Goal: Task Accomplishment & Management: Manage account settings

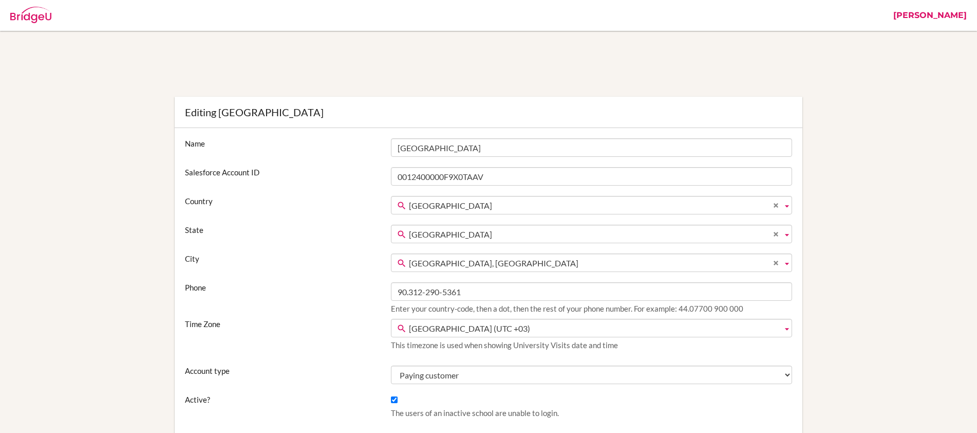
click at [955, 10] on link "[PERSON_NAME]" at bounding box center [930, 15] width 84 height 31
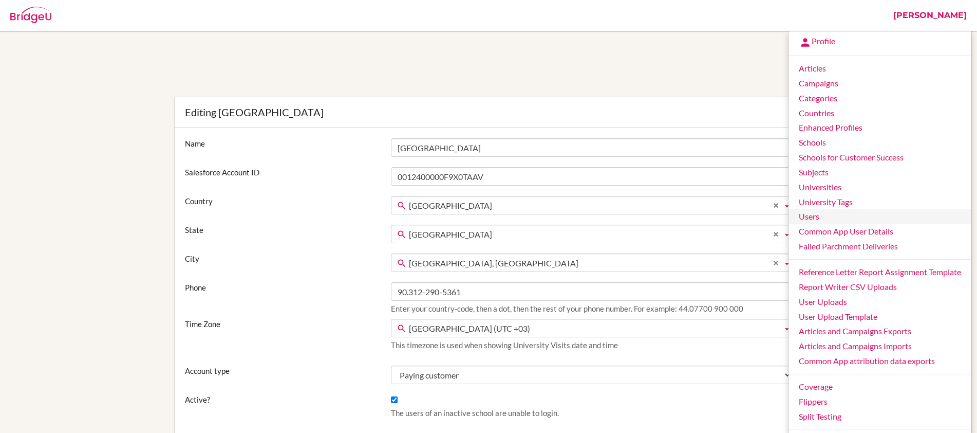
click at [824, 220] on link "Users" at bounding box center [880, 216] width 183 height 15
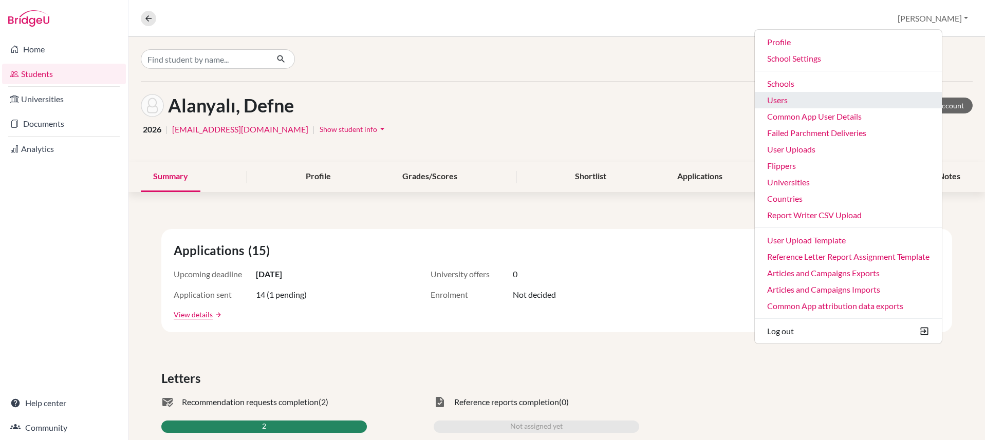
click at [837, 101] on link "Users" at bounding box center [848, 100] width 187 height 16
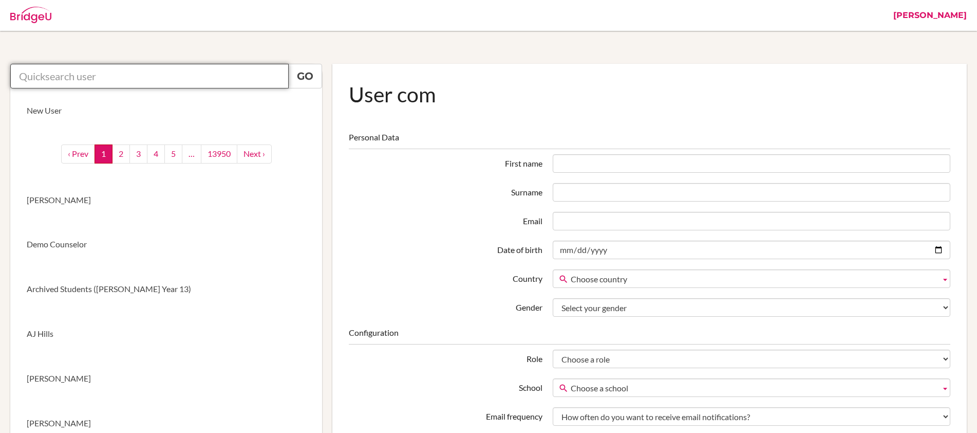
click at [200, 78] on input "text" at bounding box center [149, 76] width 279 height 25
paste input "[EMAIL_ADDRESS][DOMAIN_NAME]"
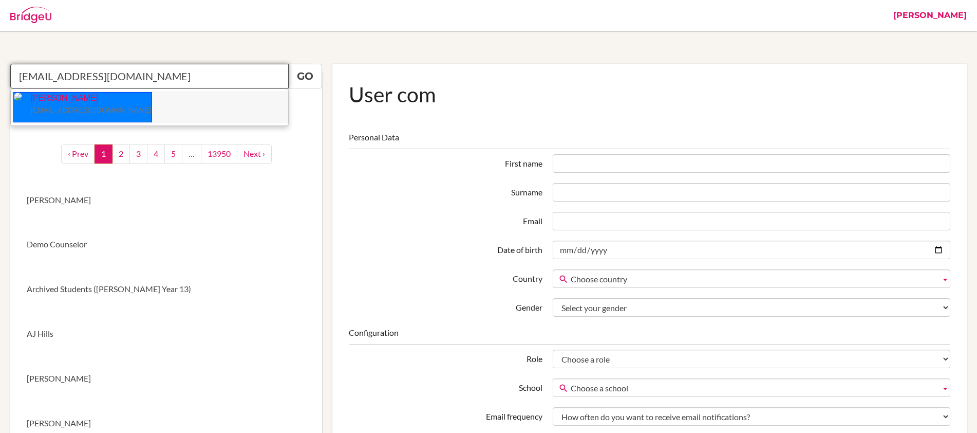
click at [76, 106] on small "academiccounselor@sxc.edu.np" at bounding box center [90, 110] width 121 height 8
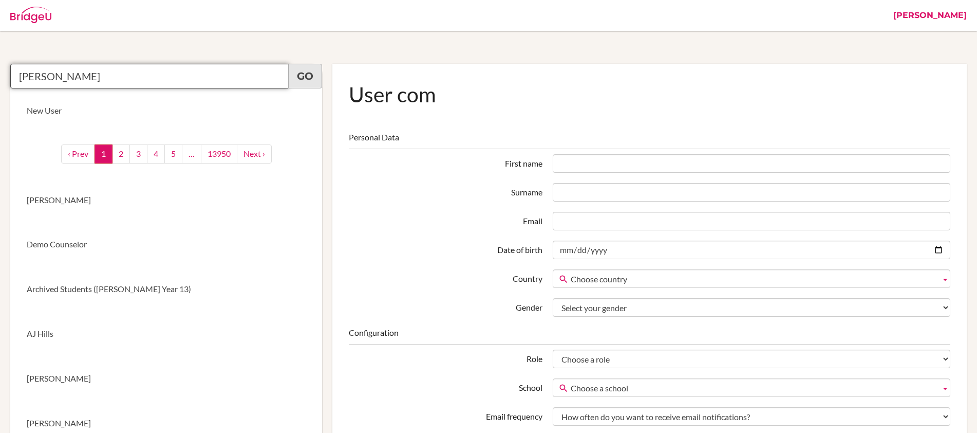
type input "Kshitiz Dahal"
click at [302, 80] on link "Go" at bounding box center [305, 76] width 34 height 25
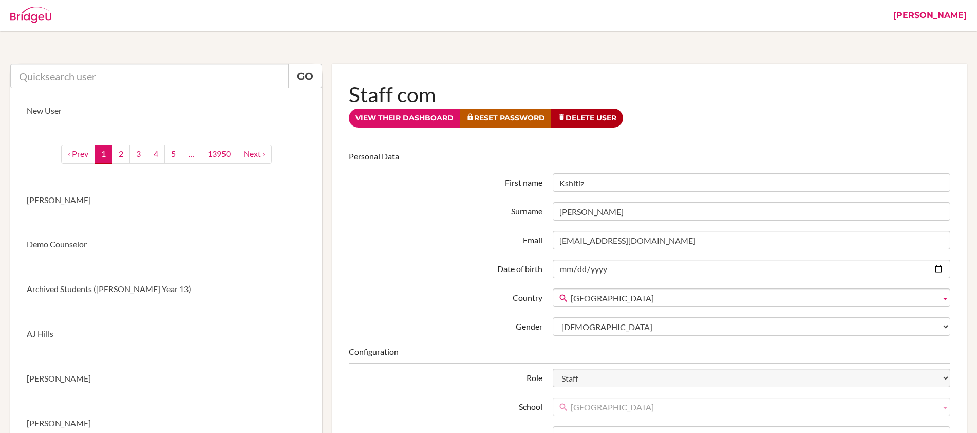
drag, startPoint x: 586, startPoint y: 183, endPoint x: 545, endPoint y: 183, distance: 40.6
click at [545, 183] on div "First name Kshitiz" at bounding box center [650, 182] width 612 height 18
click at [425, 118] on link "View their dashboard" at bounding box center [405, 117] width 112 height 19
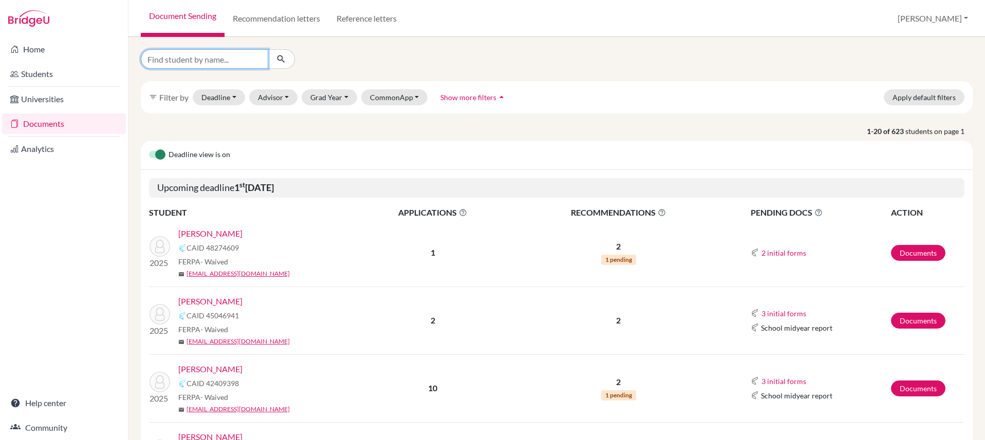
click at [242, 61] on input "Find student by name..." at bounding box center [204, 59] width 127 height 20
type input "[PERSON_NAME]"
click button "submit" at bounding box center [281, 59] width 27 height 20
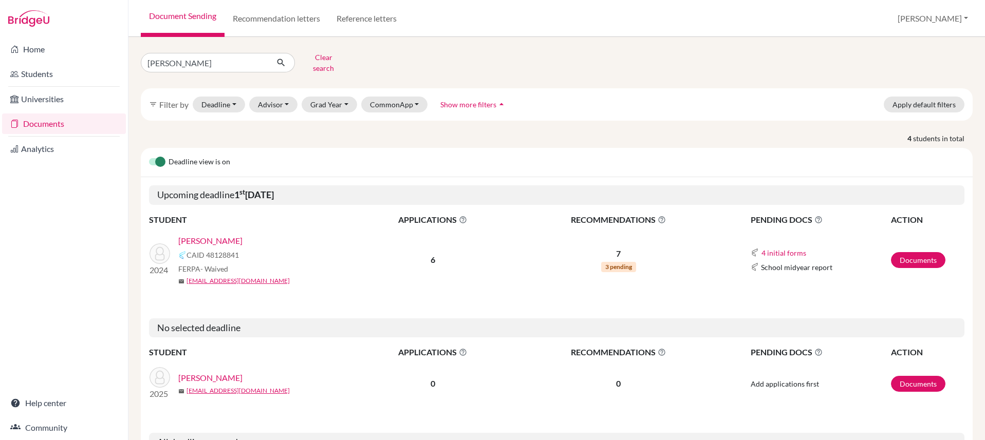
click at [231, 235] on link "[PERSON_NAME]" at bounding box center [210, 241] width 64 height 12
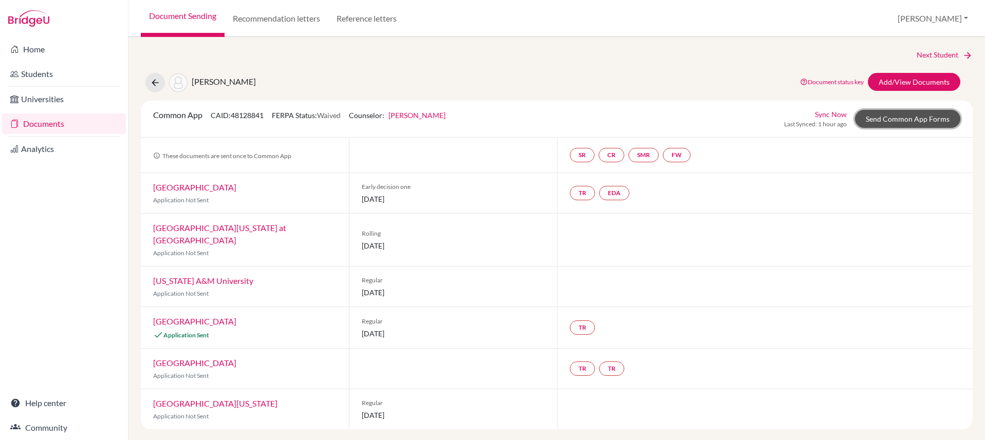
click at [888, 122] on link "Send Common App Forms" at bounding box center [907, 119] width 105 height 18
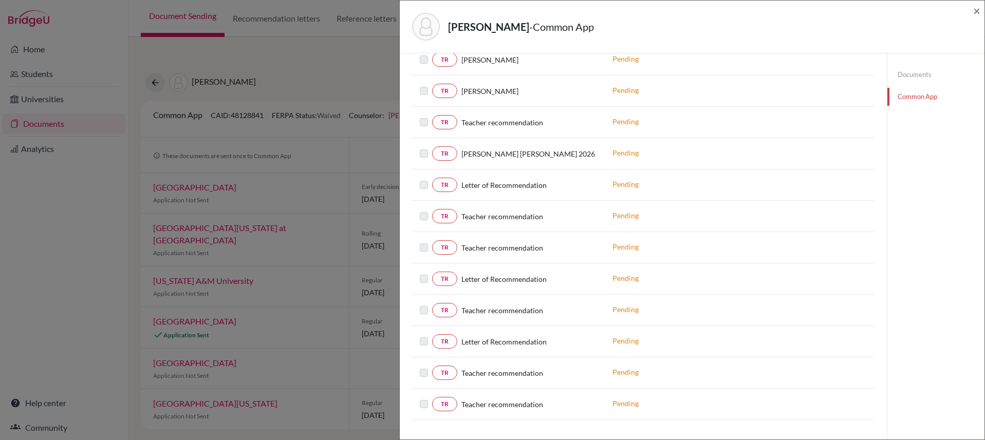
scroll to position [606, 0]
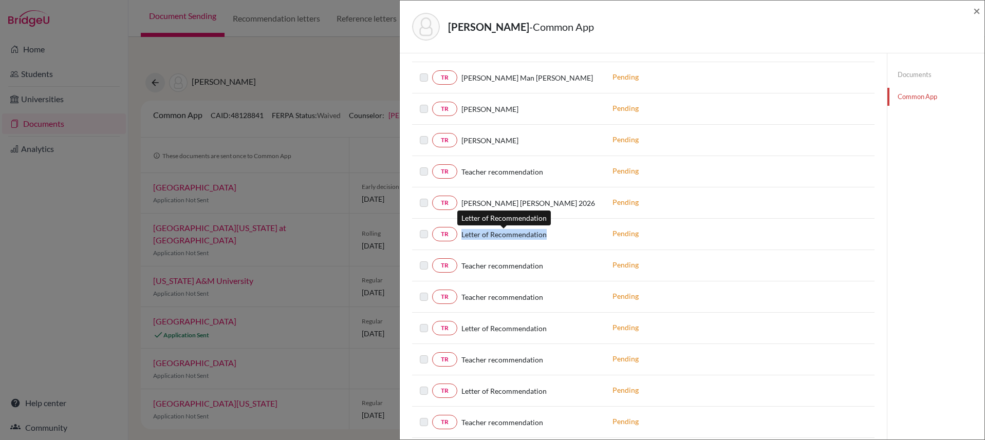
drag, startPoint x: 549, startPoint y: 235, endPoint x: 461, endPoint y: 234, distance: 88.4
click at [461, 234] on div "Letter of Recommendation" at bounding box center [527, 234] width 140 height 11
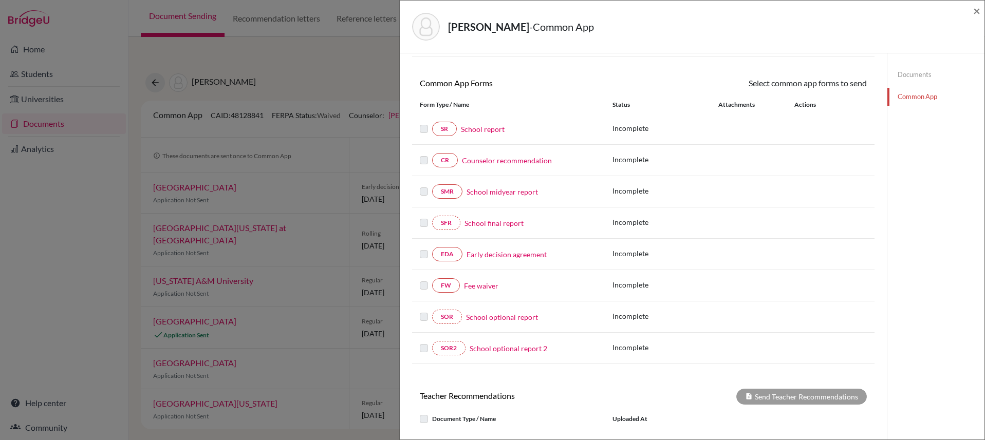
scroll to position [0, 0]
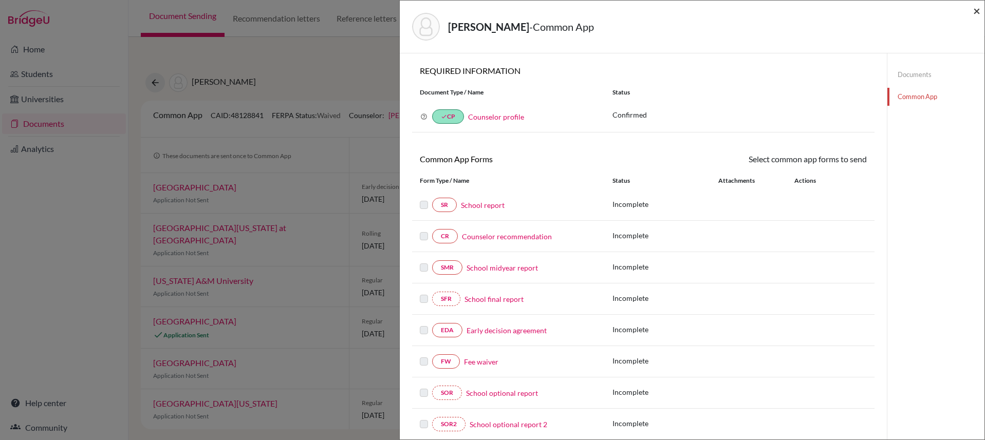
click at [977, 10] on span "×" at bounding box center [976, 10] width 7 height 15
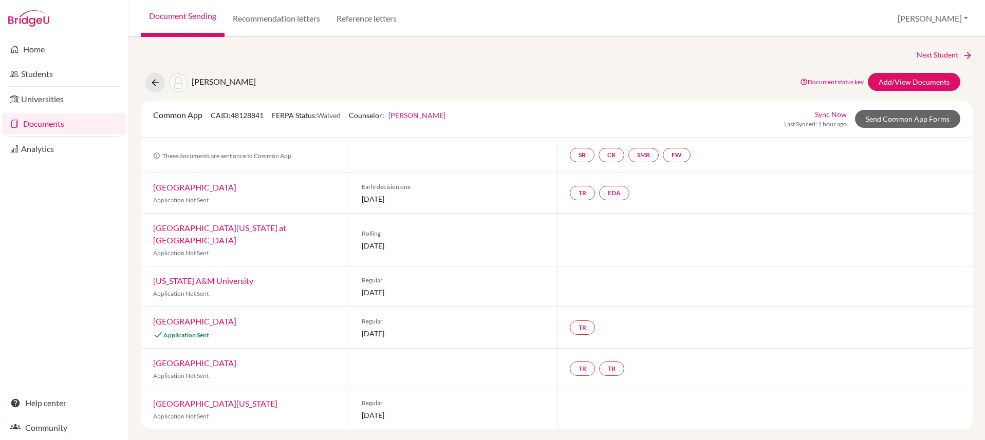
click at [836, 115] on link "Sync Now" at bounding box center [831, 114] width 32 height 11
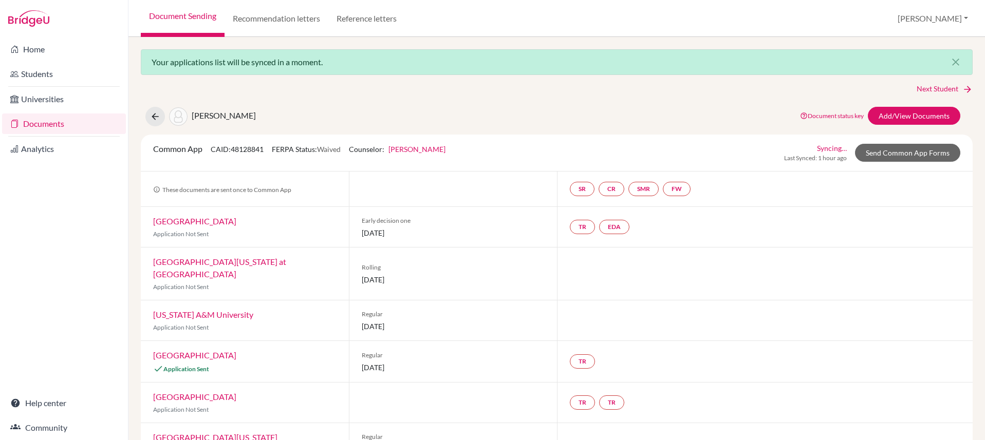
scroll to position [23, 0]
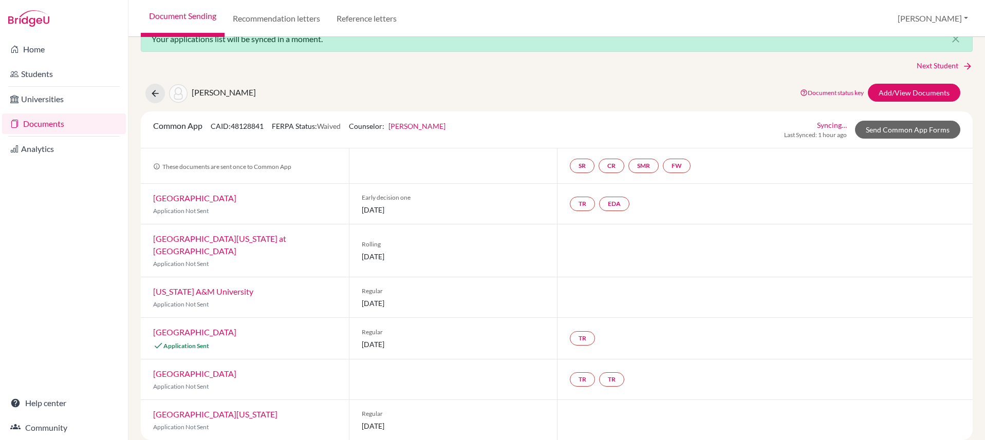
drag, startPoint x: 257, startPoint y: 92, endPoint x: 193, endPoint y: 92, distance: 64.7
click at [193, 92] on div "Poudel, Prabesh Document status key TR Requirement. Document not uploaded yet. …" at bounding box center [556, 94] width 847 height 20
copy span "[PERSON_NAME]"
drag, startPoint x: 39, startPoint y: 71, endPoint x: 74, endPoint y: 73, distance: 35.0
click at [39, 71] on link "Students" at bounding box center [64, 74] width 124 height 21
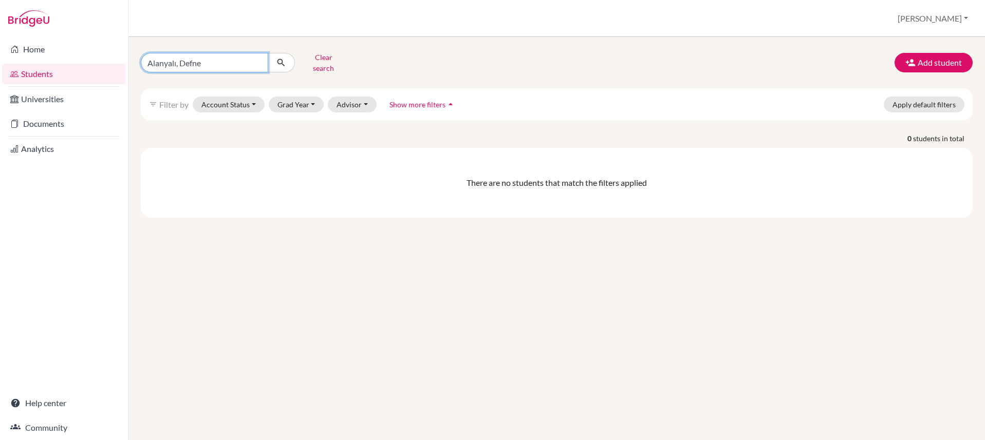
drag, startPoint x: 225, startPoint y: 56, endPoint x: 128, endPoint y: 56, distance: 96.6
click at [128, 56] on div "Alanyalı, Defne Clear search Add student filter_list Filter by Account Status A…" at bounding box center [556, 238] width 857 height 403
paste input "[PERSON_NAME]"
type input "[PERSON_NAME]"
click button "submit" at bounding box center [281, 63] width 27 height 20
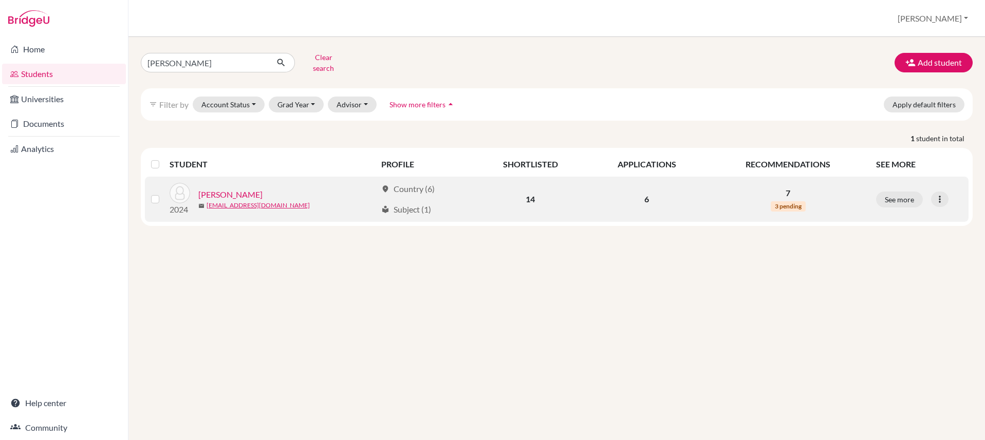
click at [248, 189] on link "[PERSON_NAME]" at bounding box center [230, 195] width 64 height 12
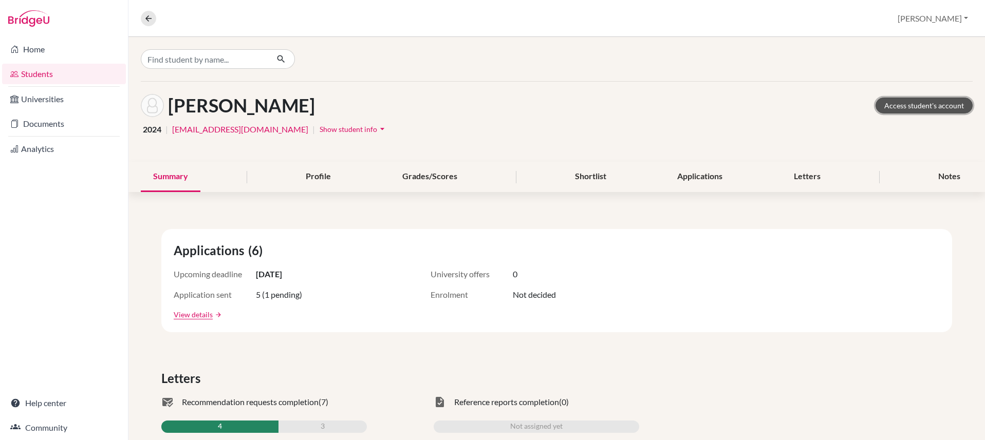
click at [926, 106] on link "Access student's account" at bounding box center [924, 106] width 97 height 16
drag, startPoint x: 307, startPoint y: 103, endPoint x: 171, endPoint y: 104, distance: 136.2
click at [171, 104] on div "Poudel, Prabesh Access student's account" at bounding box center [557, 105] width 832 height 23
copy h1 "[PERSON_NAME]"
click at [48, 123] on link "Documents" at bounding box center [64, 124] width 124 height 21
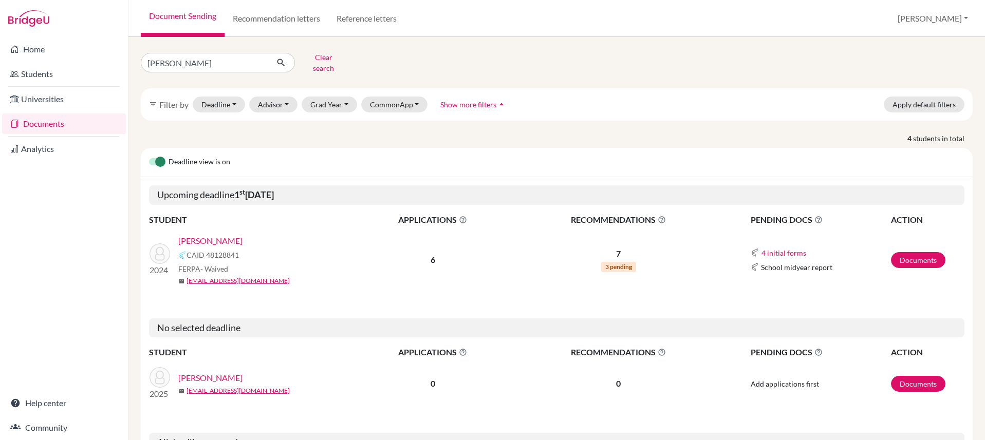
click at [221, 236] on link "[PERSON_NAME]" at bounding box center [210, 241] width 64 height 12
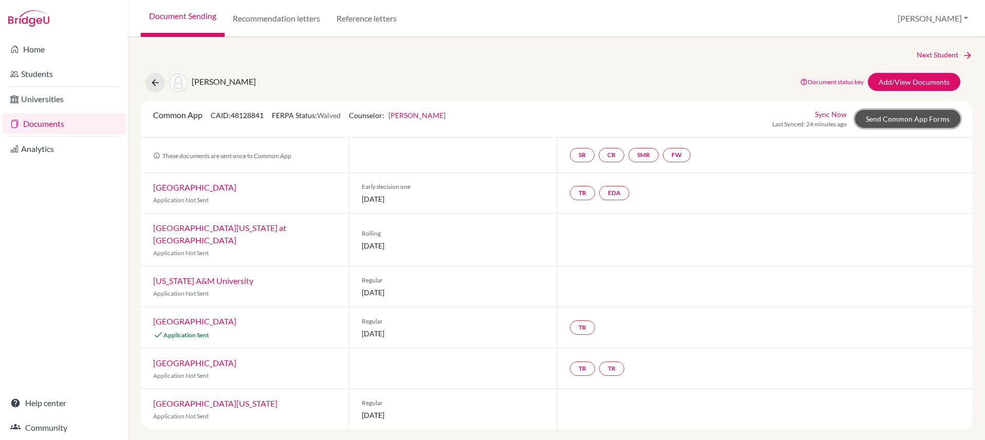
click at [916, 117] on link "Send Common App Forms" at bounding box center [907, 119] width 105 height 18
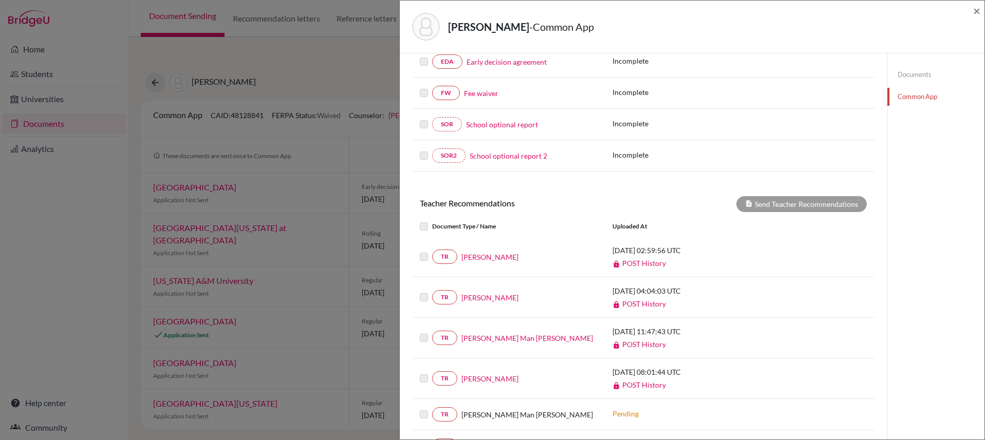
scroll to position [263, 0]
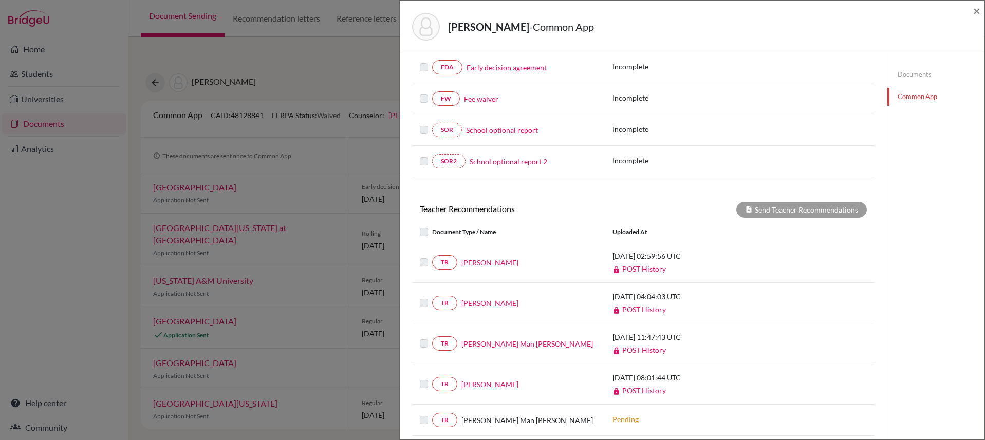
click at [920, 72] on link "Documents" at bounding box center [935, 75] width 97 height 18
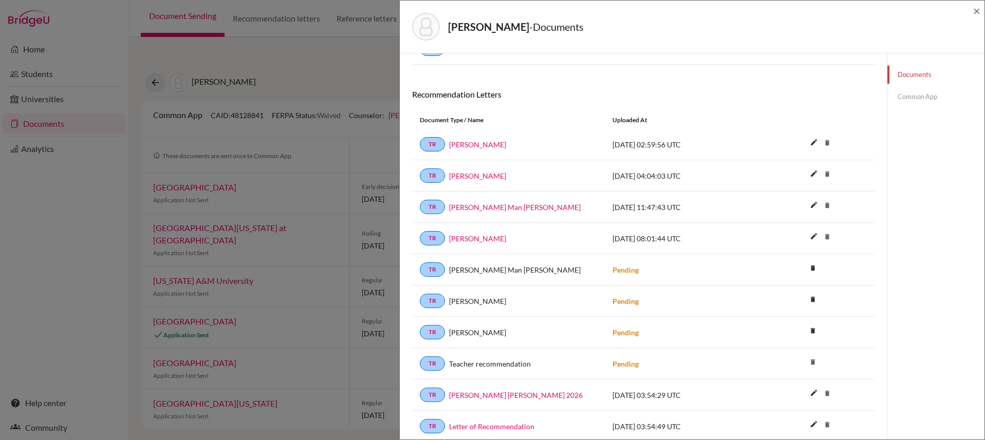
scroll to position [680, 0]
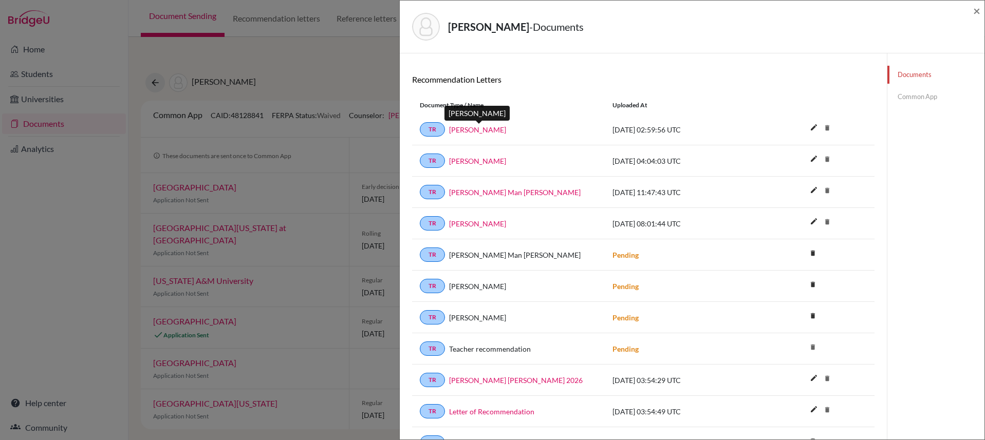
drag, startPoint x: 529, startPoint y: 128, endPoint x: 450, endPoint y: 132, distance: 78.7
click at [450, 132] on div "Mrigendra Pradhan" at bounding box center [521, 129] width 152 height 11
copy link "Mrigendra Pradhan"
click at [976, 10] on span "×" at bounding box center [976, 10] width 7 height 15
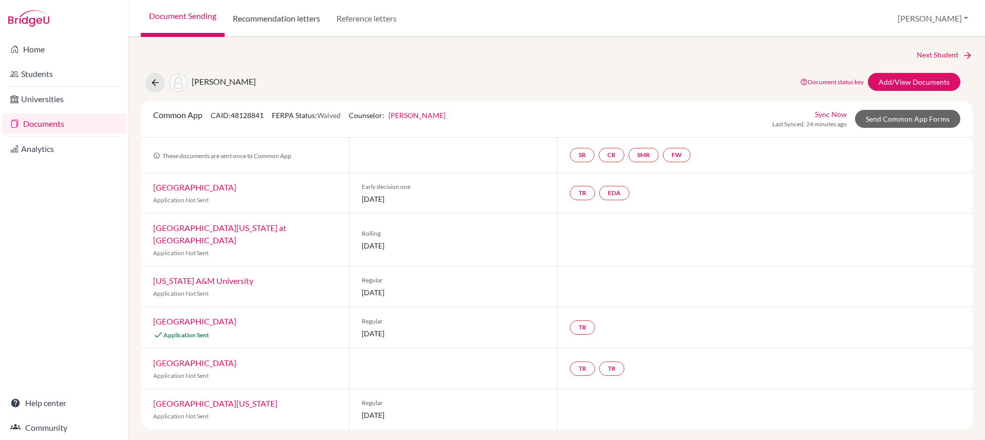
click at [290, 17] on link "Recommendation letters" at bounding box center [277, 18] width 104 height 37
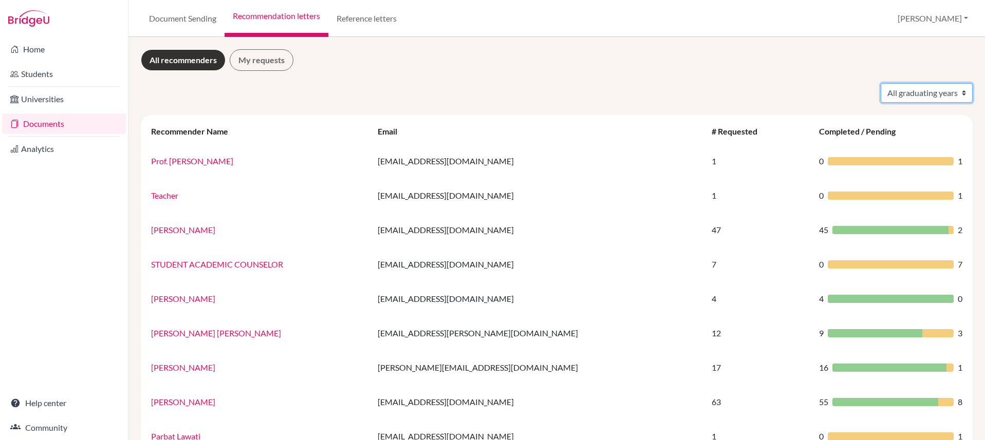
click at [890, 96] on select "All graduating years 2022 2023 2024 2025 2026" at bounding box center [927, 93] width 92 height 20
select select "2026"
click at [881, 83] on select "All graduating years 2022 2023 2024 2025 2026" at bounding box center [927, 93] width 92 height 20
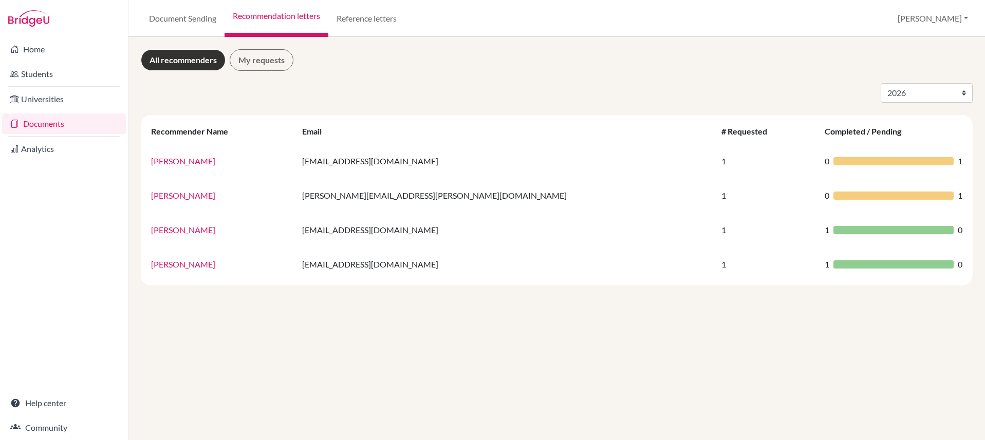
select select "2026"
click at [930, 90] on select "All graduating years 2022 2023 2024 2025 2026" at bounding box center [927, 93] width 92 height 20
select select
click at [881, 83] on select "All graduating years 2022 2023 2024 2025 2026" at bounding box center [927, 93] width 92 height 20
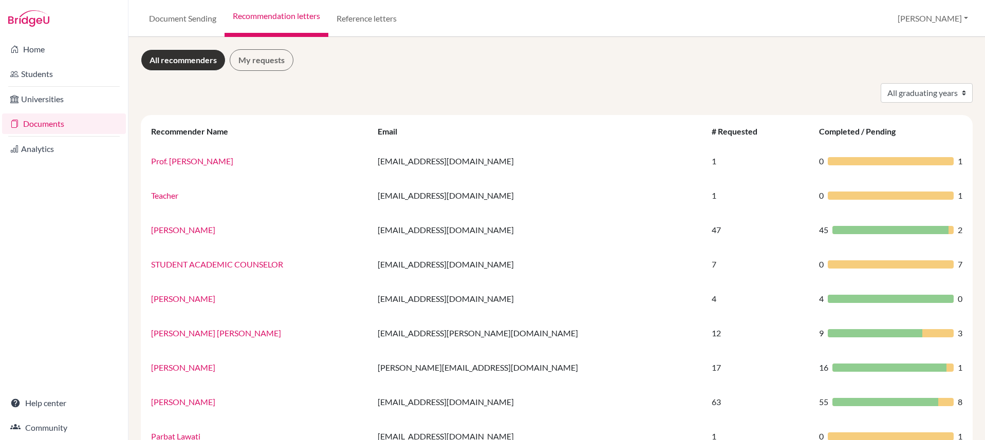
click at [418, 94] on div "All graduating years 2022 2023 2024 2025 2026" at bounding box center [556, 93] width 847 height 20
click at [915, 97] on select "All graduating years 2022 2023 2024 2025 2026" at bounding box center [927, 93] width 92 height 20
select select "2024"
click at [881, 83] on select "All graduating years 2022 2023 2024 2025 2026" at bounding box center [927, 93] width 92 height 20
select select "2024"
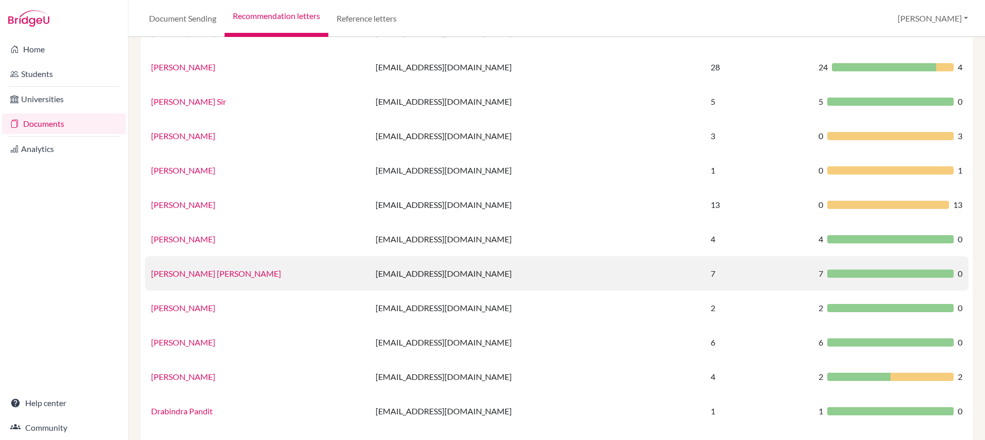
scroll to position [621, 0]
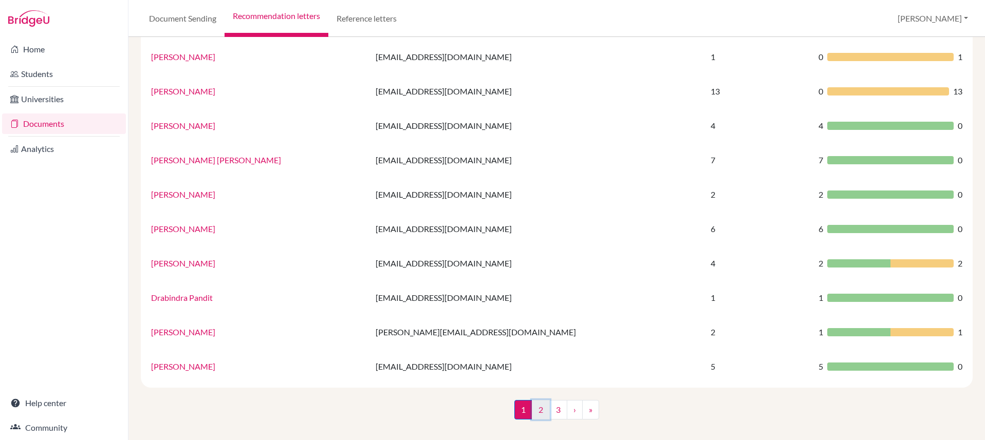
click at [535, 412] on link "2" at bounding box center [541, 410] width 18 height 20
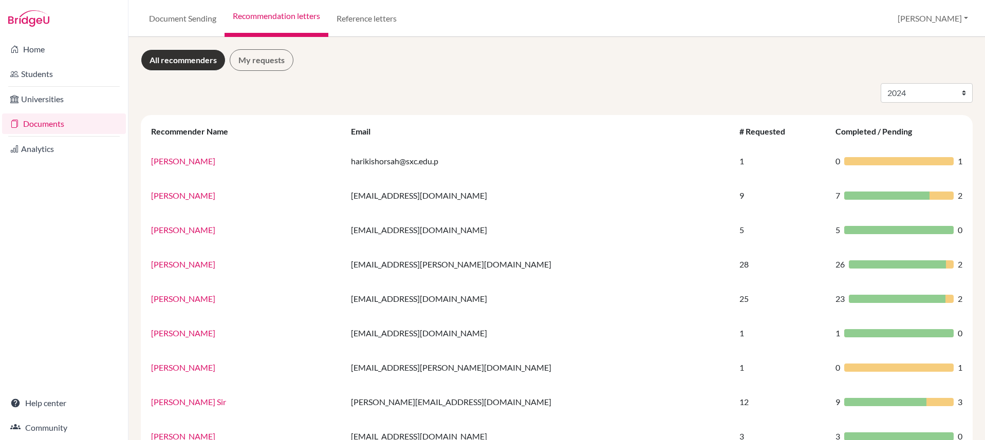
scroll to position [473, 0]
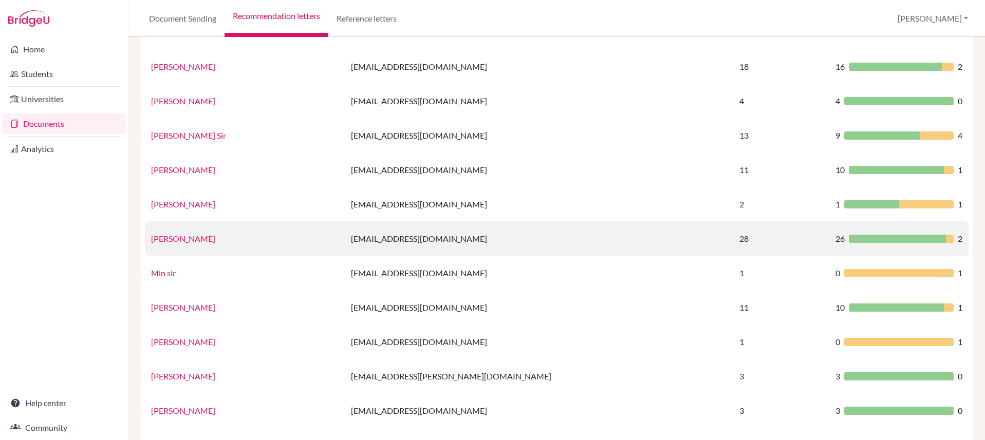
click at [183, 237] on link "Mrigendra Pradhan" at bounding box center [183, 239] width 64 height 10
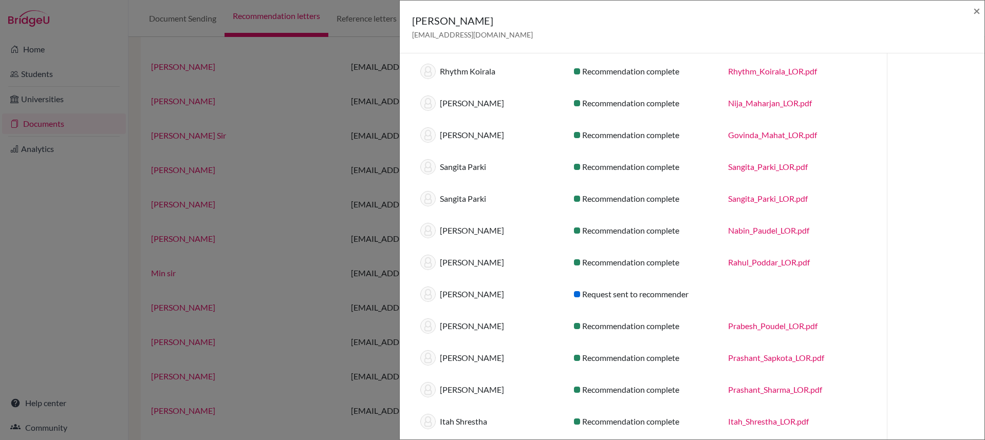
scroll to position [276, 0]
click at [707, 294] on div "Request sent to recommender" at bounding box center [643, 295] width 154 height 12
drag, startPoint x: 710, startPoint y: 293, endPoint x: 547, endPoint y: 293, distance: 162.9
click at [547, 293] on div "Prabesh Poudel Request sent to recommender" at bounding box center [643, 295] width 461 height 32
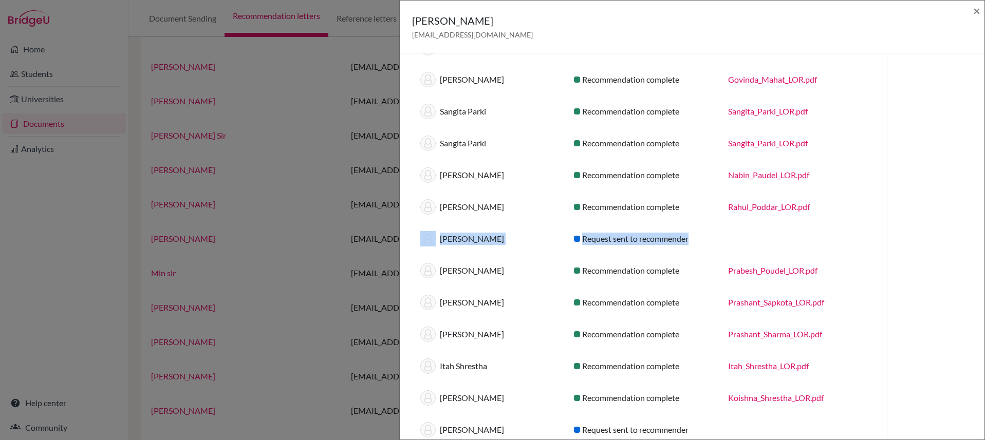
scroll to position [348, 0]
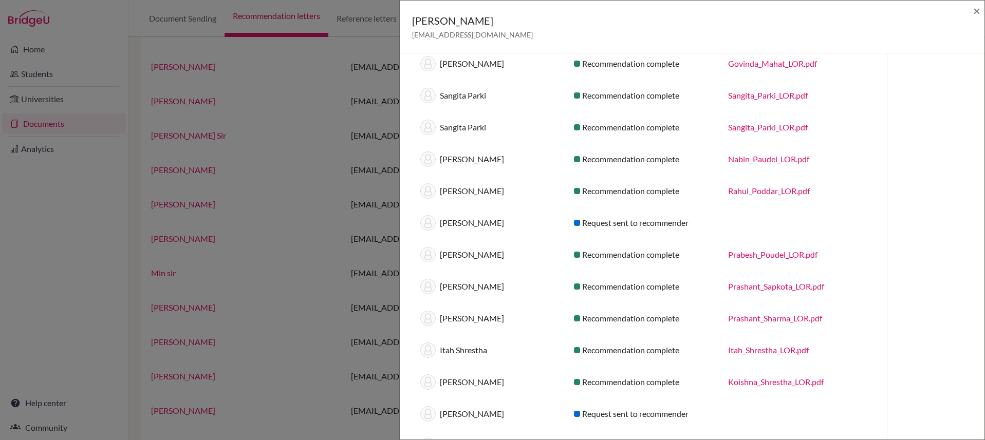
click at [679, 255] on div "Recommendation complete" at bounding box center [643, 255] width 154 height 12
click at [678, 256] on div "Recommendation complete" at bounding box center [643, 255] width 154 height 12
click at [978, 11] on span "×" at bounding box center [976, 10] width 7 height 15
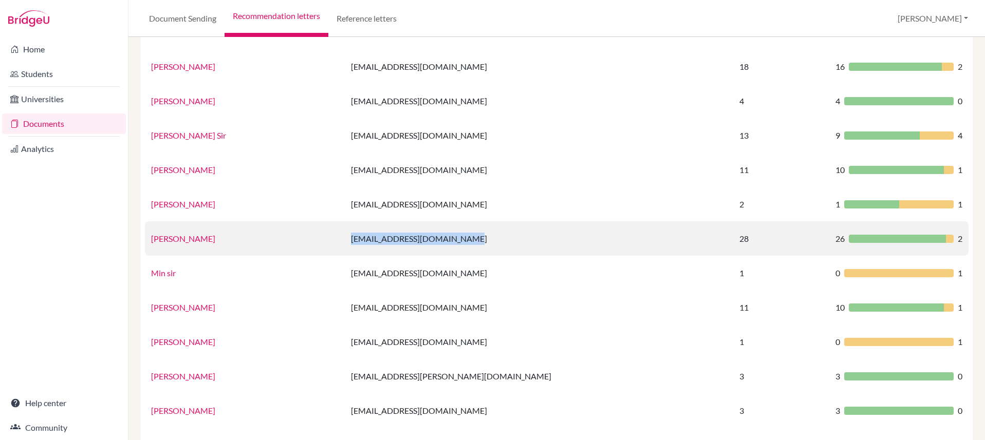
drag, startPoint x: 480, startPoint y: 240, endPoint x: 356, endPoint y: 236, distance: 124.4
click at [356, 236] on td "[EMAIL_ADDRESS][DOMAIN_NAME]" at bounding box center [539, 238] width 389 height 34
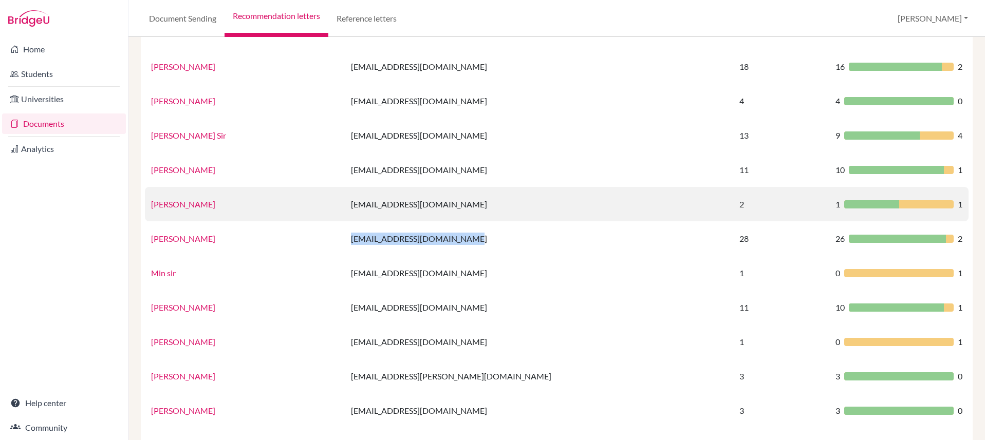
copy td "[EMAIL_ADDRESS][DOMAIN_NAME]"
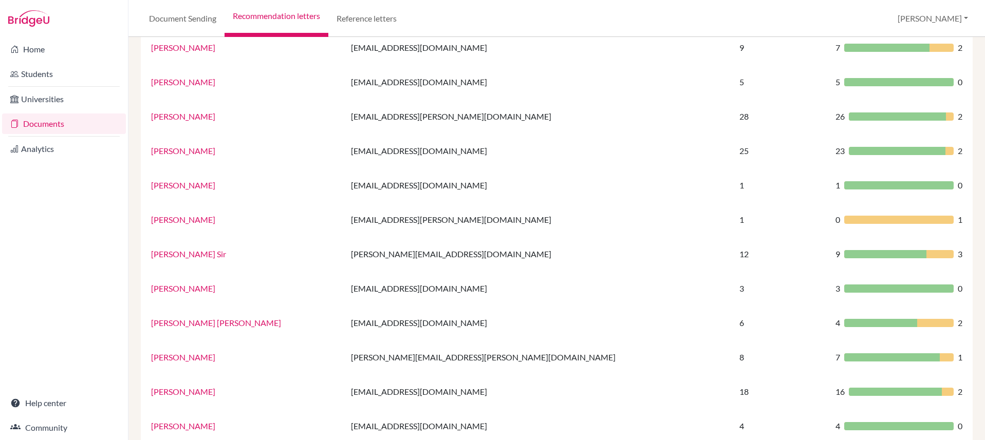
scroll to position [0, 0]
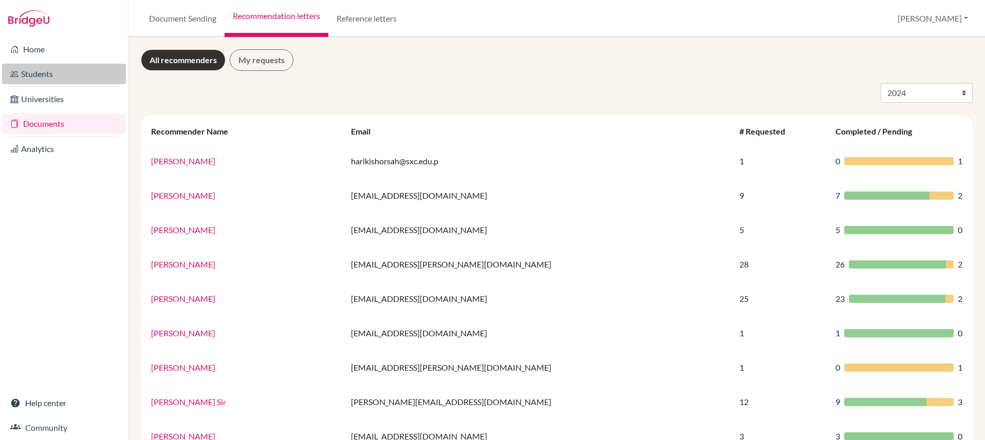
click at [52, 73] on link "Students" at bounding box center [64, 74] width 124 height 21
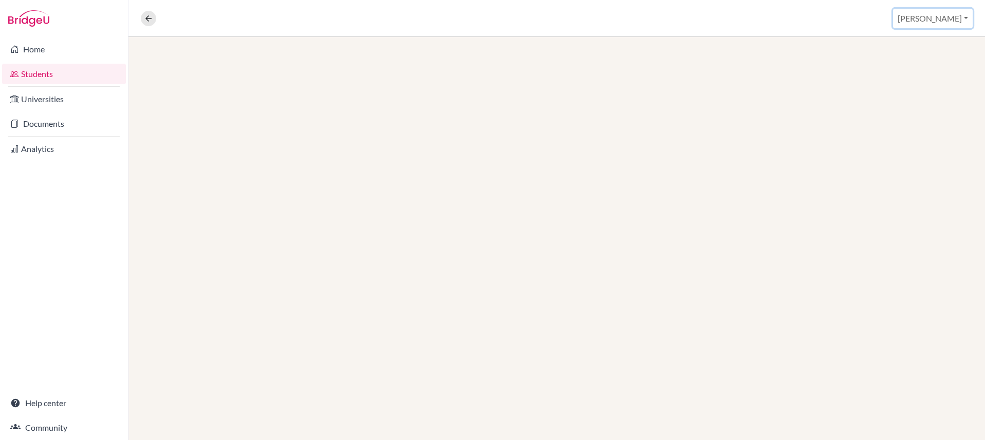
click at [944, 18] on button "[PERSON_NAME]" at bounding box center [933, 19] width 80 height 20
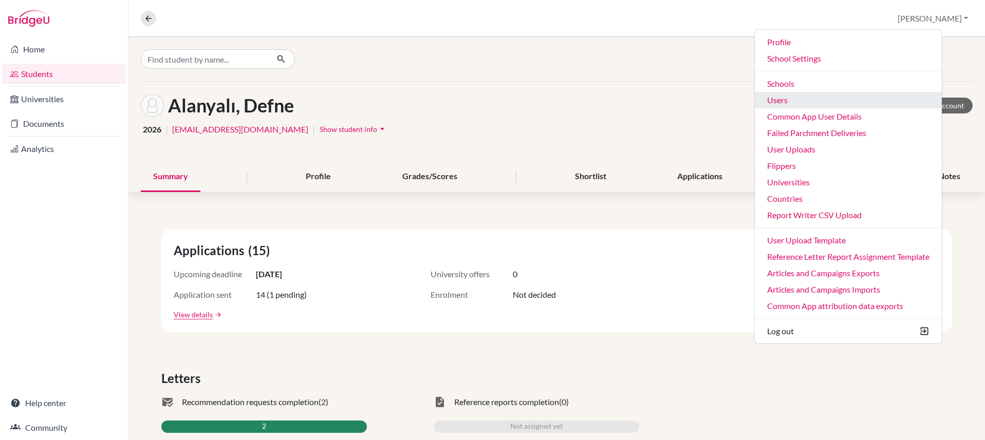
click at [821, 103] on link "Users" at bounding box center [848, 100] width 187 height 16
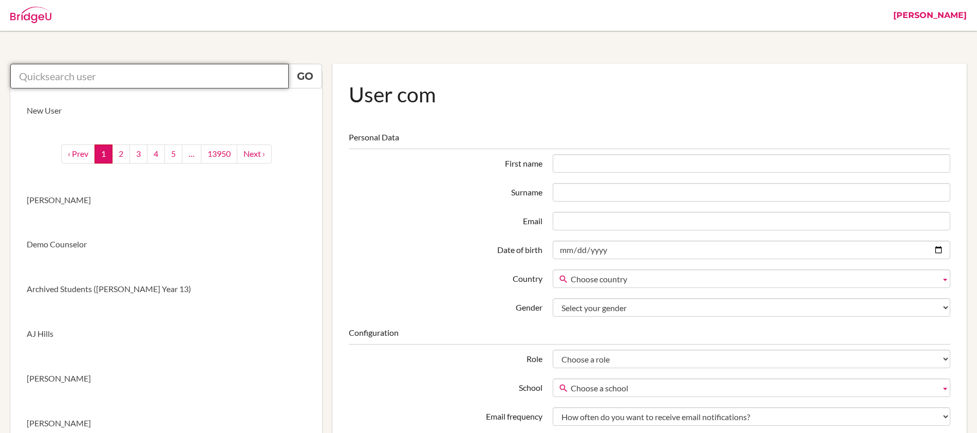
click at [154, 76] on input "text" at bounding box center [149, 76] width 279 height 25
paste input "[EMAIL_ADDRESS][DOMAIN_NAME]"
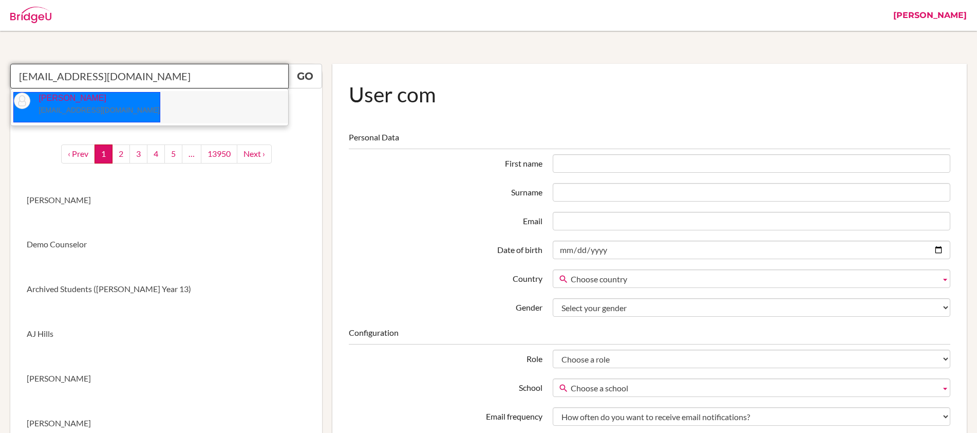
click at [50, 104] on p "[PERSON_NAME] [EMAIL_ADDRESS][DOMAIN_NAME]" at bounding box center [94, 104] width 129 height 24
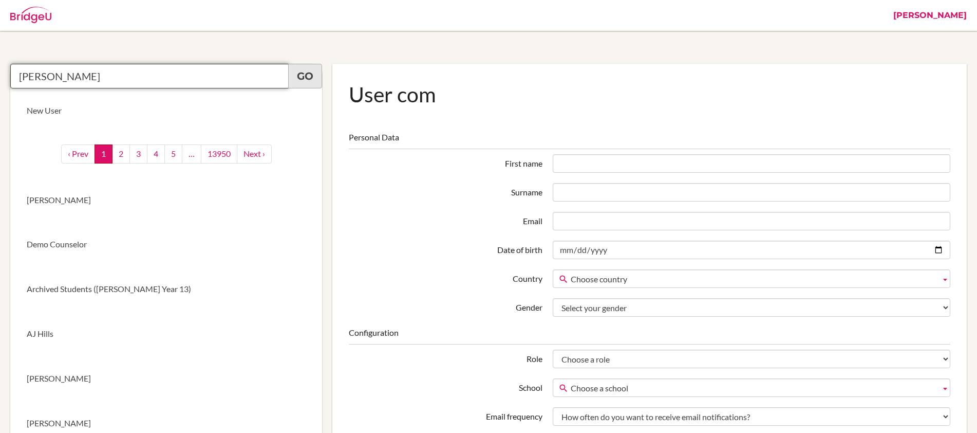
type input "Mrigendra Pradhan"
click at [302, 80] on link "Go" at bounding box center [305, 76] width 34 height 25
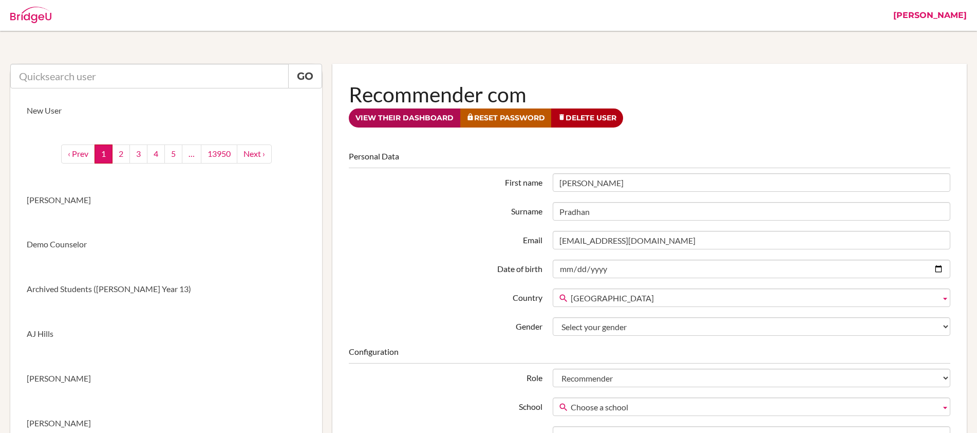
click at [407, 116] on link "View their dashboard" at bounding box center [405, 117] width 112 height 19
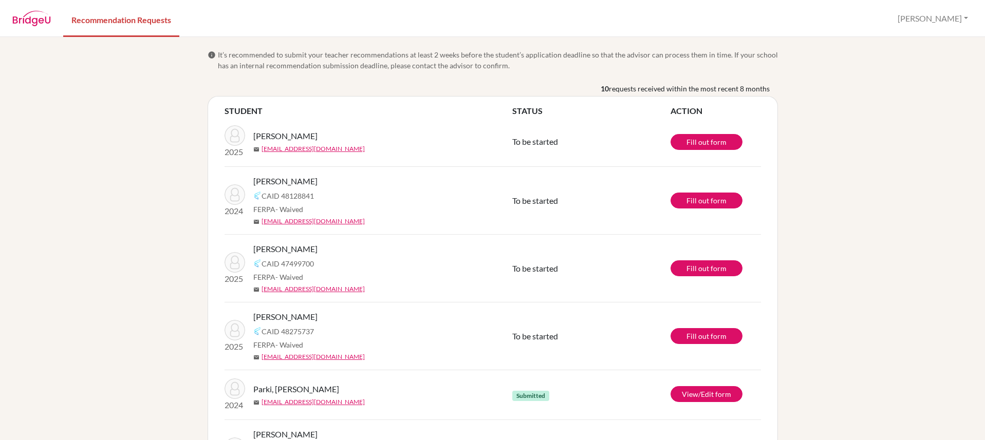
drag, startPoint x: 334, startPoint y: 187, endPoint x: 252, endPoint y: 183, distance: 82.3
click at [253, 183] on div "[PERSON_NAME]" at bounding box center [386, 181] width 267 height 12
click at [952, 20] on button "[PERSON_NAME]" at bounding box center [933, 19] width 80 height 20
click at [931, 73] on button "Log out" at bounding box center [915, 67] width 81 height 16
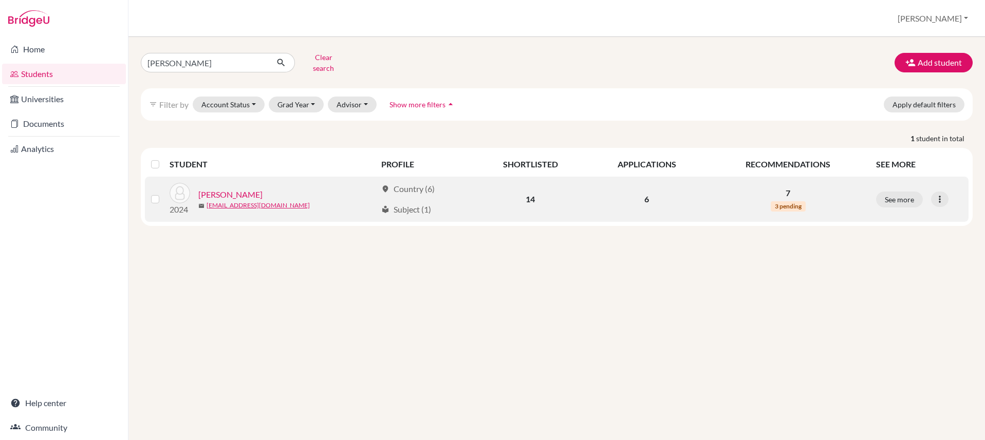
click at [242, 189] on link "[PERSON_NAME]" at bounding box center [230, 195] width 64 height 12
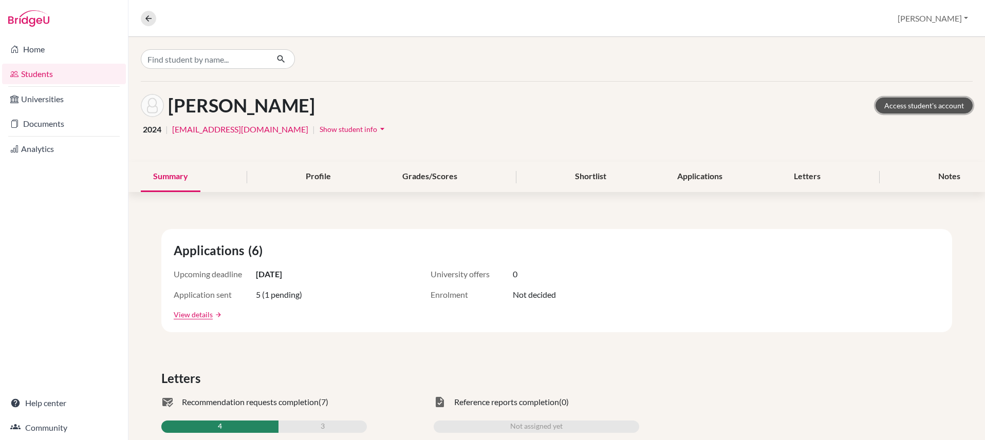
click at [918, 108] on link "Access student's account" at bounding box center [924, 106] width 97 height 16
click at [64, 124] on link "Documents" at bounding box center [64, 124] width 124 height 21
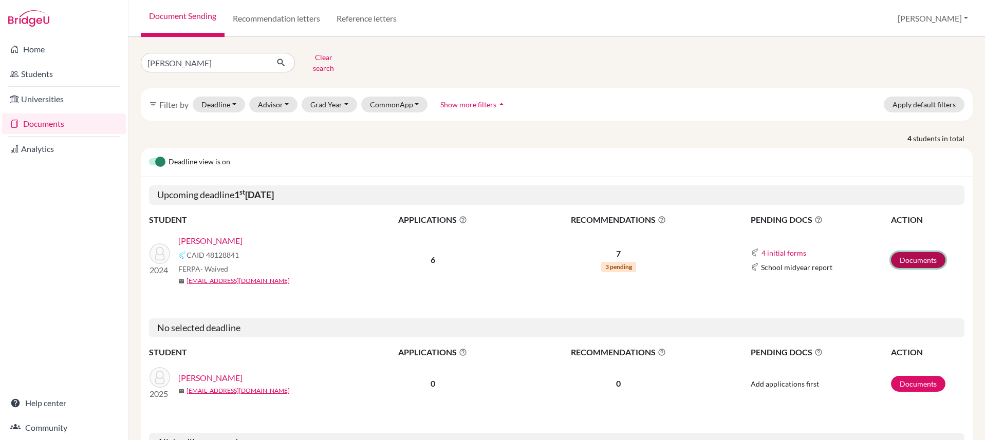
click at [915, 257] on link "Documents" at bounding box center [918, 260] width 54 height 16
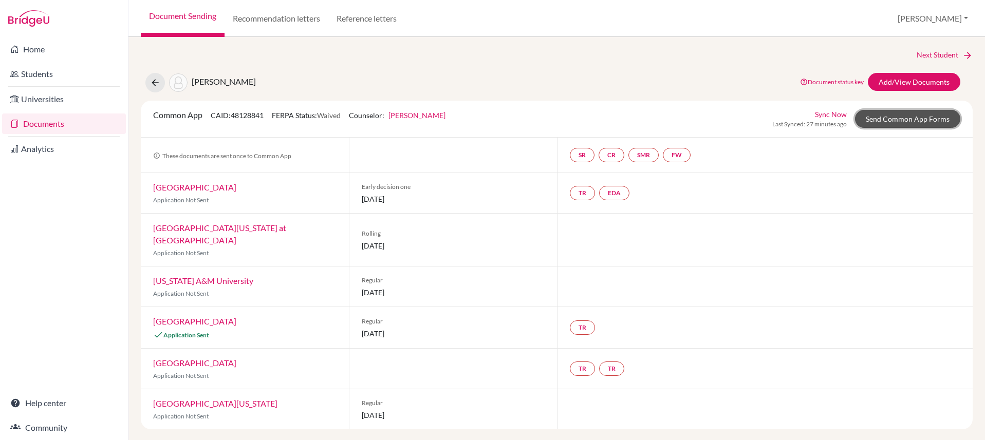
click at [898, 120] on link "Send Common App Forms" at bounding box center [907, 119] width 105 height 18
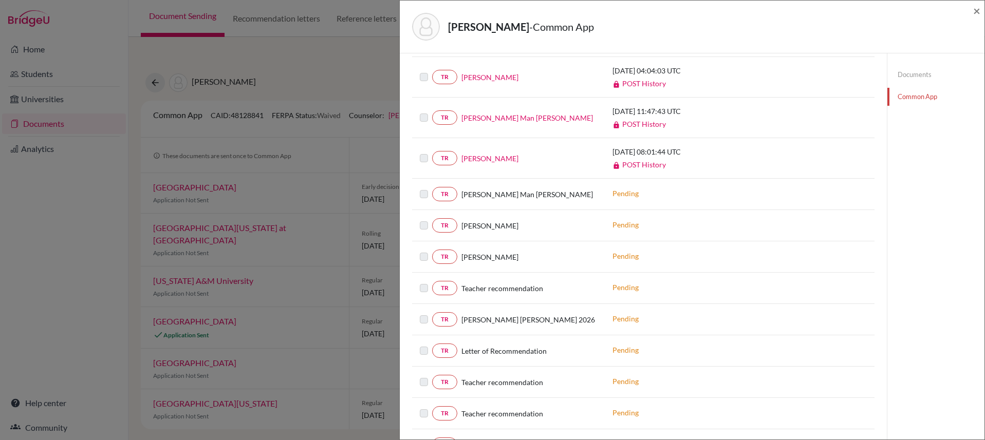
scroll to position [487, 0]
drag, startPoint x: 559, startPoint y: 320, endPoint x: 461, endPoint y: 322, distance: 97.1
click at [461, 322] on div "Mrigendra Pradhan LOR 2026" at bounding box center [527, 322] width 140 height 11
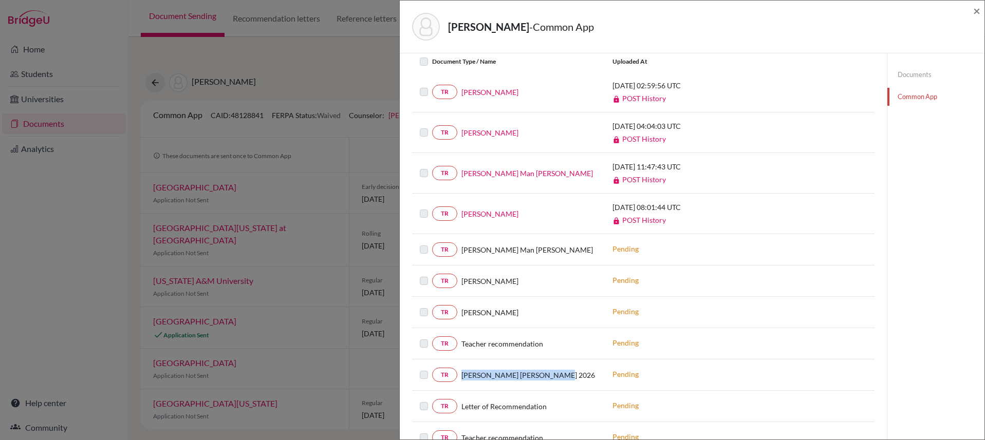
scroll to position [435, 0]
drag, startPoint x: 526, startPoint y: 314, endPoint x: 462, endPoint y: 314, distance: 63.2
click at [462, 314] on div "Mrigendra Pradhan" at bounding box center [527, 311] width 140 height 11
click at [908, 78] on link "Documents" at bounding box center [935, 75] width 97 height 18
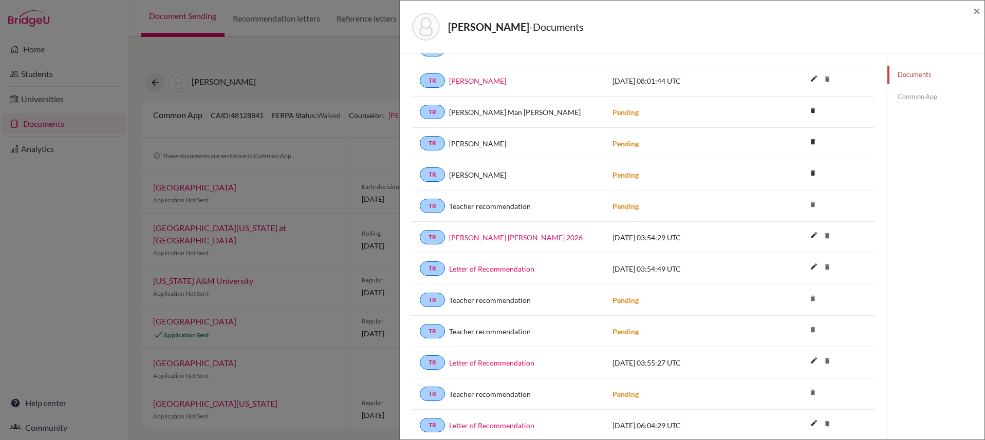
scroll to position [822, 0]
click at [537, 240] on link "Mrigendra Pradhan LOR 2026" at bounding box center [516, 238] width 134 height 11
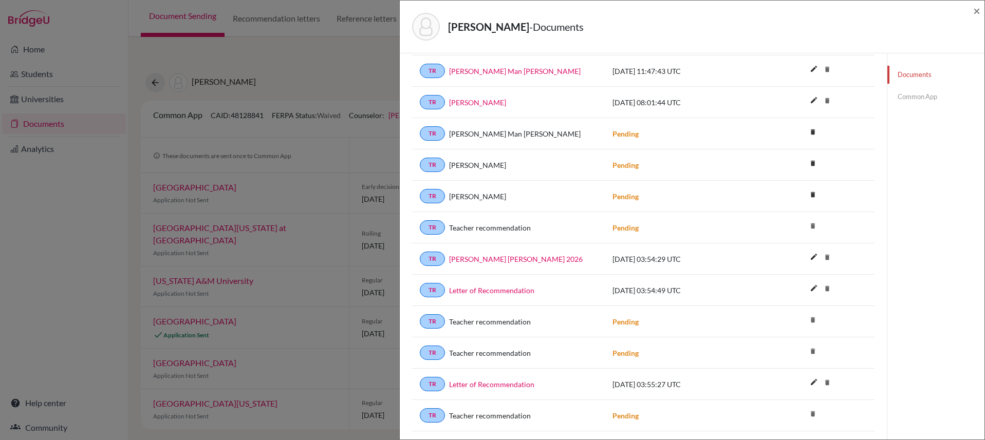
scroll to position [801, 0]
click at [809, 258] on icon "edit" at bounding box center [814, 257] width 16 height 16
click at [861, 263] on button "Cancel" at bounding box center [860, 260] width 40 height 14
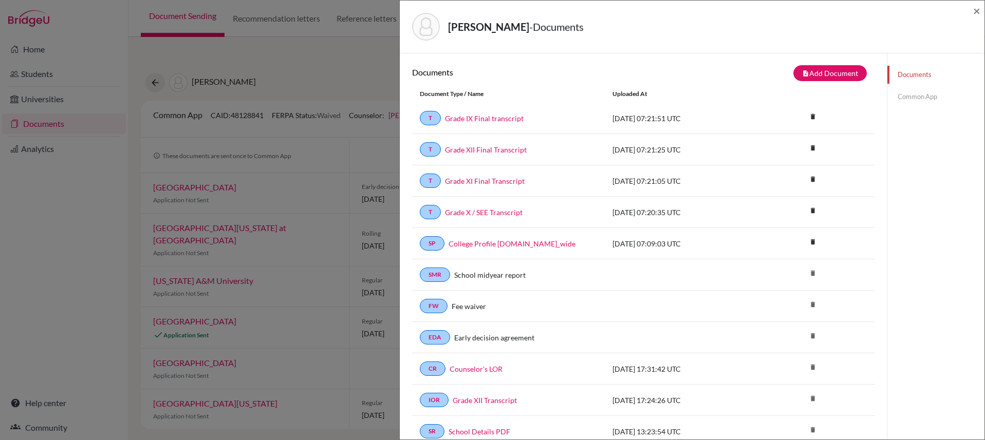
scroll to position [0, 0]
click at [823, 69] on button "note_add Add Document" at bounding box center [829, 74] width 73 height 16
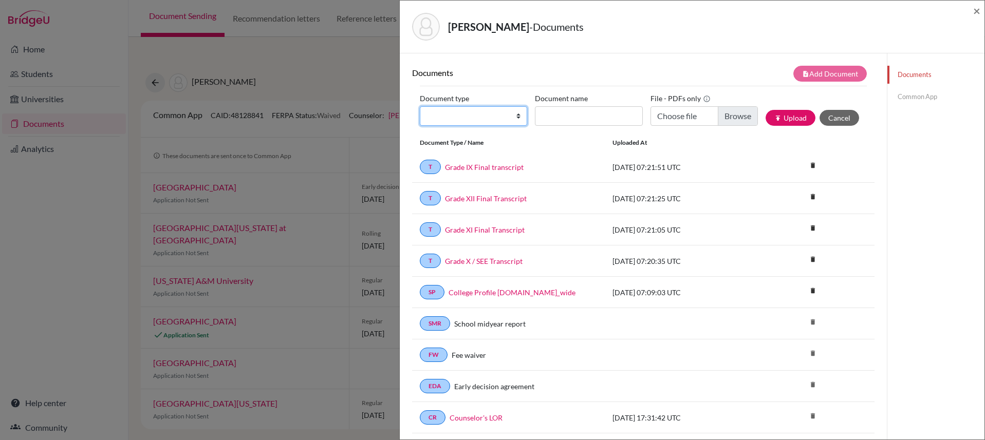
click at [506, 115] on select "Change explanation for Common App reports Counselor recommendation Internationa…" at bounding box center [473, 116] width 107 height 20
select select "5"
click at [420, 106] on select "Change explanation for Common App reports Counselor recommendation Internationa…" at bounding box center [473, 116] width 107 height 20
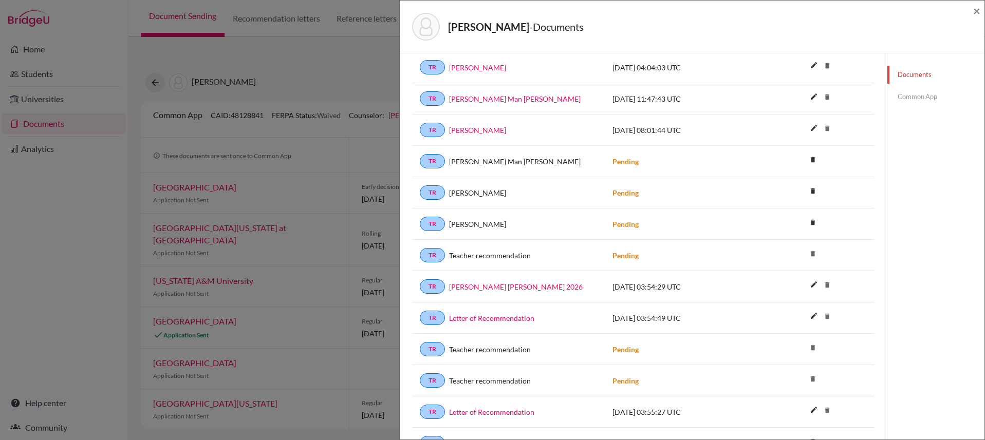
scroll to position [831, 0]
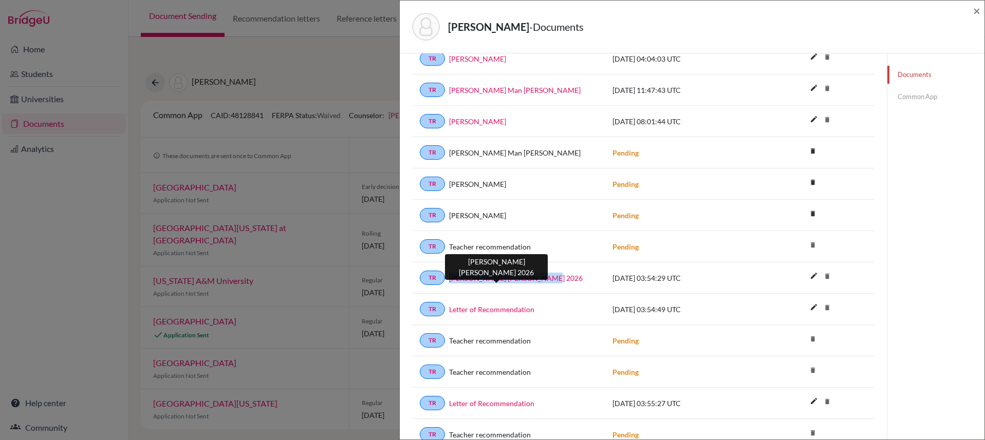
drag, startPoint x: 561, startPoint y: 277, endPoint x: 450, endPoint y: 277, distance: 110.5
click at [450, 277] on div "Mrigendra Pradhan LOR 2026" at bounding box center [521, 278] width 152 height 11
copy link "Mrigendra Pradhan LOR 2026"
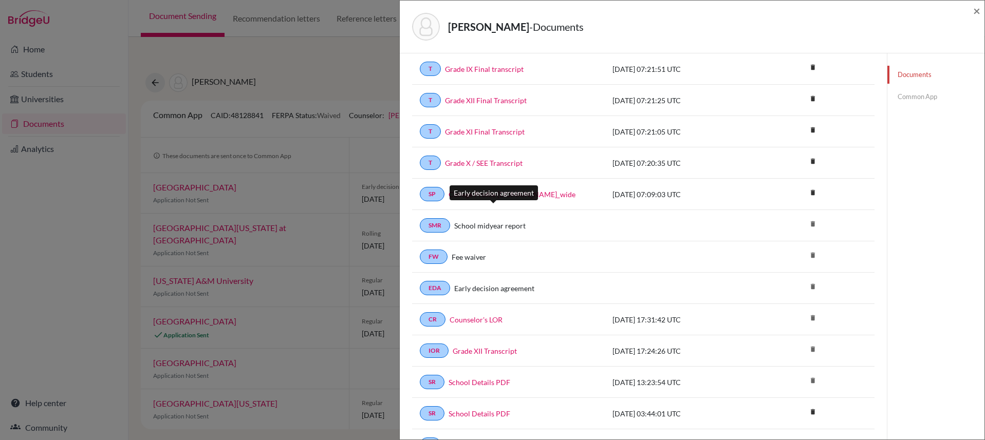
scroll to position [0, 0]
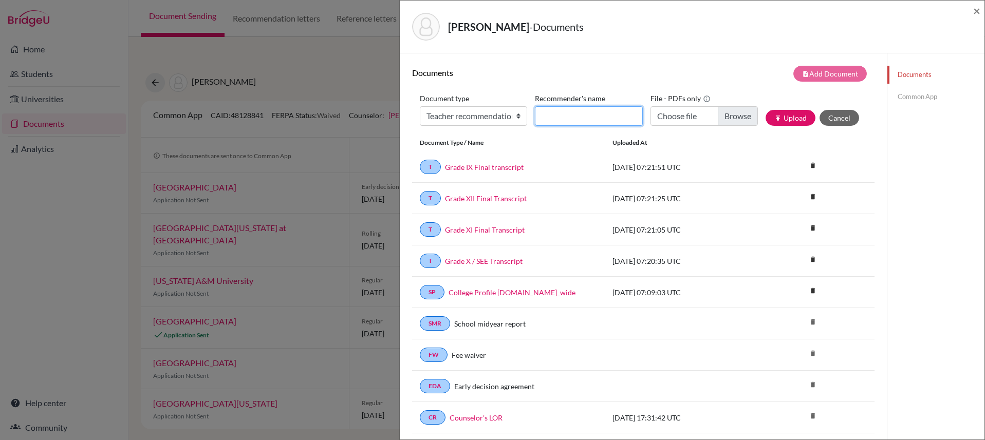
click at [562, 118] on input "Recommender's name" at bounding box center [588, 116] width 107 height 20
paste input "Mrigendra Pradhan LOR 2026"
click at [614, 117] on input "Mrigendra Pradhan LOR 2026" at bounding box center [588, 116] width 107 height 20
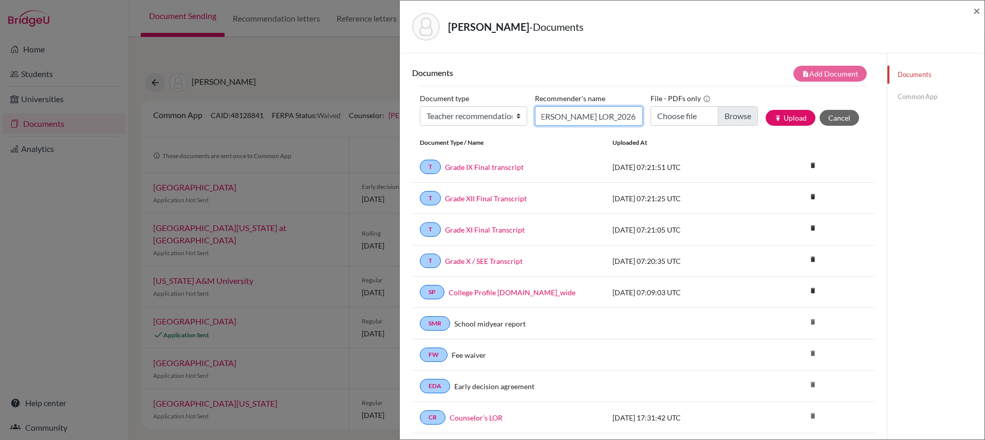
type input "Mrigendra Pradhan LOR_2026"
click at [738, 116] on input "Choose file" at bounding box center [704, 116] width 107 height 20
type input "C:\fakepath\Prabesh_Poudel_LOR.pdf"
click at [790, 117] on button "publish Upload" at bounding box center [791, 118] width 50 height 16
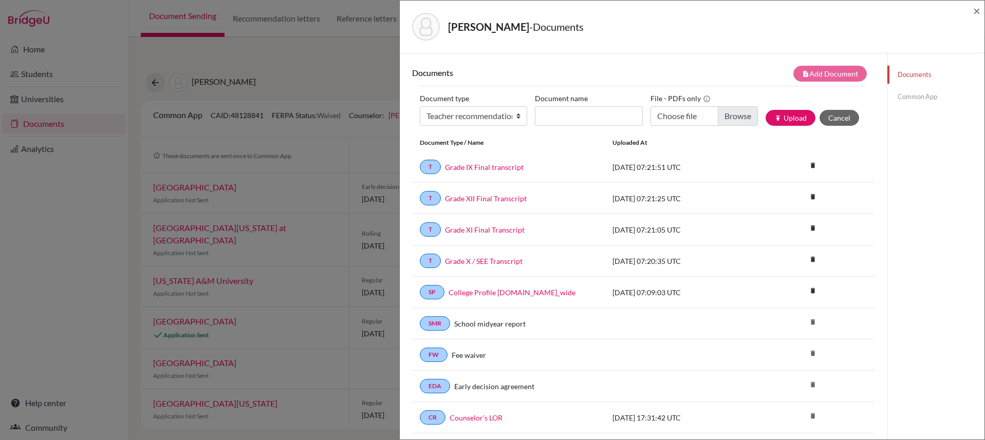
click at [907, 97] on link "Common App" at bounding box center [935, 97] width 97 height 18
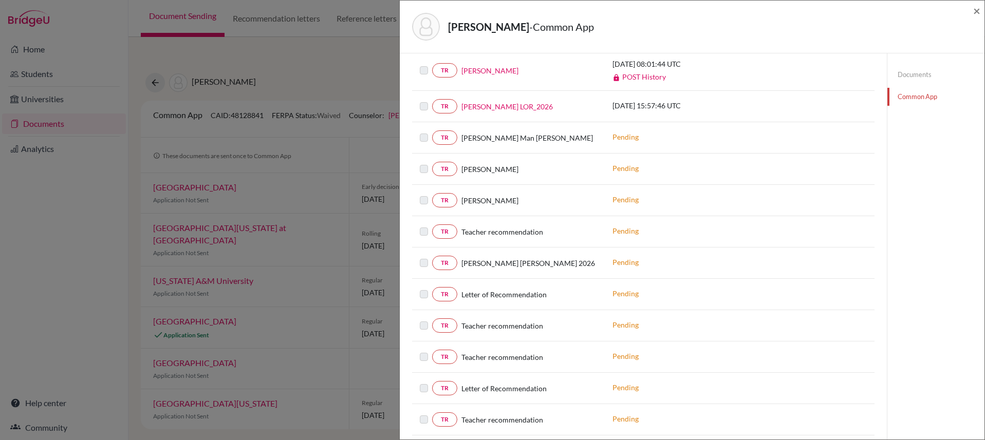
scroll to position [575, 0]
drag, startPoint x: 520, startPoint y: 267, endPoint x: 463, endPoint y: 267, distance: 57.0
click at [463, 267] on span "Mrigendra Pradhan LOR 2026" at bounding box center [528, 265] width 134 height 11
copy span "Mrigendra Pradhan"
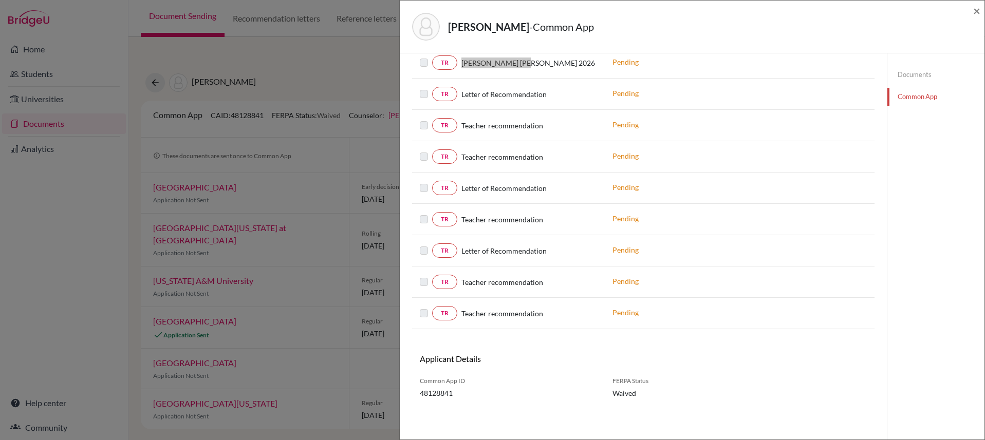
scroll to position [666, 0]
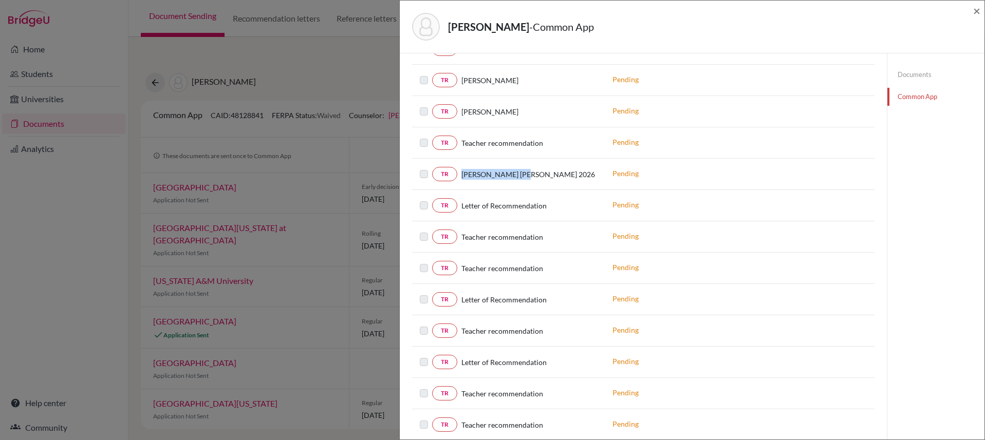
click at [909, 77] on link "Documents" at bounding box center [935, 75] width 97 height 18
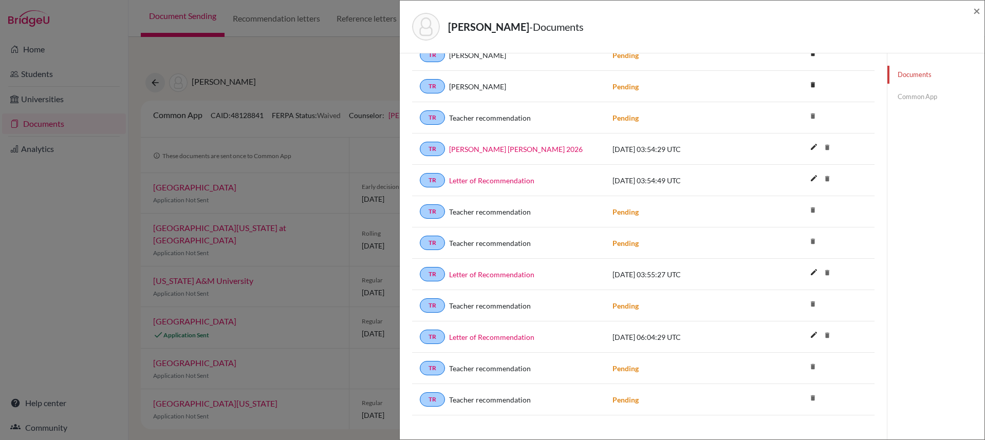
scroll to position [920, 0]
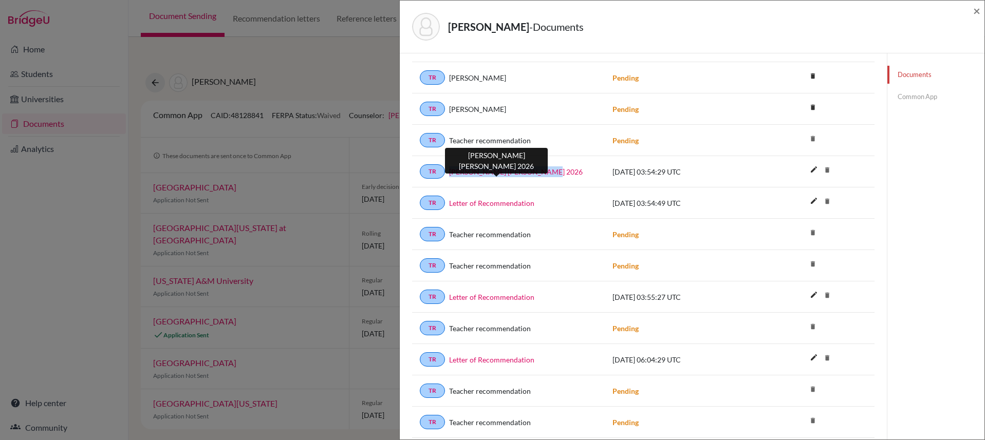
drag, startPoint x: 555, startPoint y: 174, endPoint x: 450, endPoint y: 174, distance: 104.8
click at [450, 174] on div "Mrigendra Pradhan LOR 2026" at bounding box center [521, 171] width 152 height 11
copy link "Mrigendra Pradhan LOR 2026"
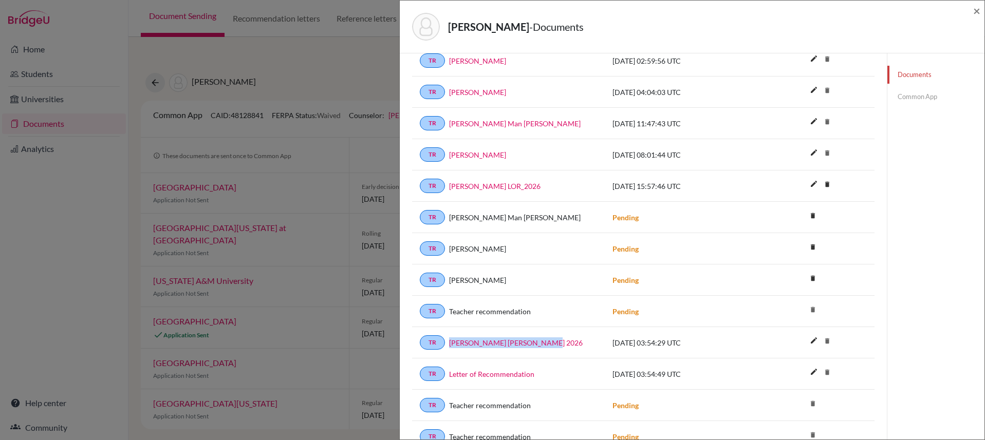
scroll to position [714, 0]
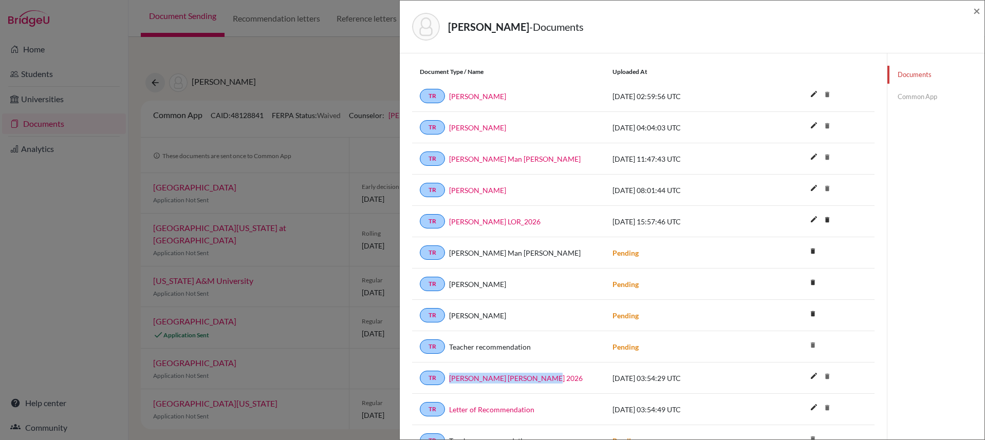
click at [915, 97] on link "Common App" at bounding box center [935, 97] width 97 height 18
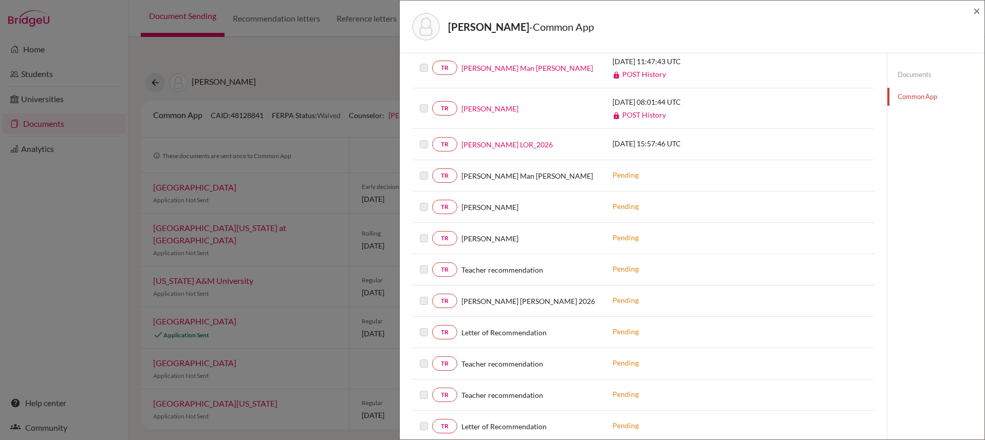
scroll to position [518, 0]
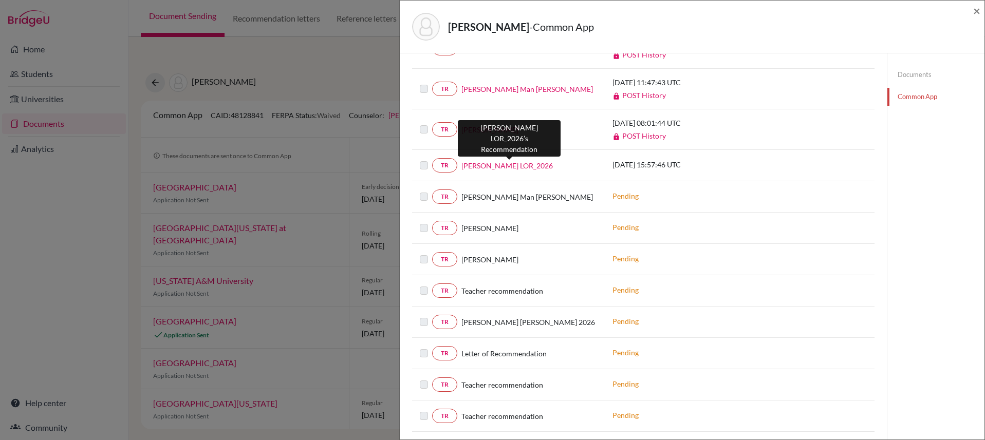
drag, startPoint x: 567, startPoint y: 169, endPoint x: 461, endPoint y: 169, distance: 105.3
click at [461, 169] on div "Mrigendra Pradhan LOR_2026" at bounding box center [527, 165] width 140 height 11
click at [478, 165] on link "Mrigendra Pradhan LOR_2026" at bounding box center [506, 165] width 91 height 11
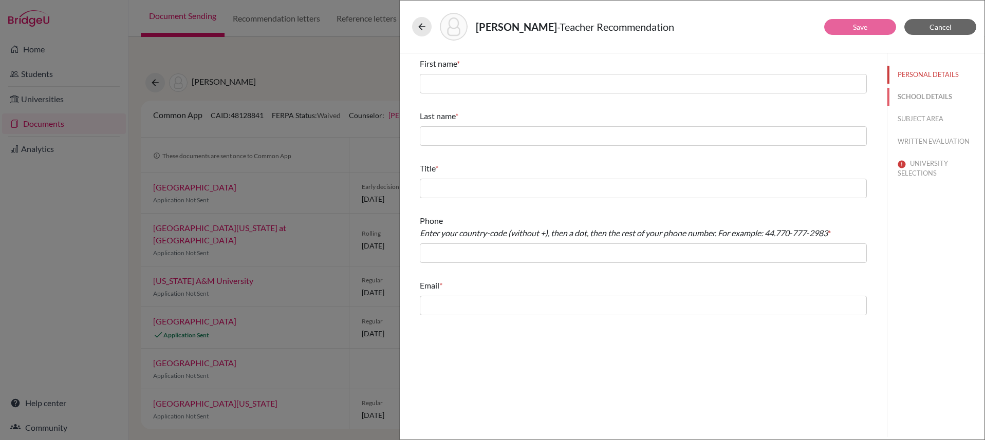
click at [929, 97] on button "SCHOOL DETAILS" at bounding box center [935, 97] width 97 height 18
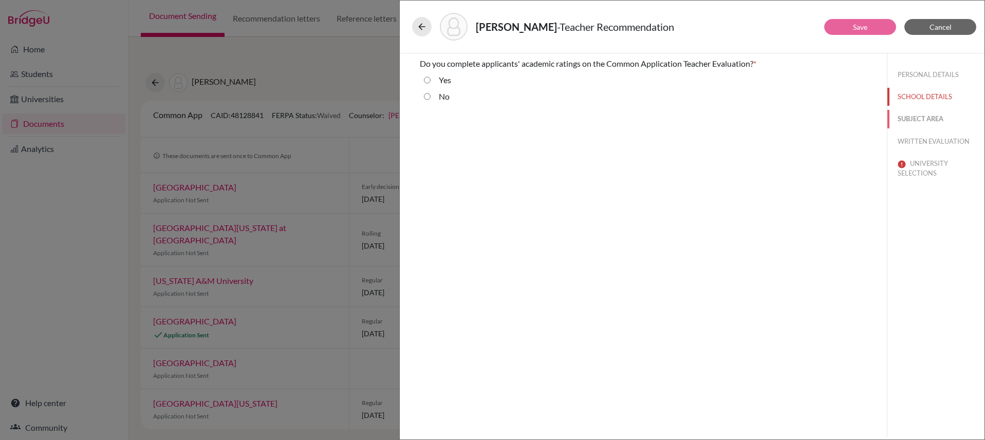
click at [930, 118] on button "SUBJECT AREA" at bounding box center [935, 119] width 97 height 18
click at [931, 134] on button "WRITTEN EVALUATION" at bounding box center [935, 142] width 97 height 18
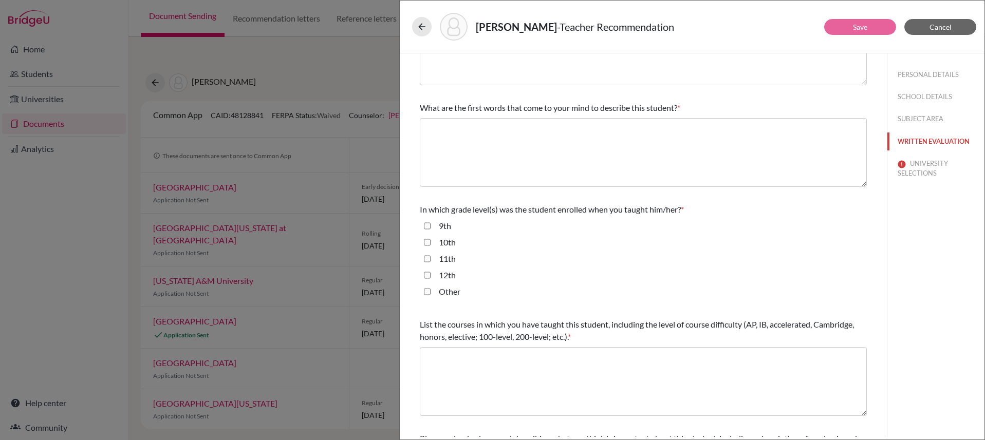
scroll to position [210, 0]
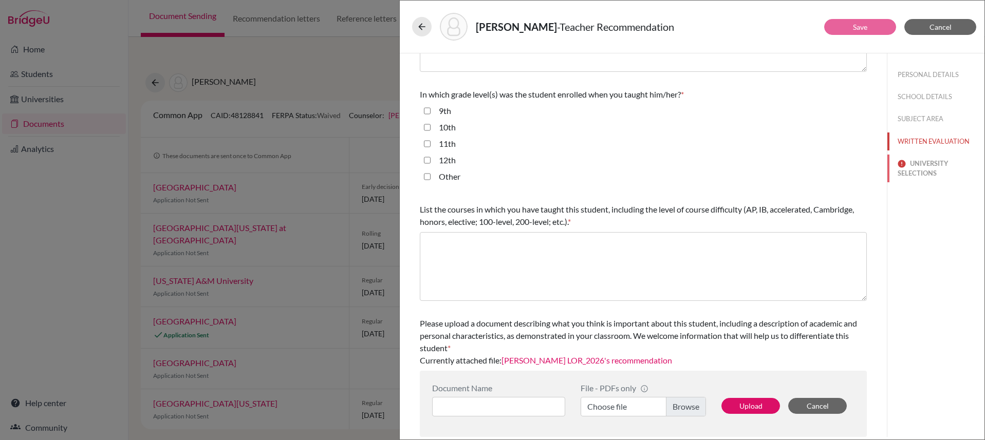
click at [907, 160] on button "UNIVERSITY SELECTIONS" at bounding box center [935, 169] width 97 height 28
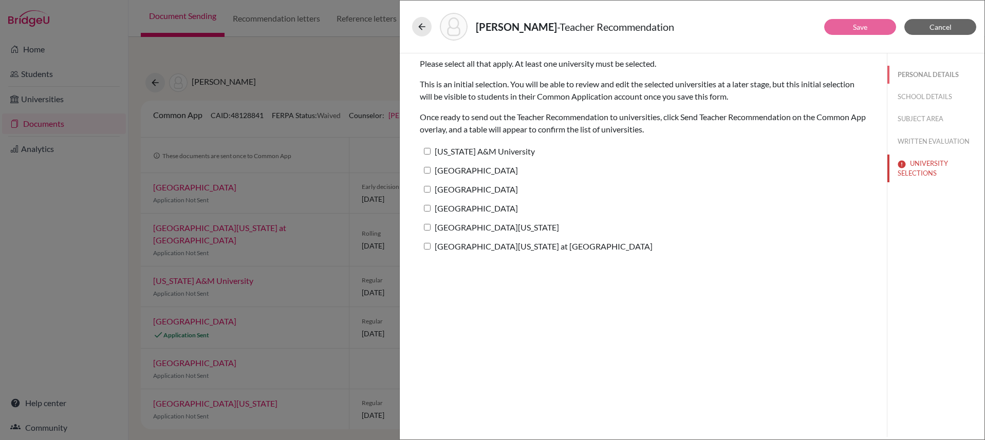
click at [905, 76] on button "PERSONAL DETAILS" at bounding box center [935, 75] width 97 height 18
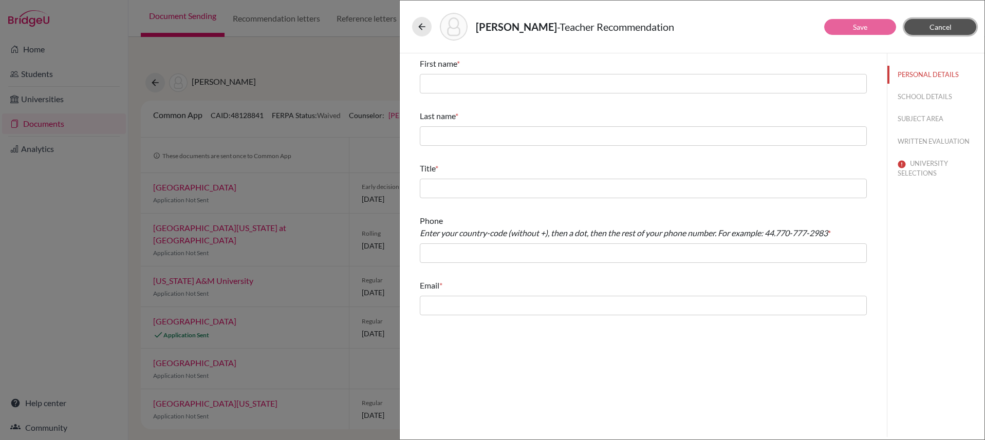
click at [936, 31] on button "Cancel" at bounding box center [940, 27] width 72 height 16
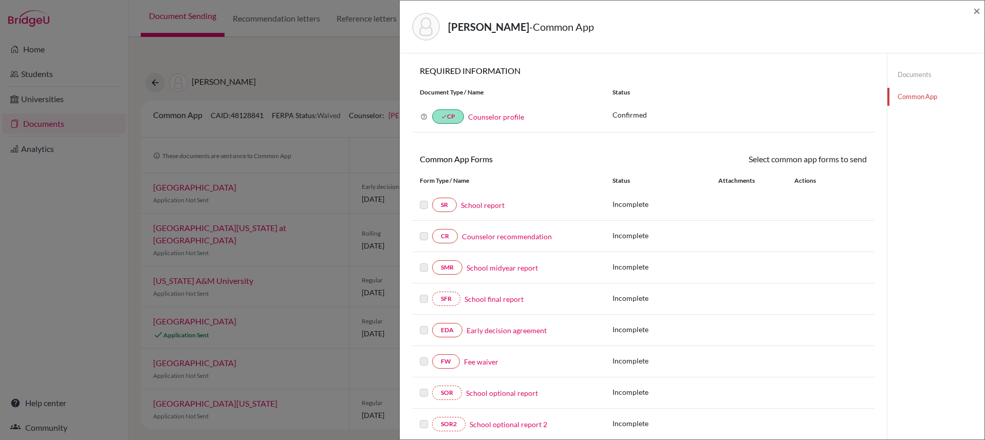
scroll to position [2, 0]
click at [976, 10] on span "×" at bounding box center [976, 10] width 7 height 15
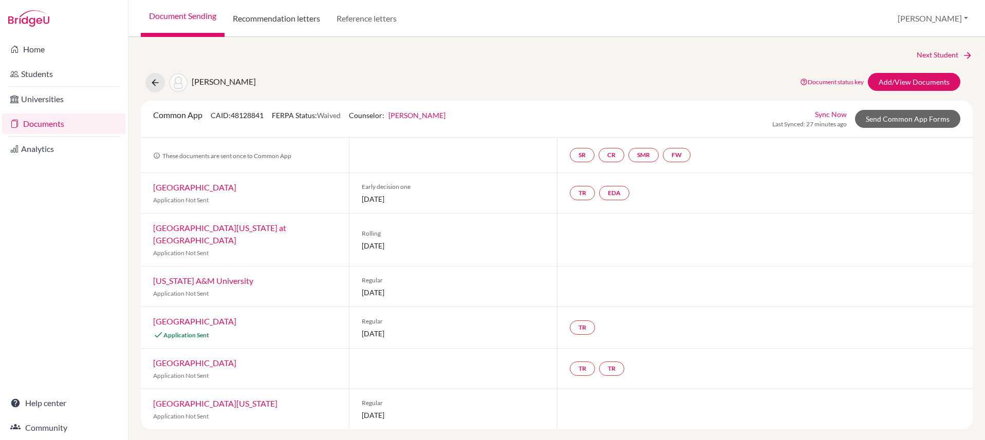
click at [294, 21] on link "Recommendation letters" at bounding box center [277, 18] width 104 height 37
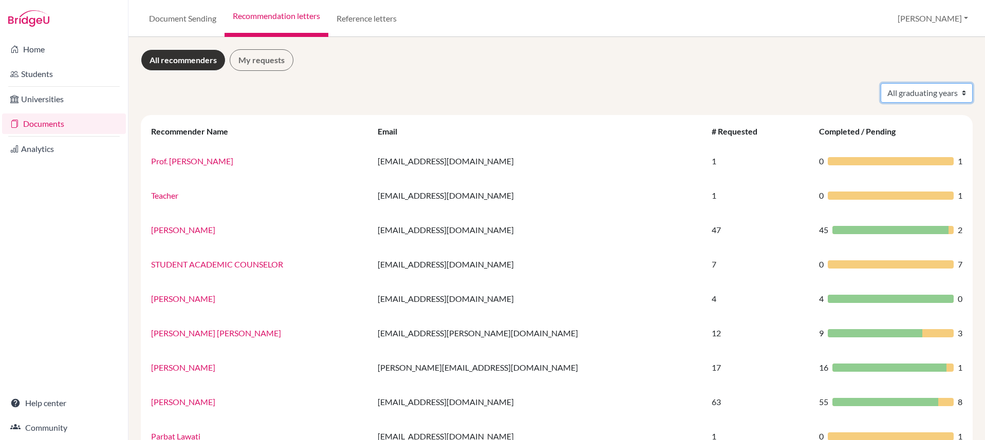
click at [920, 95] on select "All graduating years 2022 2023 2024 2025 2026" at bounding box center [927, 93] width 92 height 20
select select "2026"
click at [881, 83] on select "All graduating years 2022 2023 2024 2025 2026" at bounding box center [927, 93] width 92 height 20
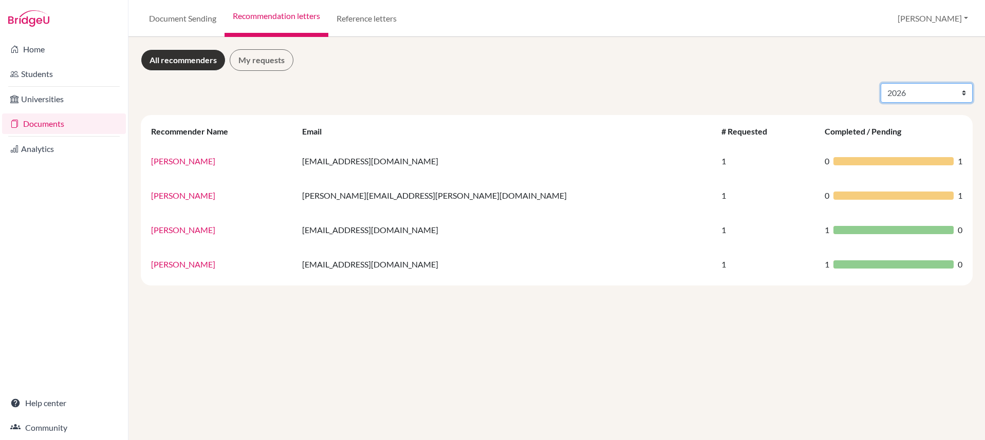
click at [908, 91] on select "All graduating years 2022 2023 2024 2025 2026" at bounding box center [927, 93] width 92 height 20
select select "2024"
click at [881, 83] on select "All graduating years 2022 2023 2024 2025 2026" at bounding box center [927, 93] width 92 height 20
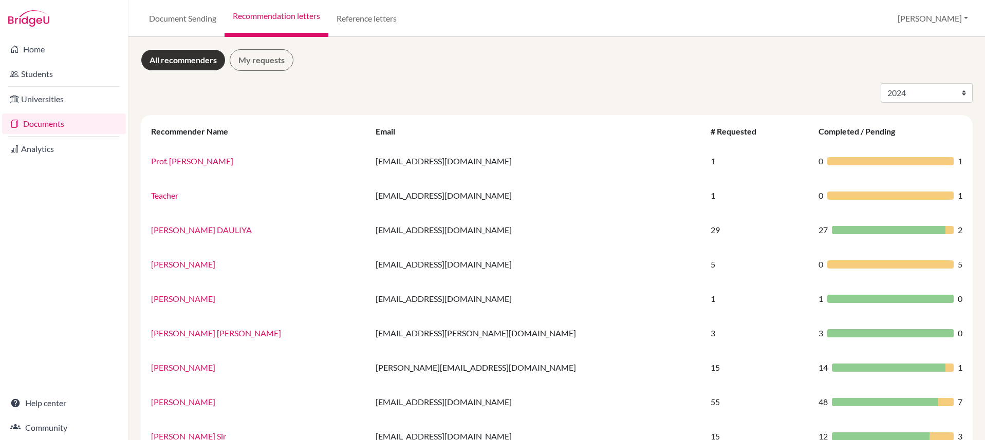
select select "2024"
click at [896, 92] on select "All graduating years 2022 2023 2024 2025 2026" at bounding box center [927, 93] width 92 height 20
select select
click at [881, 83] on select "All graduating years 2022 2023 2024 2025 2026" at bounding box center [927, 93] width 92 height 20
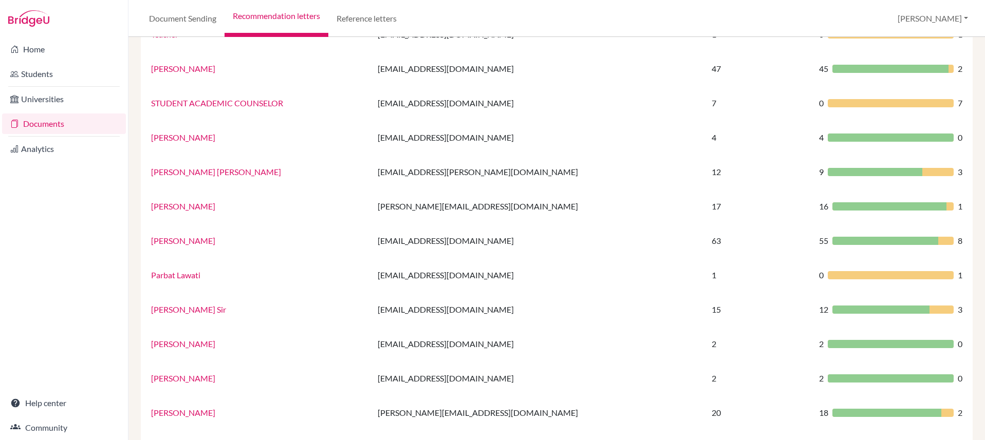
scroll to position [168, 0]
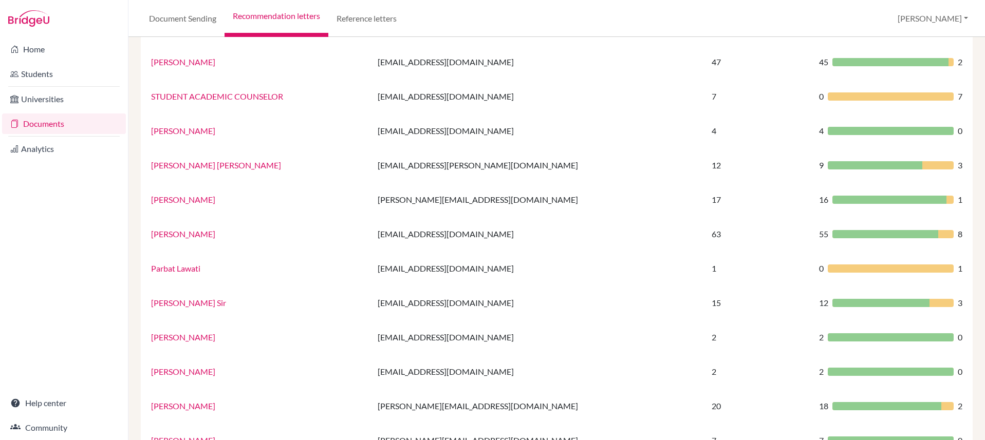
click at [196, 163] on link "[PERSON_NAME] [PERSON_NAME]" at bounding box center [216, 165] width 130 height 10
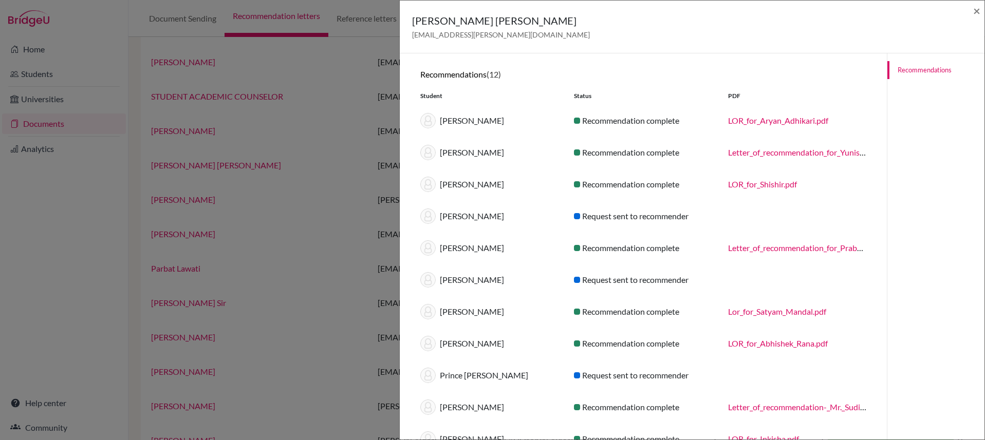
scroll to position [0, 0]
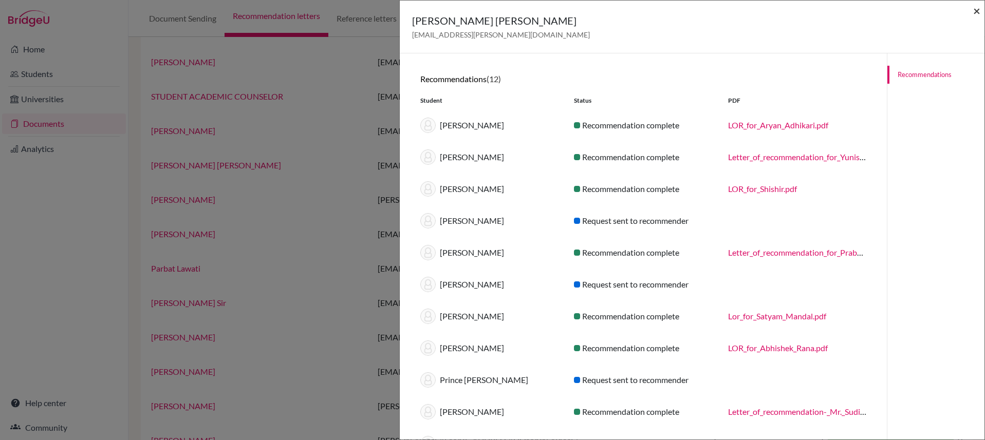
click at [977, 11] on span "×" at bounding box center [976, 10] width 7 height 15
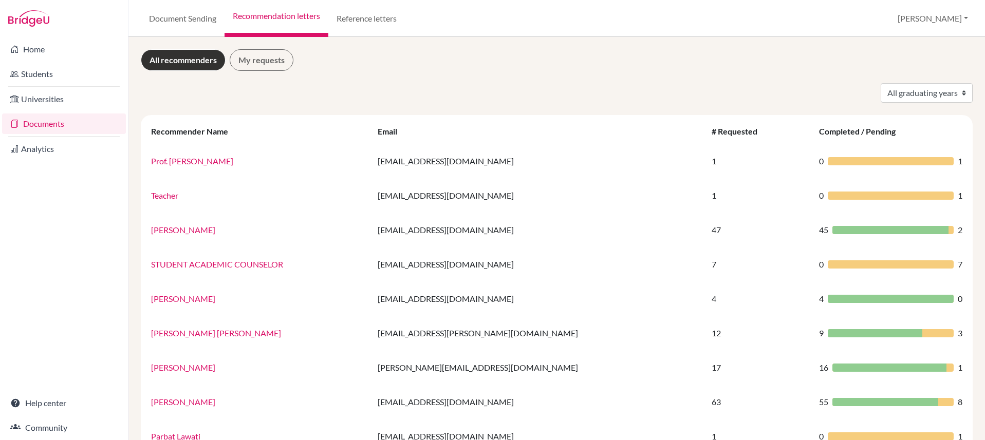
click at [59, 126] on link "Documents" at bounding box center [64, 124] width 124 height 21
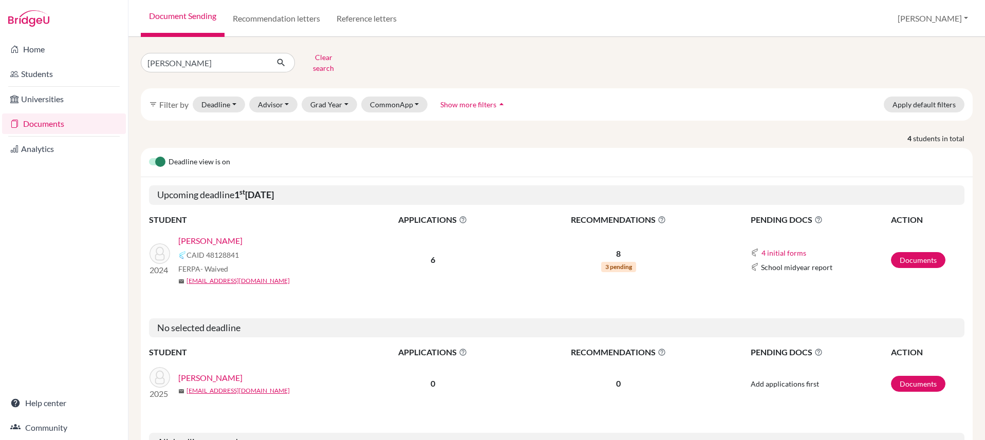
click at [229, 236] on link "[PERSON_NAME]" at bounding box center [210, 241] width 64 height 12
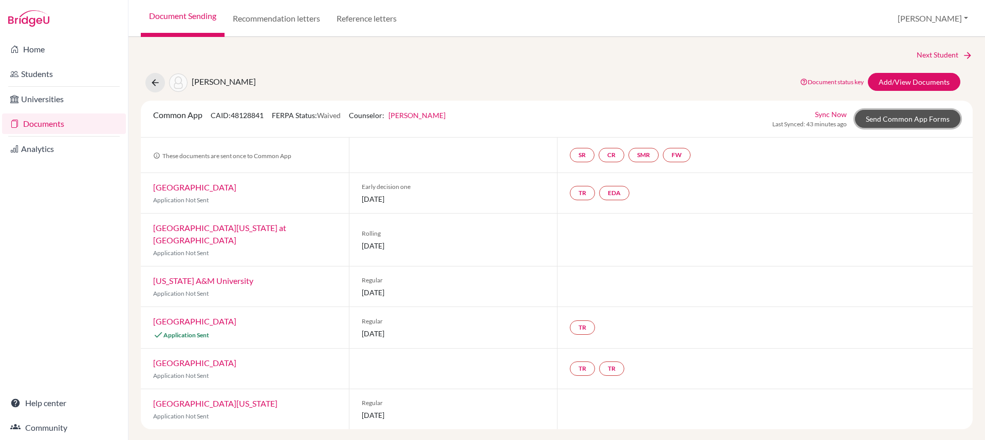
click at [881, 122] on link "Send Common App Forms" at bounding box center [907, 119] width 105 height 18
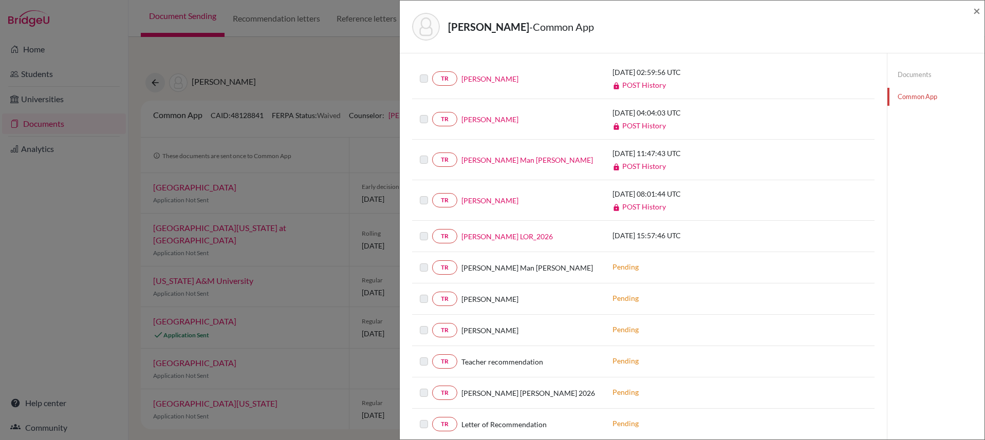
scroll to position [443, 0]
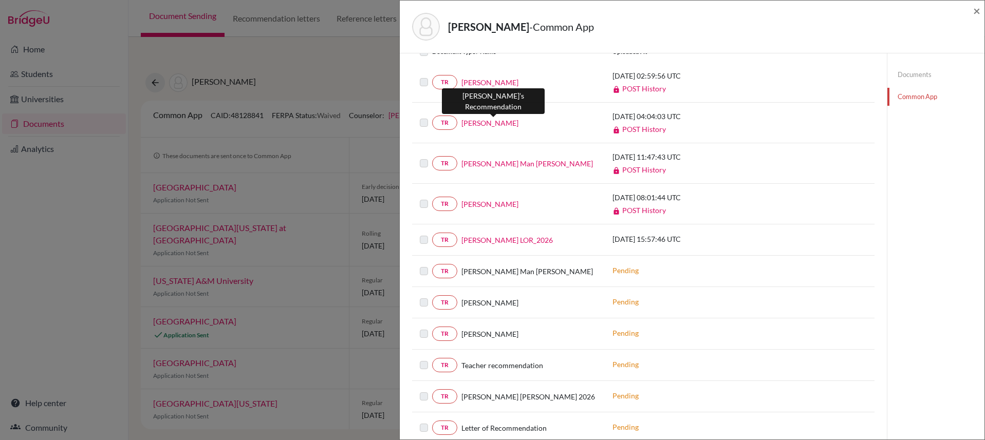
click at [500, 124] on link "Ram Sundar Matang" at bounding box center [489, 123] width 57 height 11
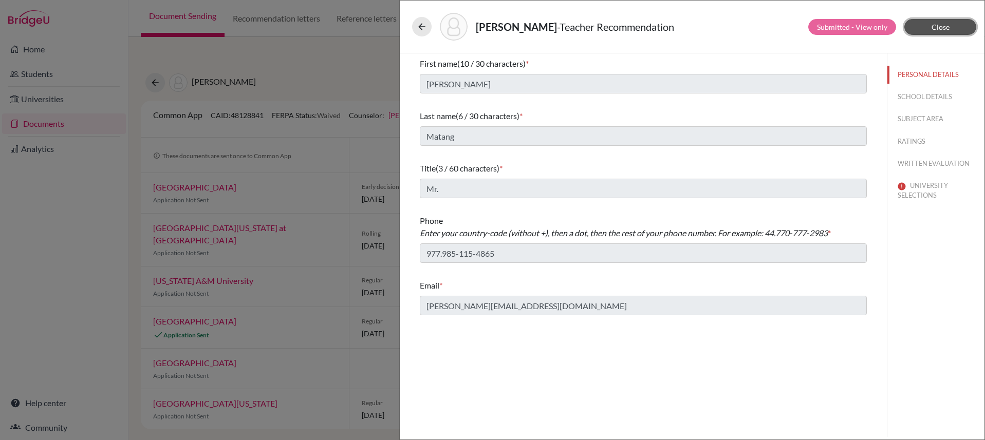
click at [927, 29] on button "Close" at bounding box center [940, 27] width 72 height 16
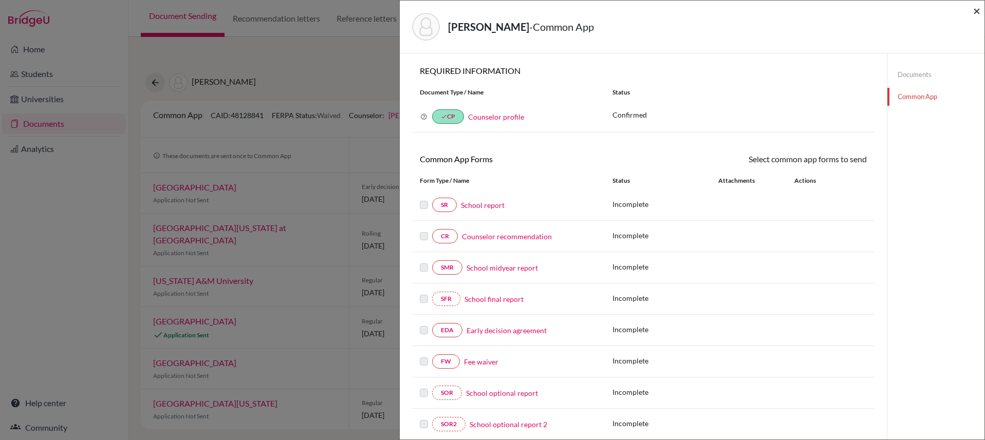
click at [977, 13] on span "×" at bounding box center [976, 10] width 7 height 15
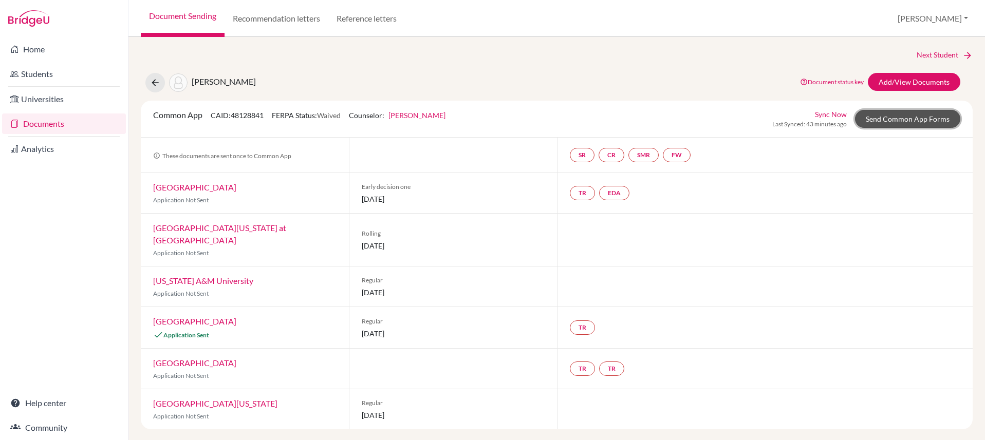
click at [880, 121] on link "Send Common App Forms" at bounding box center [907, 119] width 105 height 18
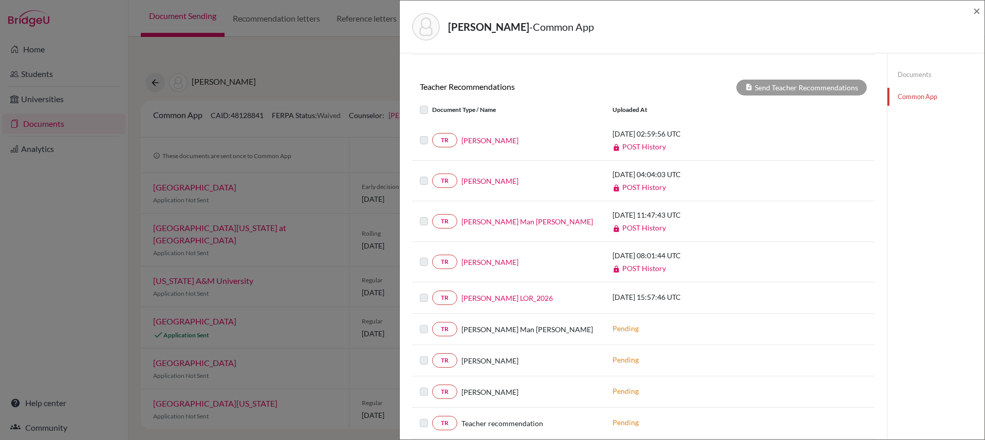
scroll to position [385, 0]
click at [514, 141] on link "Mrigendra Pradhan" at bounding box center [489, 141] width 57 height 11
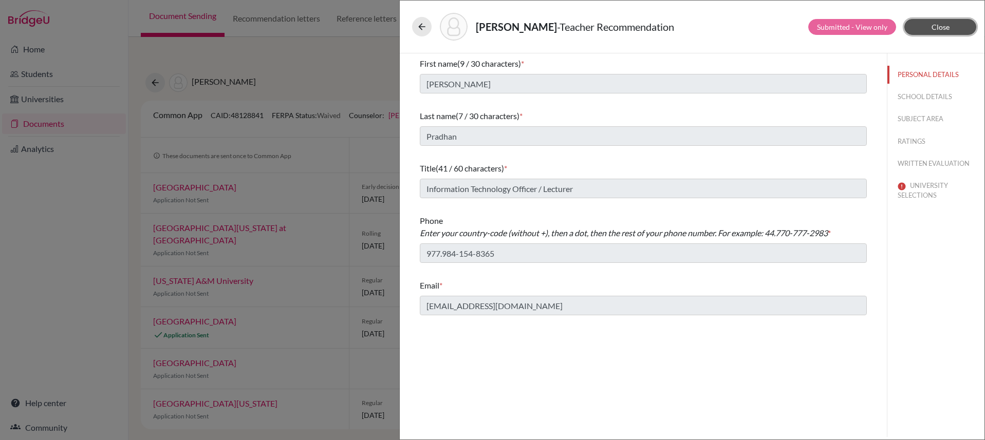
click at [946, 27] on span "Close" at bounding box center [941, 27] width 18 height 9
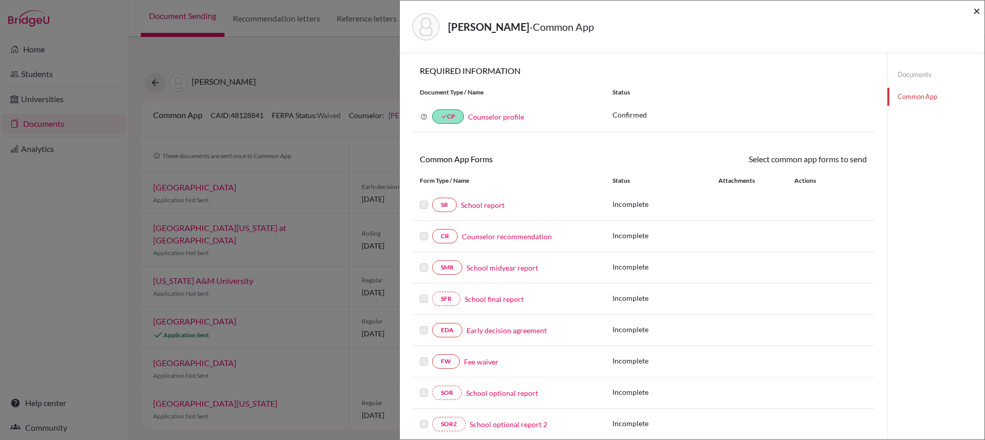
click at [977, 12] on span "×" at bounding box center [976, 10] width 7 height 15
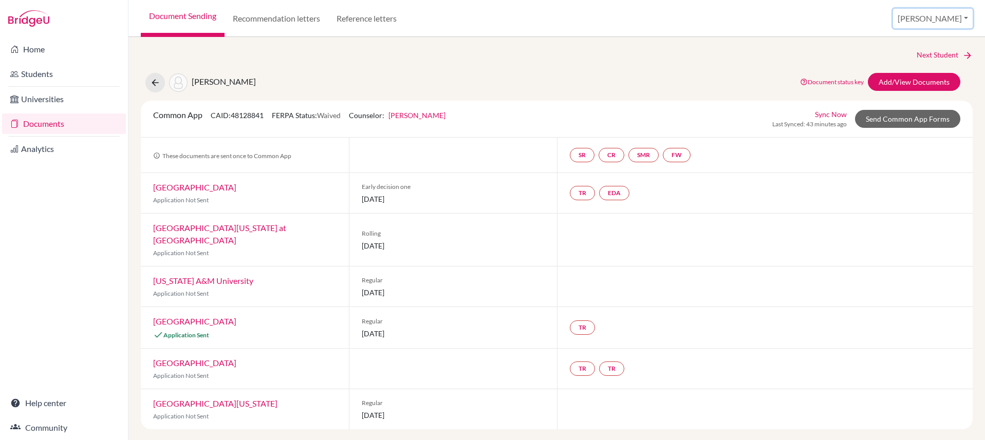
click at [959, 17] on button "Stephanie" at bounding box center [933, 19] width 80 height 20
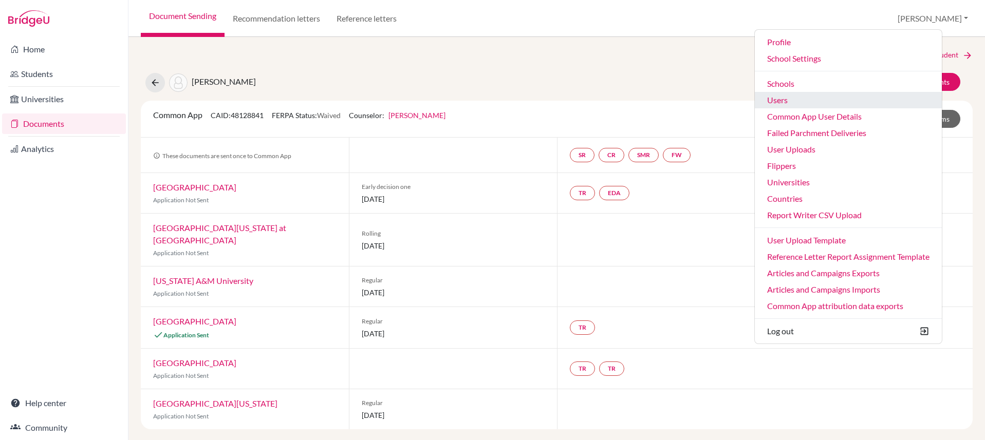
click at [822, 100] on link "Users" at bounding box center [848, 100] width 187 height 16
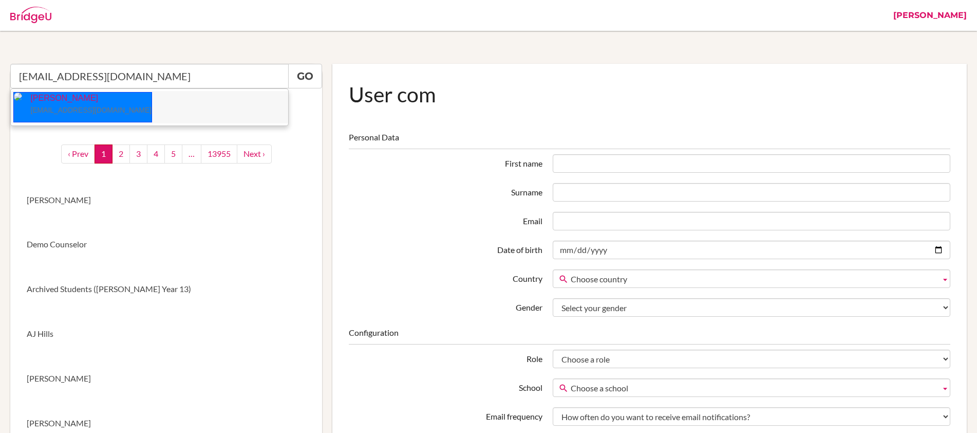
click at [106, 108] on small "[EMAIL_ADDRESS][DOMAIN_NAME]" at bounding box center [90, 110] width 121 height 8
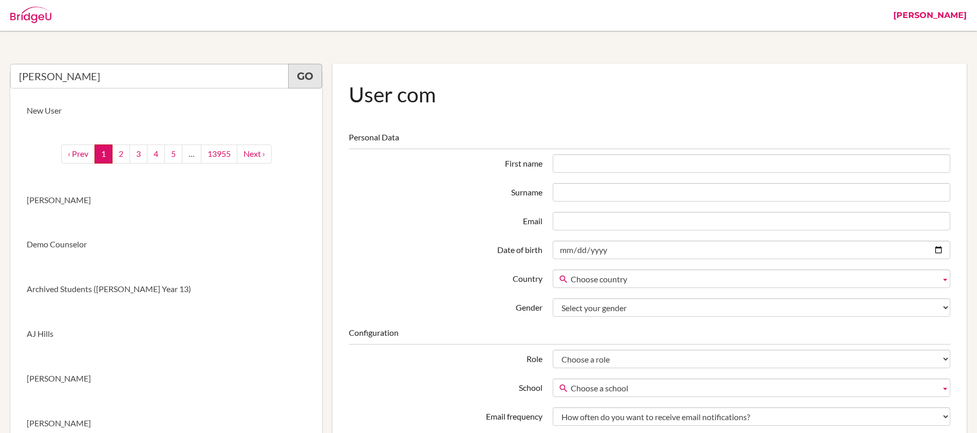
type input "[PERSON_NAME]"
drag, startPoint x: 298, startPoint y: 72, endPoint x: 351, endPoint y: 89, distance: 55.9
click at [298, 73] on link "Go" at bounding box center [305, 76] width 34 height 25
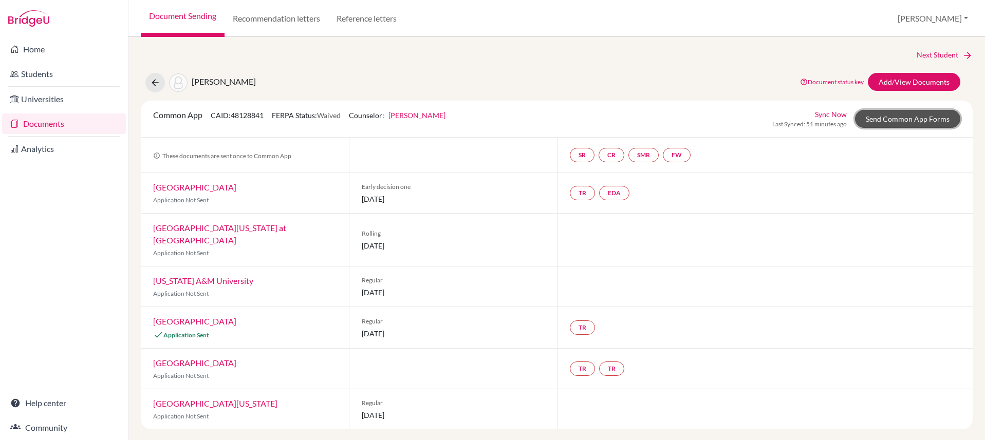
click at [900, 124] on link "Send Common App Forms" at bounding box center [907, 119] width 105 height 18
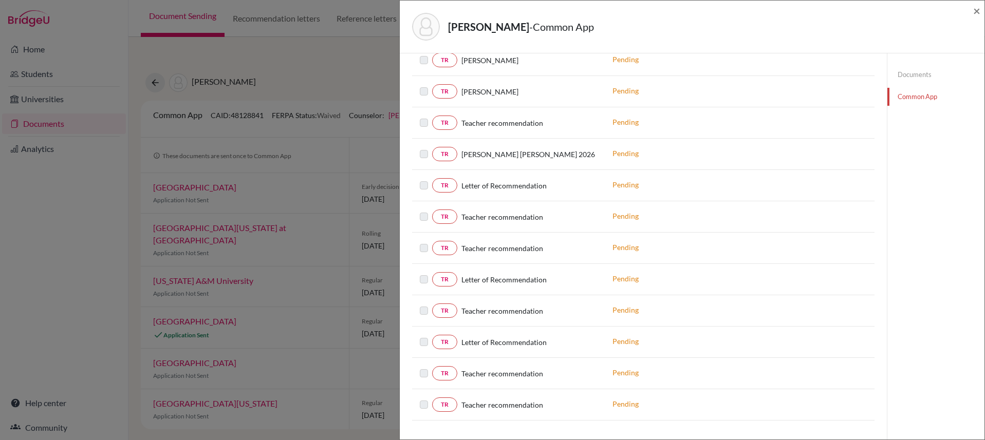
scroll to position [686, 0]
click at [908, 75] on link "Documents" at bounding box center [935, 75] width 97 height 18
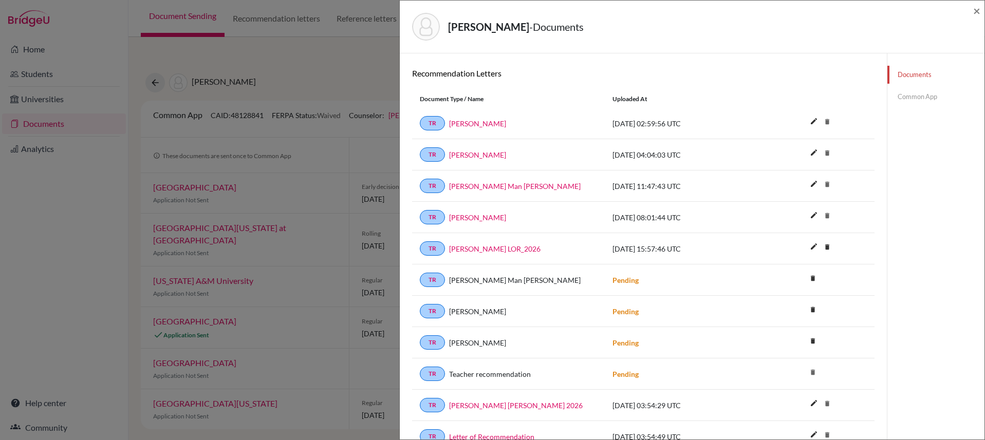
scroll to position [956, 0]
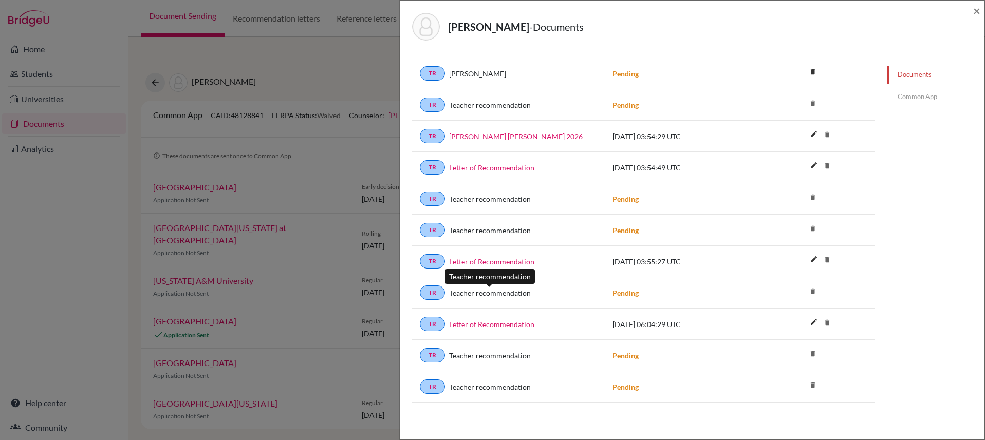
click at [477, 291] on span "Teacher recommendation" at bounding box center [490, 293] width 82 height 11
click at [485, 293] on span "Teacher recommendation" at bounding box center [490, 293] width 82 height 11
click at [494, 293] on span "Teacher recommendation" at bounding box center [490, 293] width 82 height 11
click at [504, 293] on span "Teacher recommendation" at bounding box center [490, 293] width 82 height 11
click at [493, 198] on span "Teacher recommendation" at bounding box center [490, 199] width 82 height 11
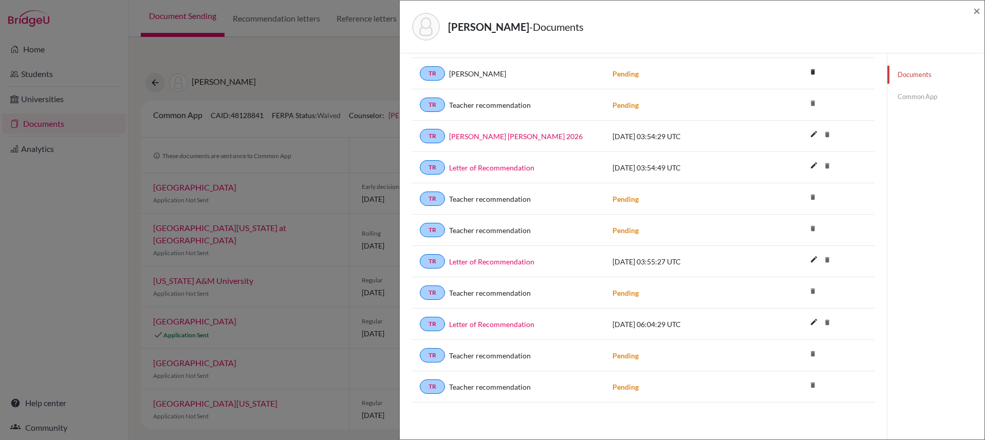
click at [497, 248] on div "TR Letter of Recommendation 2025-10-13 03:55:27 UTC edit delete" at bounding box center [643, 261] width 462 height 31
click at [519, 392] on span "Teacher recommendation" at bounding box center [490, 387] width 82 height 11
click at [516, 360] on span "Teacher recommendation" at bounding box center [490, 355] width 82 height 11
click at [509, 324] on link "Letter of Recommendation" at bounding box center [491, 324] width 85 height 11
click at [507, 263] on link "Letter of Recommendation" at bounding box center [491, 261] width 85 height 11
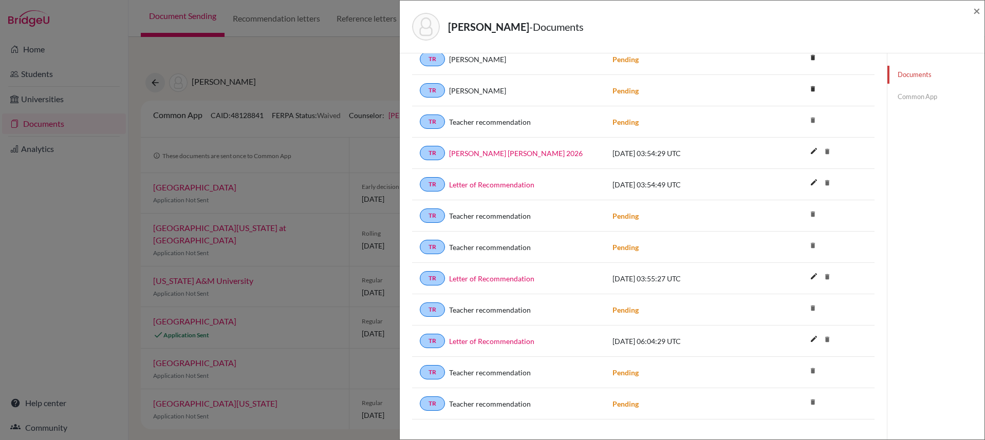
scroll to position [918, 0]
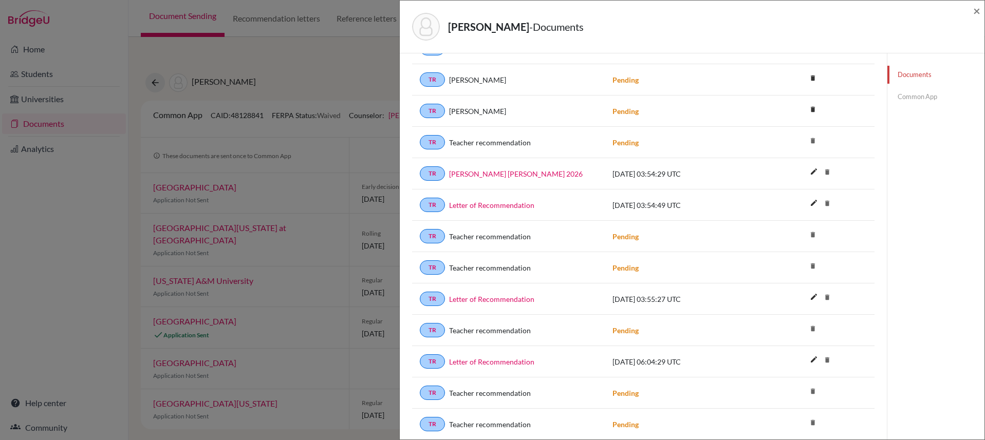
click at [824, 360] on icon "delete" at bounding box center [827, 359] width 15 height 15
click at [822, 298] on icon "delete" at bounding box center [827, 297] width 15 height 15
click at [499, 205] on link "Letter of Recommendation" at bounding box center [491, 205] width 85 height 11
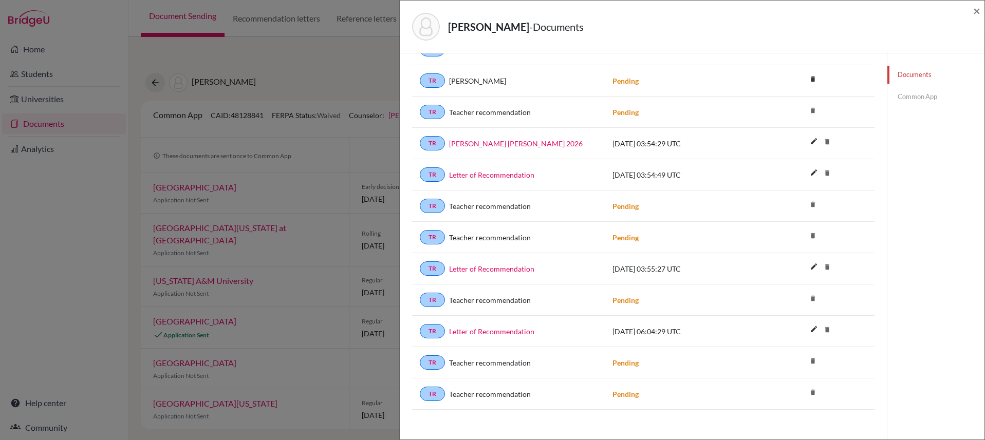
scroll to position [956, 0]
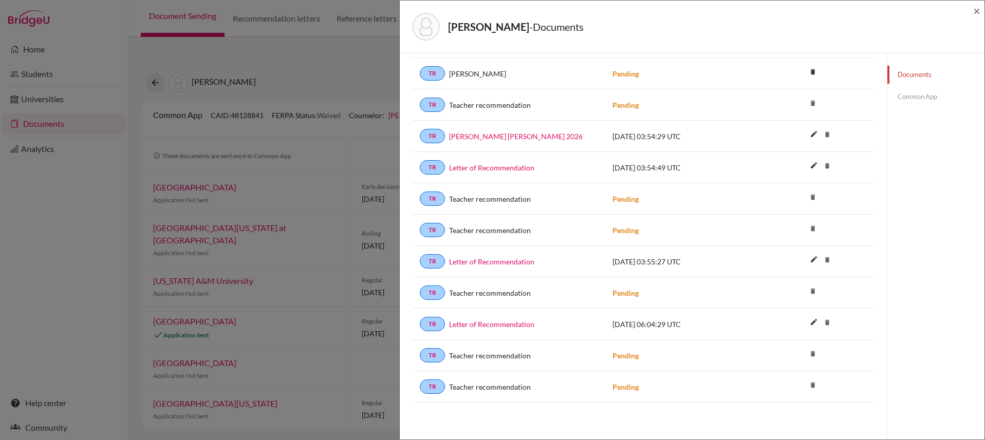
click at [914, 96] on link "Common App" at bounding box center [935, 97] width 97 height 18
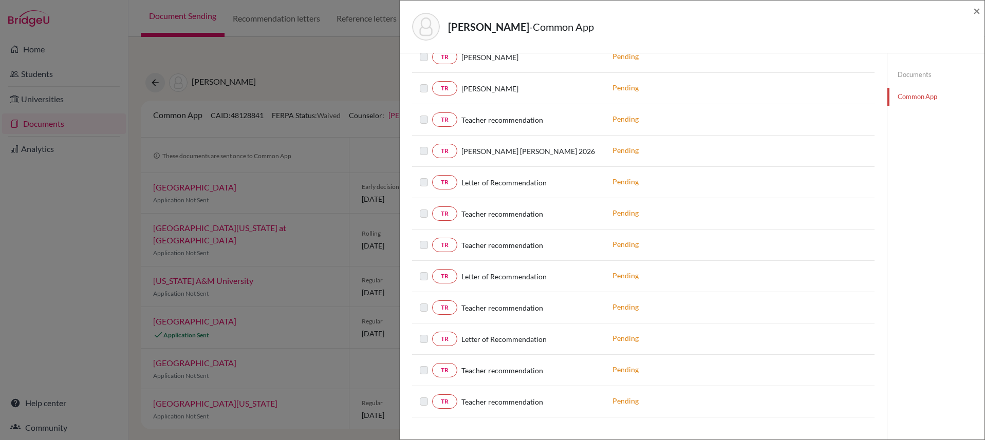
scroll to position [686, 0]
click at [902, 72] on link "Documents" at bounding box center [935, 75] width 97 height 18
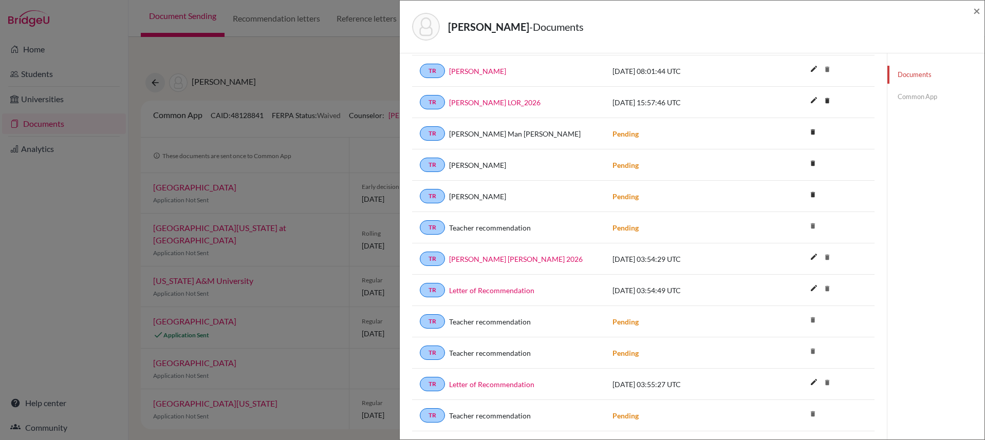
scroll to position [842, 0]
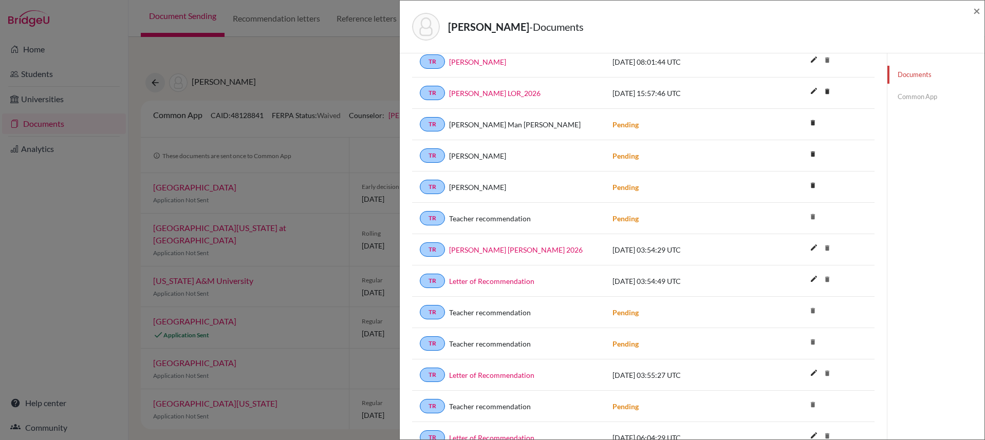
click at [921, 96] on link "Common App" at bounding box center [935, 97] width 97 height 18
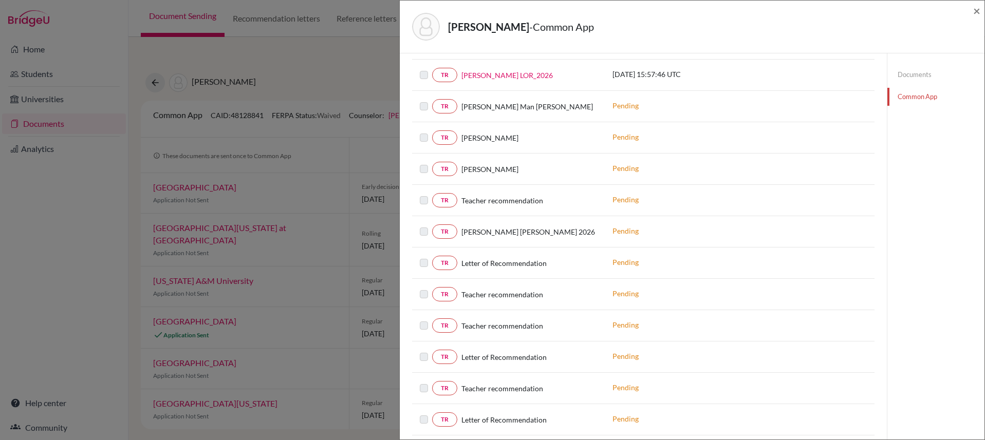
scroll to position [610, 0]
click at [911, 76] on link "Documents" at bounding box center [935, 75] width 97 height 18
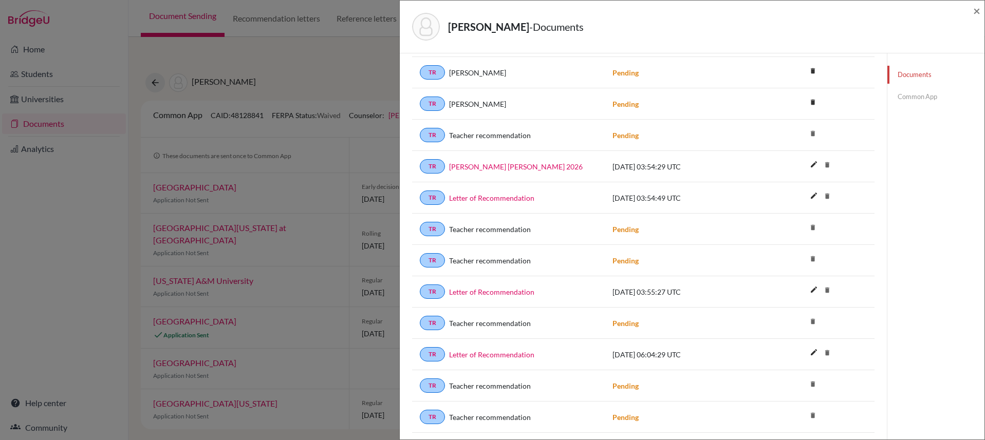
scroll to position [956, 0]
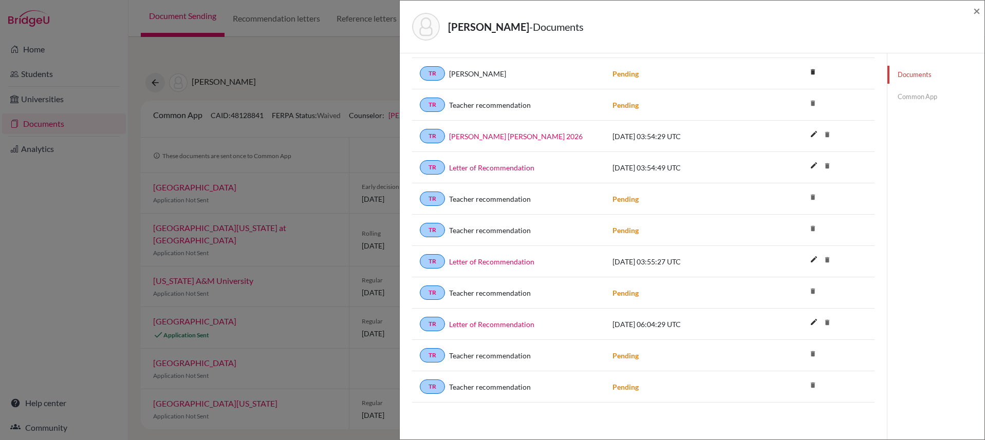
click at [808, 197] on icon "delete" at bounding box center [812, 197] width 15 height 15
drag, startPoint x: 805, startPoint y: 196, endPoint x: 813, endPoint y: 196, distance: 8.2
click at [813, 196] on icon "delete" at bounding box center [812, 197] width 15 height 15
drag, startPoint x: 977, startPoint y: 11, endPoint x: 921, endPoint y: 26, distance: 57.5
click at [977, 11] on span "×" at bounding box center [976, 10] width 7 height 15
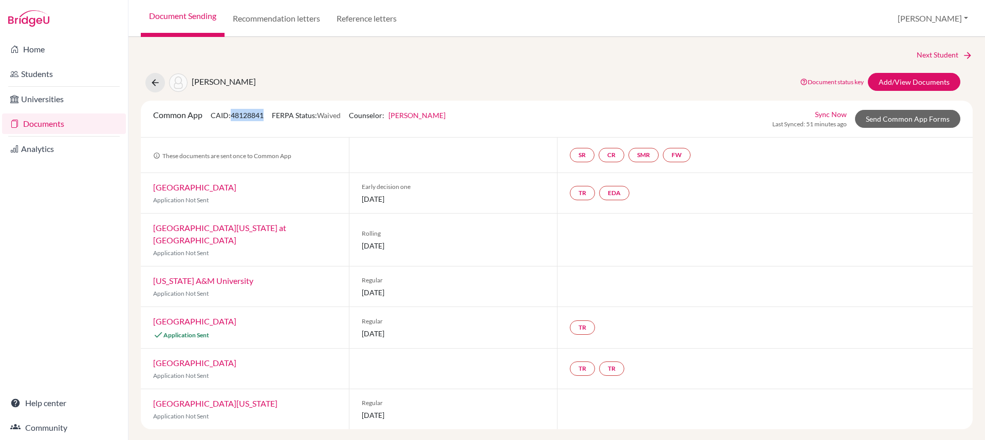
drag, startPoint x: 233, startPoint y: 115, endPoint x: 266, endPoint y: 114, distance: 32.9
click at [264, 114] on span "CAID: 48128841" at bounding box center [237, 115] width 53 height 9
copy span "48128841"
click at [952, 24] on button "[PERSON_NAME]" at bounding box center [933, 19] width 80 height 20
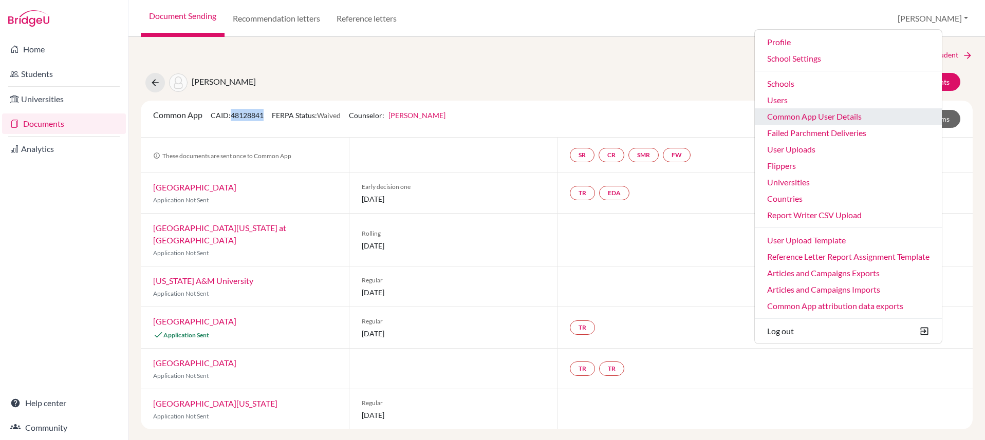
click at [856, 117] on link "Common App User Details" at bounding box center [848, 116] width 187 height 16
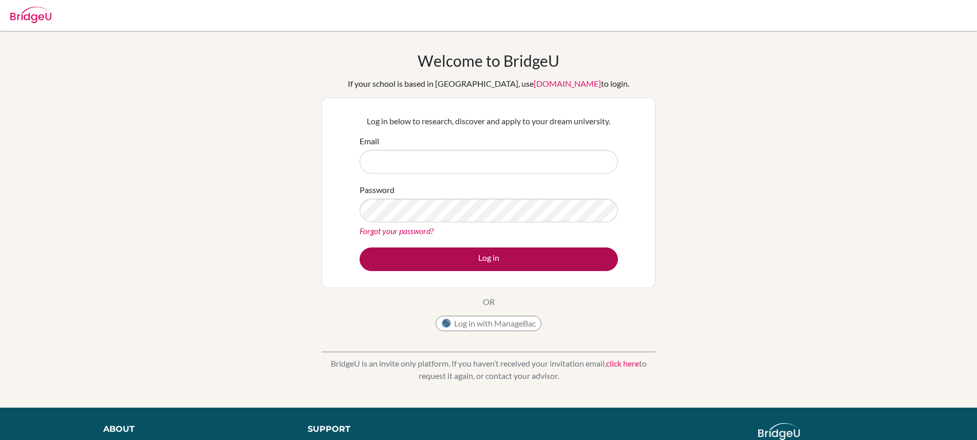
type input "[PERSON_NAME][EMAIL_ADDRESS][PERSON_NAME][DOMAIN_NAME]"
click at [532, 263] on button "Log in" at bounding box center [489, 260] width 258 height 24
click at [465, 258] on button "Log in" at bounding box center [489, 260] width 258 height 24
click at [473, 256] on button "Log in" at bounding box center [489, 260] width 258 height 24
click at [491, 257] on button "Log in" at bounding box center [489, 260] width 258 height 24
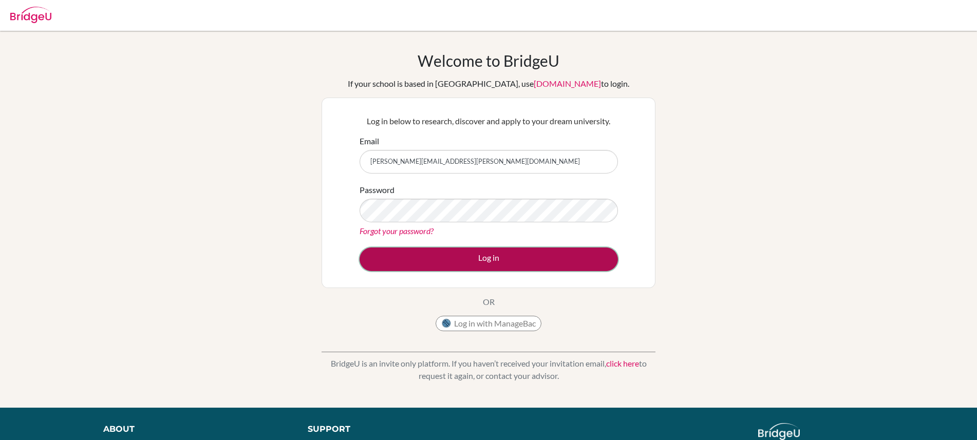
click at [491, 257] on button "Log in" at bounding box center [489, 260] width 258 height 24
drag, startPoint x: 495, startPoint y: 263, endPoint x: 502, endPoint y: 263, distance: 6.2
click at [496, 263] on button "Log in" at bounding box center [489, 260] width 258 height 24
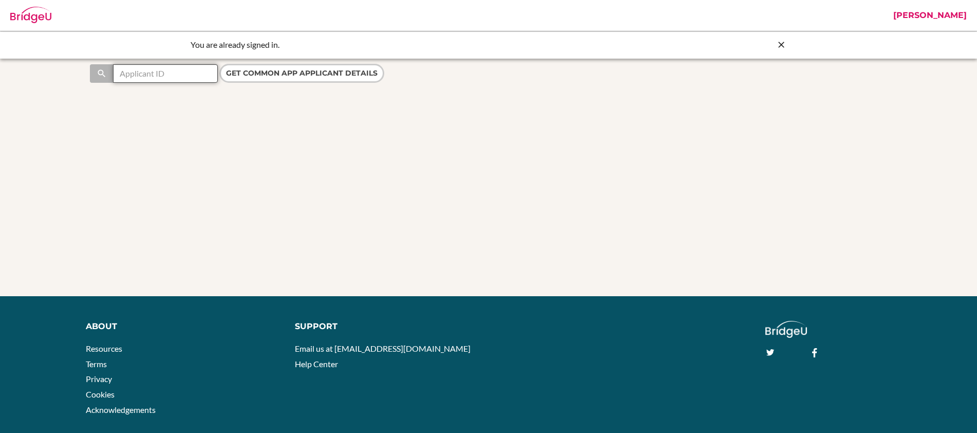
click at [158, 73] on input "text" at bounding box center [165, 73] width 105 height 18
paste input "48128841"
type input "48128841"
click at [277, 77] on input "Get Common App applicant details" at bounding box center [301, 73] width 165 height 19
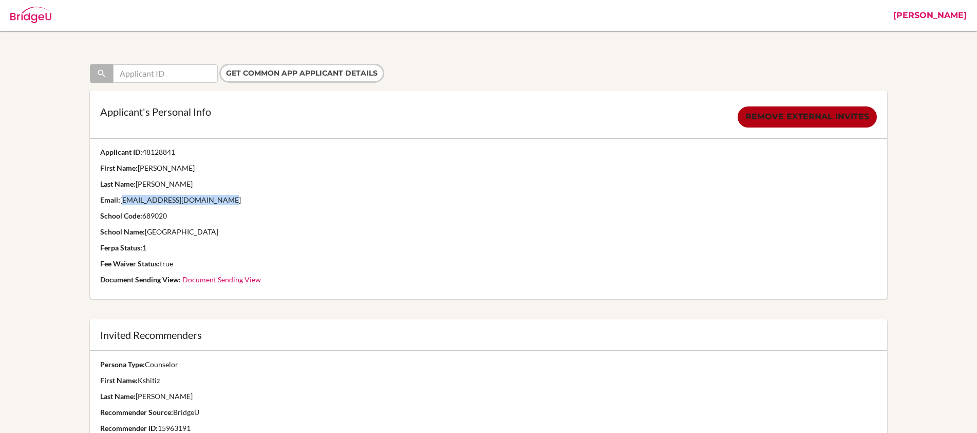
drag, startPoint x: 229, startPoint y: 202, endPoint x: 123, endPoint y: 202, distance: 106.4
click at [122, 202] on p "Email: [EMAIL_ADDRESS][DOMAIN_NAME]" at bounding box center [488, 200] width 777 height 10
copy p "[EMAIL_ADDRESS][DOMAIN_NAME]"
click at [945, 11] on link "[PERSON_NAME]" at bounding box center [930, 15] width 84 height 31
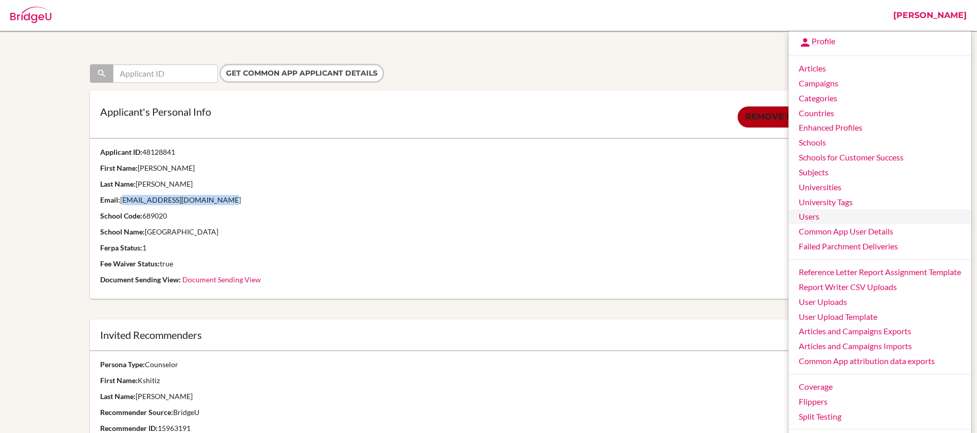
click at [830, 216] on link "Users" at bounding box center [880, 216] width 183 height 15
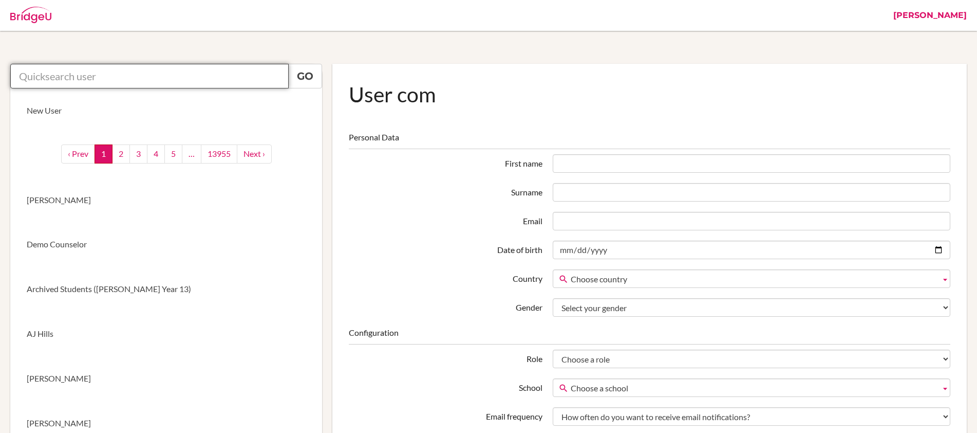
click at [209, 68] on input "text" at bounding box center [149, 76] width 279 height 25
paste input "[EMAIL_ADDRESS][DOMAIN_NAME]"
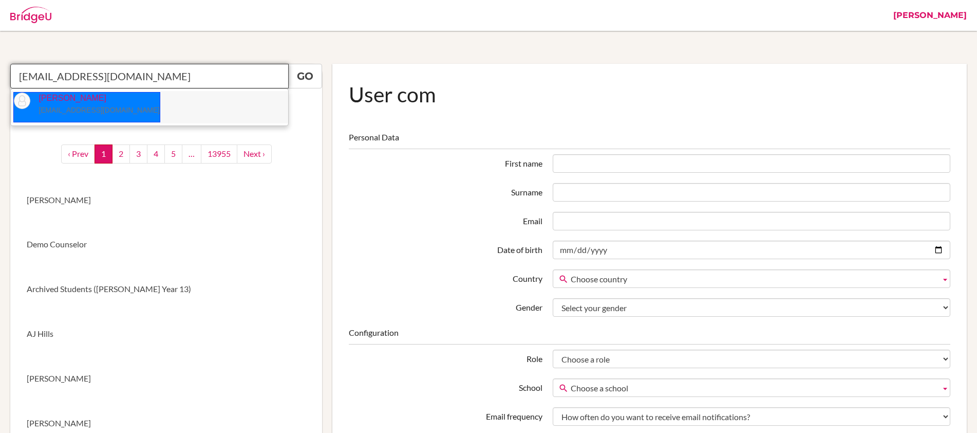
click at [117, 103] on p "[PERSON_NAME] [EMAIL_ADDRESS][DOMAIN_NAME]" at bounding box center [94, 104] width 129 height 24
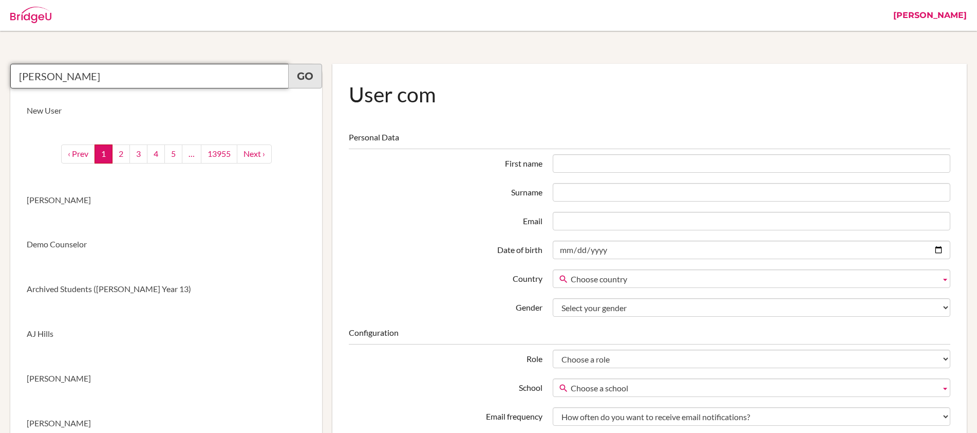
type input "[PERSON_NAME]"
click at [307, 76] on link "Go" at bounding box center [305, 76] width 34 height 25
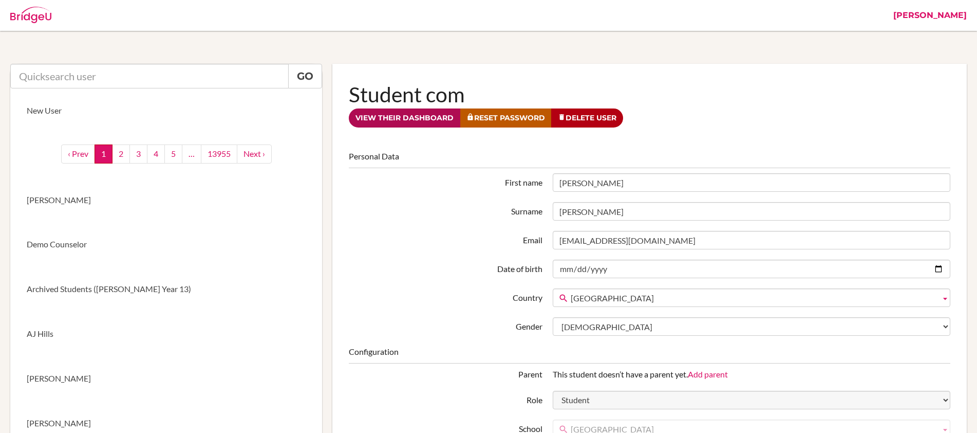
click at [407, 112] on link "View their dashboard" at bounding box center [405, 117] width 112 height 19
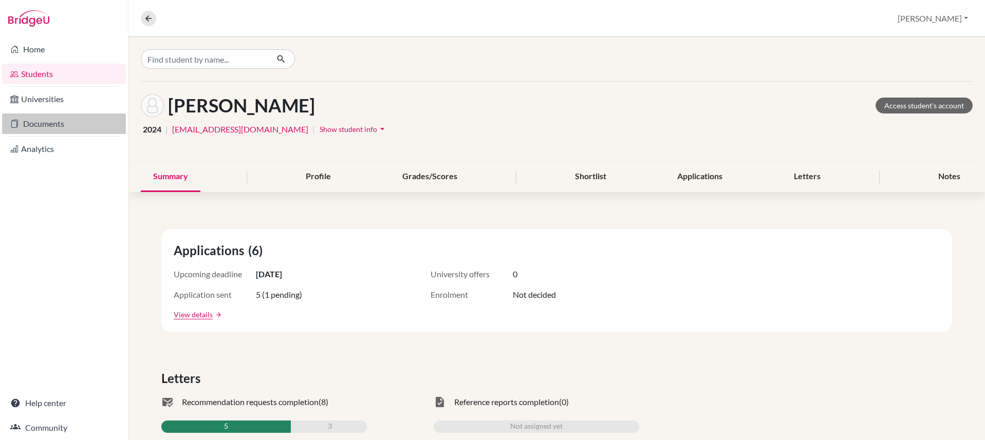
drag, startPoint x: 42, startPoint y: 120, endPoint x: 67, endPoint y: 128, distance: 26.0
click at [42, 120] on link "Documents" at bounding box center [64, 124] width 124 height 21
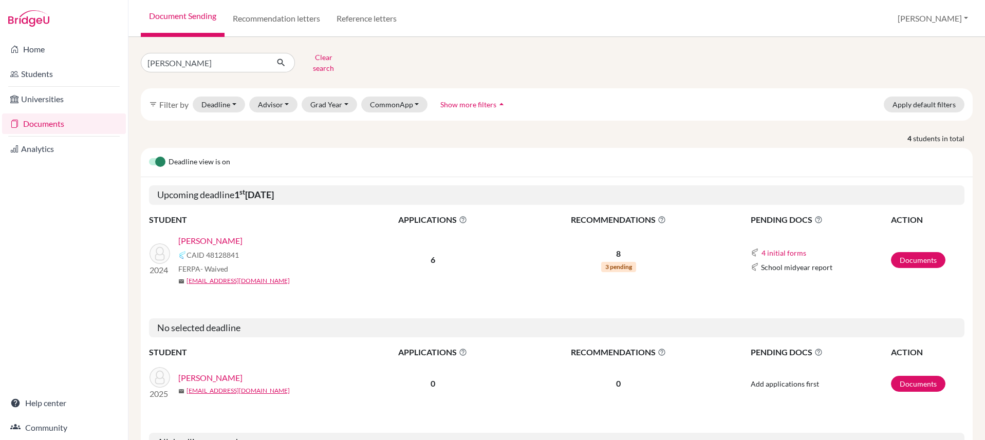
click at [215, 235] on link "[PERSON_NAME]" at bounding box center [210, 241] width 64 height 12
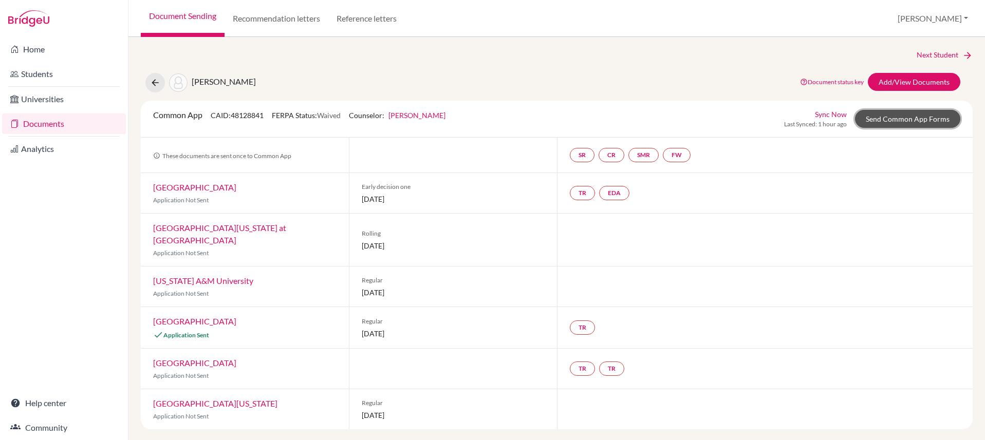
click at [907, 121] on link "Send Common App Forms" at bounding box center [907, 119] width 105 height 18
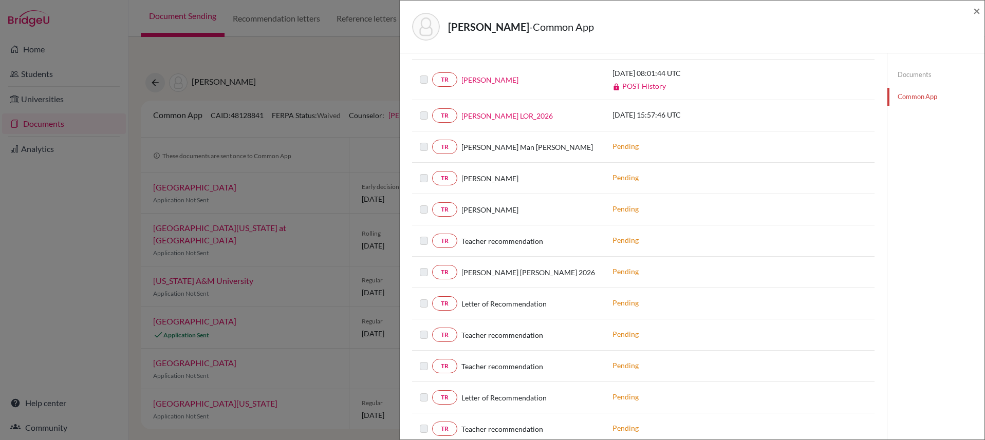
scroll to position [523, 0]
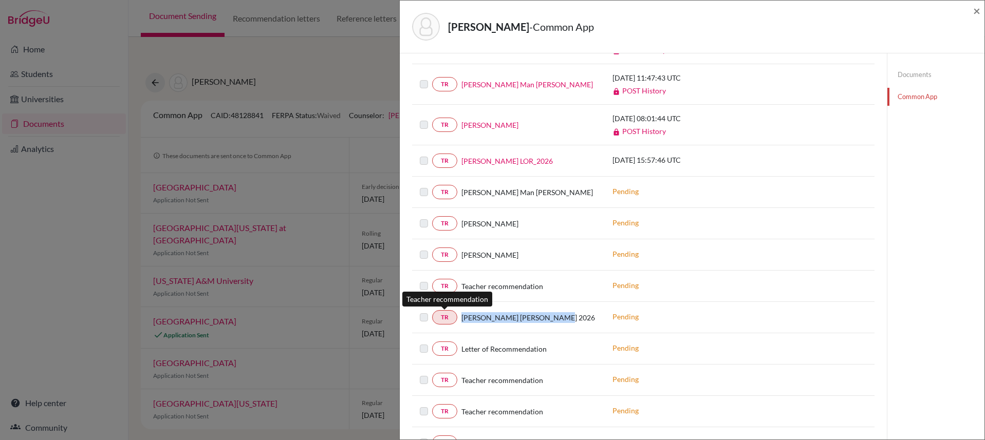
drag, startPoint x: 552, startPoint y: 317, endPoint x: 444, endPoint y: 321, distance: 107.5
click at [444, 321] on div "TR Mrigendra Pradhan LOR 2026" at bounding box center [508, 317] width 177 height 14
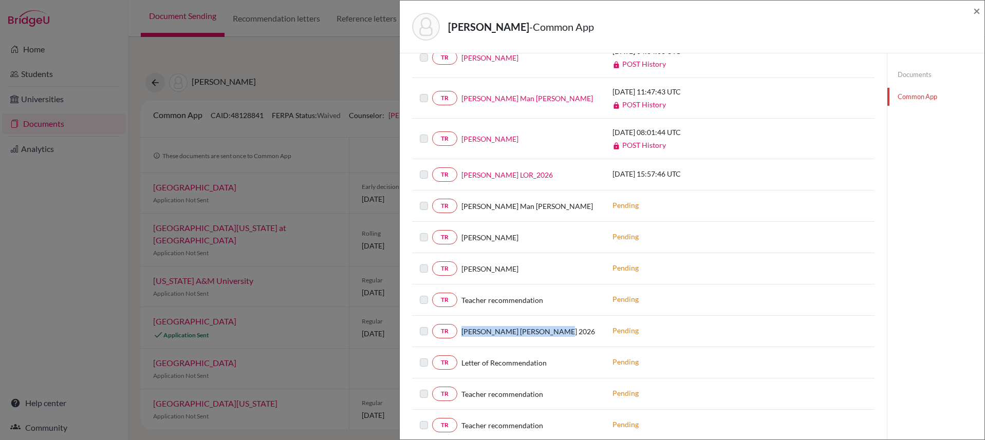
scroll to position [508, 0]
click at [714, 180] on div "2025-10-13 15:57:46 UTC" at bounding box center [682, 176] width 154 height 13
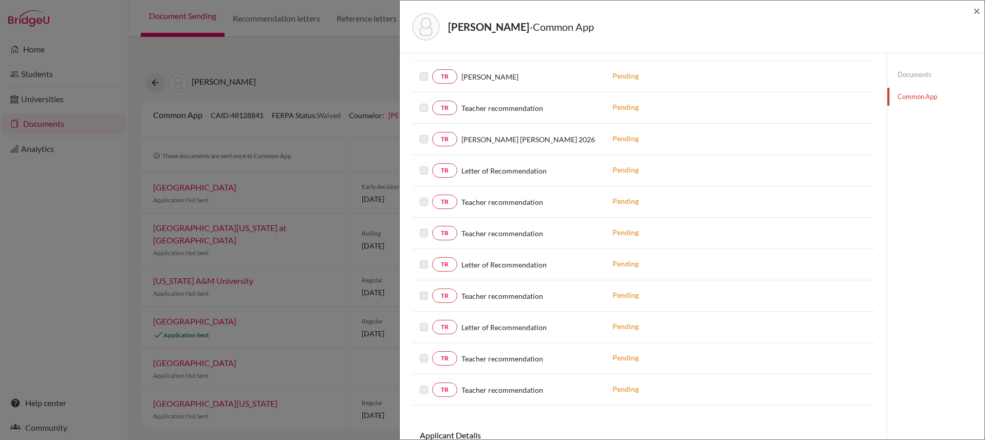
scroll to position [534, 0]
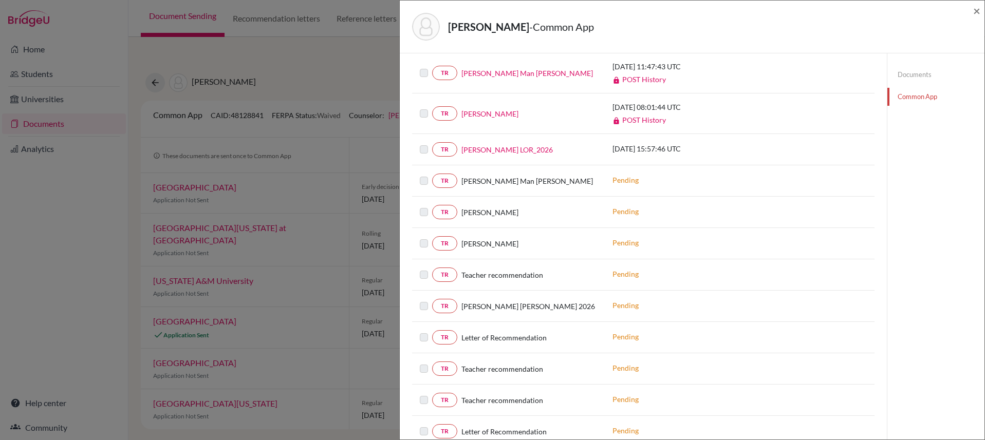
click at [914, 77] on link "Documents" at bounding box center [935, 75] width 97 height 18
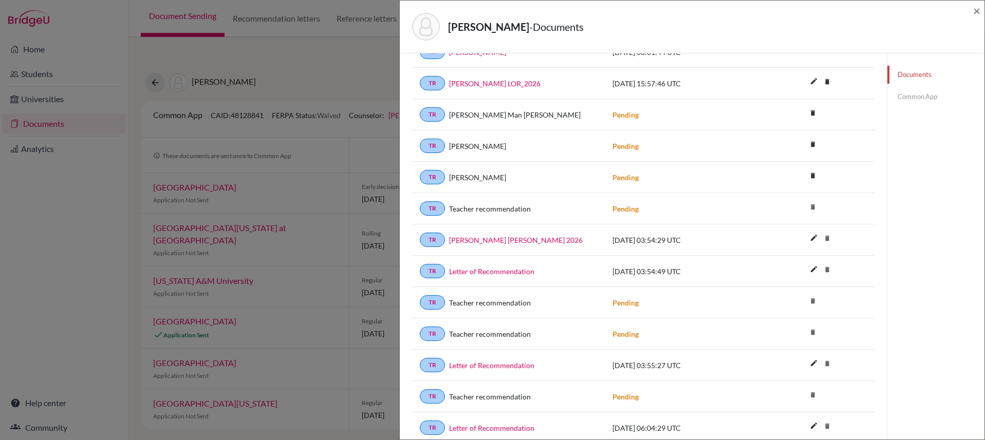
scroll to position [850, 0]
click at [562, 242] on div "Mrigendra Pradhan LOR 2026" at bounding box center [521, 241] width 152 height 11
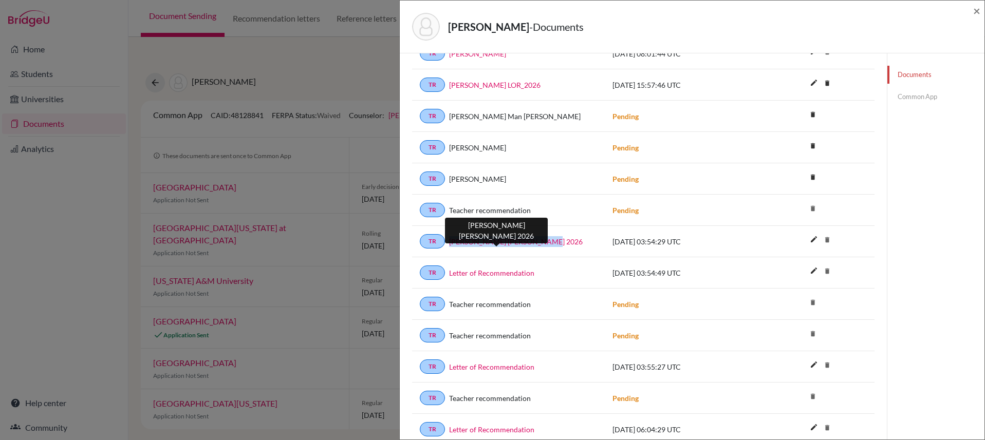
drag, startPoint x: 559, startPoint y: 242, endPoint x: 449, endPoint y: 244, distance: 110.5
click at [449, 244] on div "Mrigendra Pradhan LOR 2026" at bounding box center [521, 241] width 152 height 11
click at [977, 12] on span "×" at bounding box center [976, 10] width 7 height 15
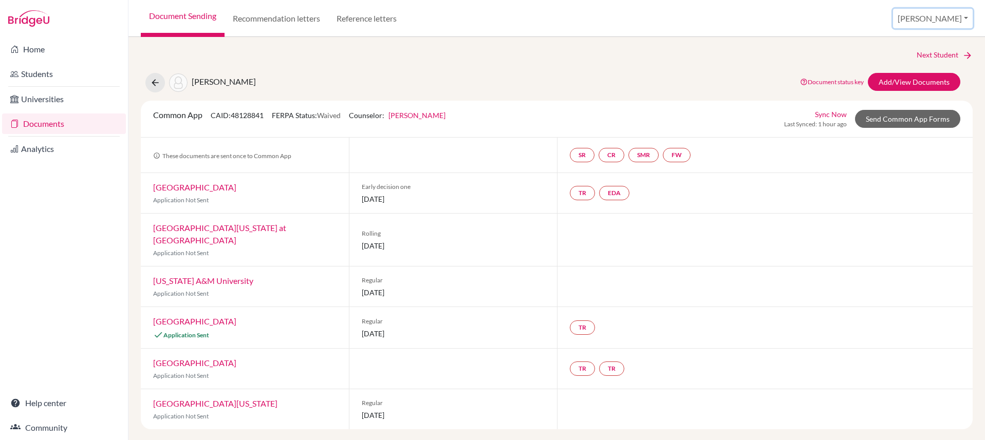
click at [956, 18] on button "[PERSON_NAME]" at bounding box center [933, 19] width 80 height 20
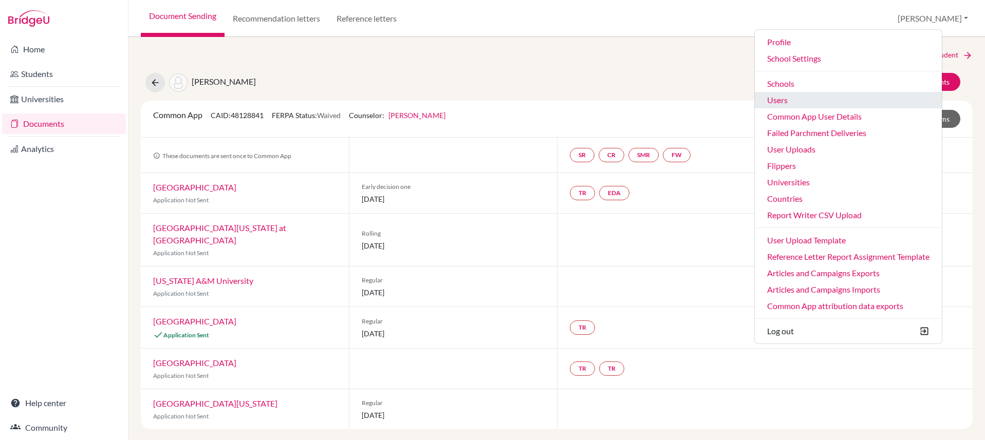
click at [840, 95] on link "Users" at bounding box center [848, 100] width 187 height 16
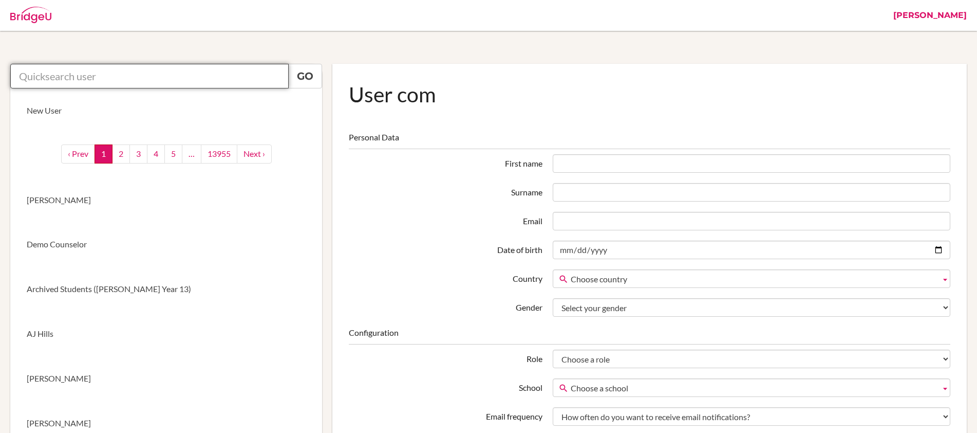
click at [242, 77] on input "text" at bounding box center [149, 76] width 279 height 25
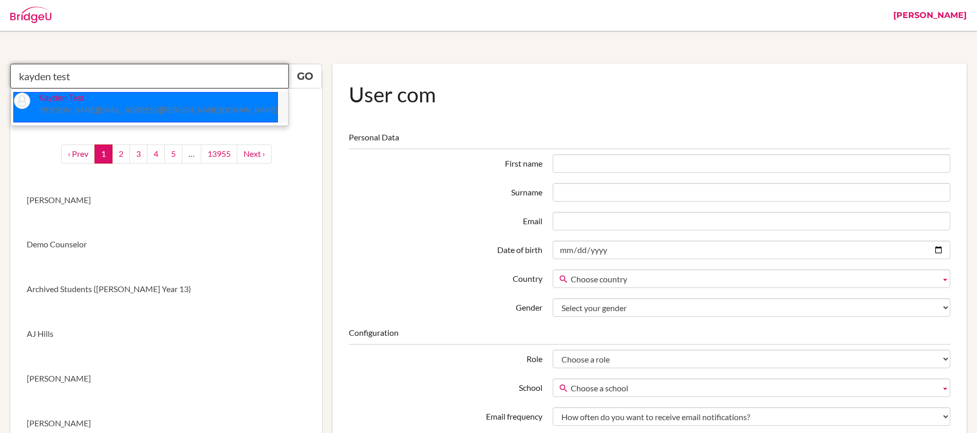
click at [91, 112] on small "[PERSON_NAME][EMAIL_ADDRESS][PERSON_NAME][DOMAIN_NAME]" at bounding box center [158, 110] width 238 height 8
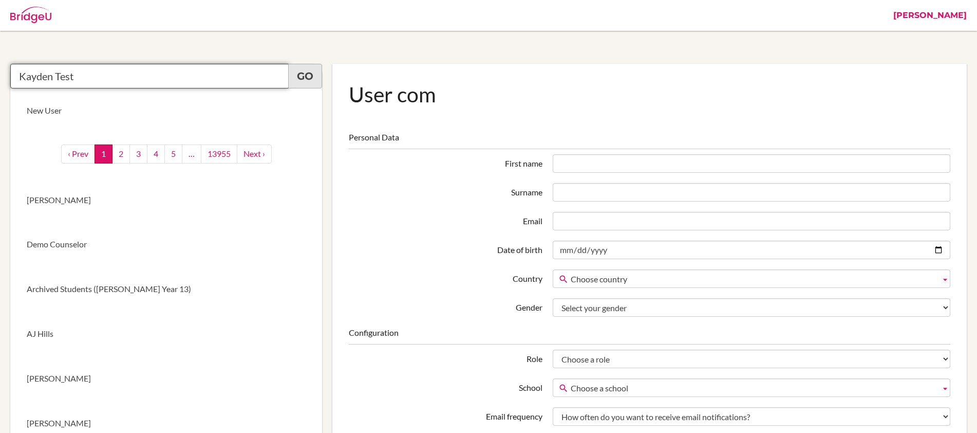
type input "Kayden Test"
click at [304, 78] on link "Go" at bounding box center [305, 76] width 34 height 25
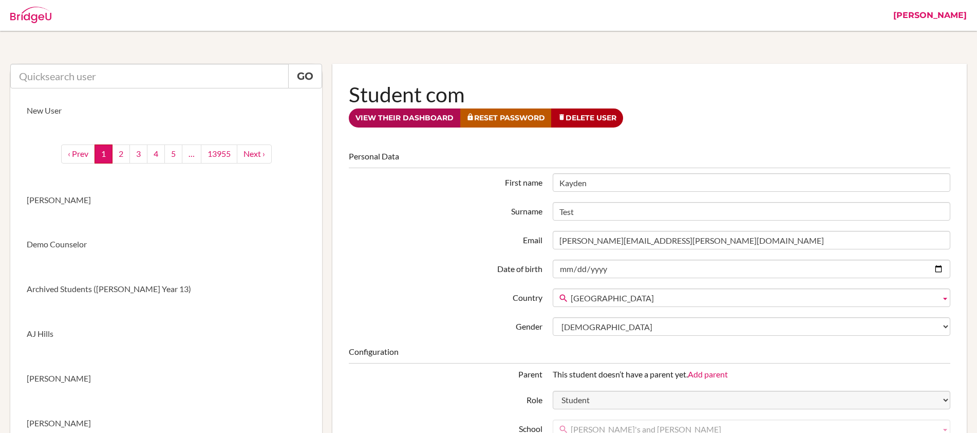
click at [423, 122] on link "View their dashboard" at bounding box center [405, 117] width 112 height 19
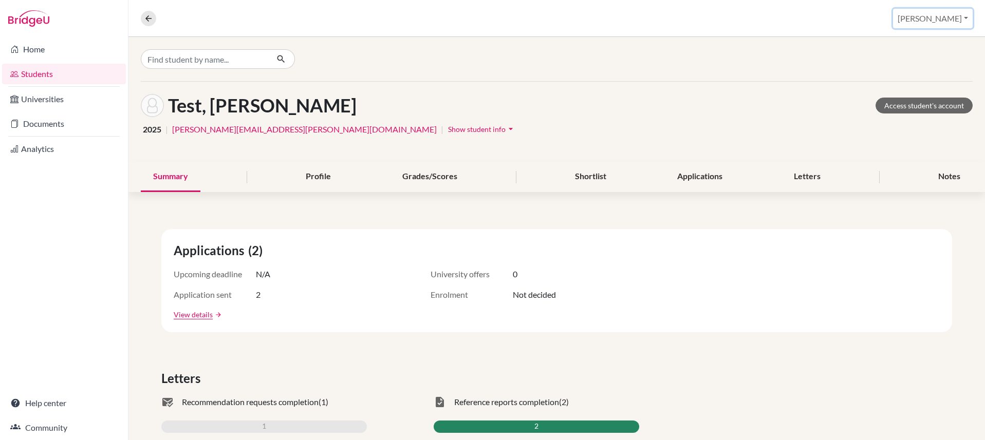
click at [951, 22] on button "[PERSON_NAME]" at bounding box center [933, 19] width 80 height 20
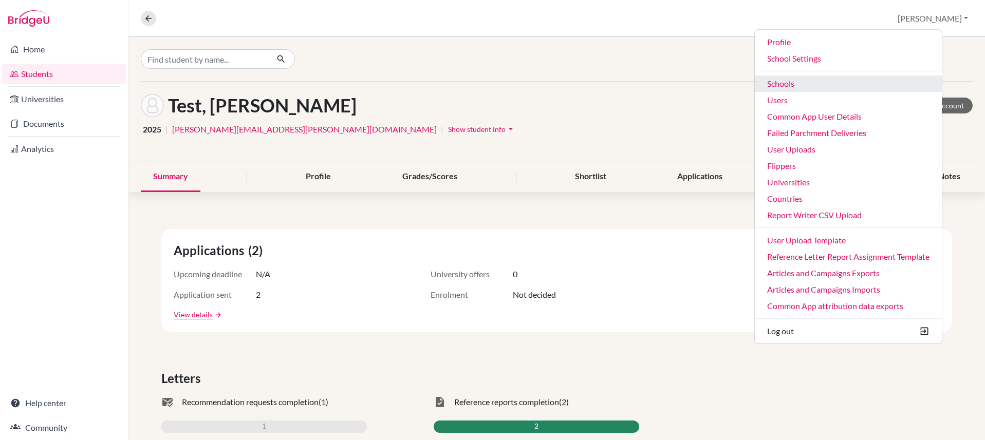
click at [851, 80] on link "Schools" at bounding box center [848, 84] width 187 height 16
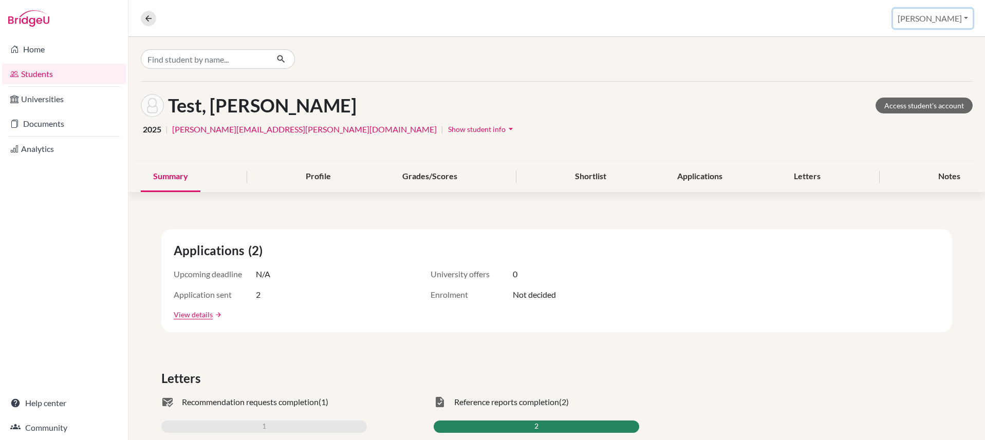
click at [945, 20] on button "[PERSON_NAME]" at bounding box center [933, 19] width 80 height 20
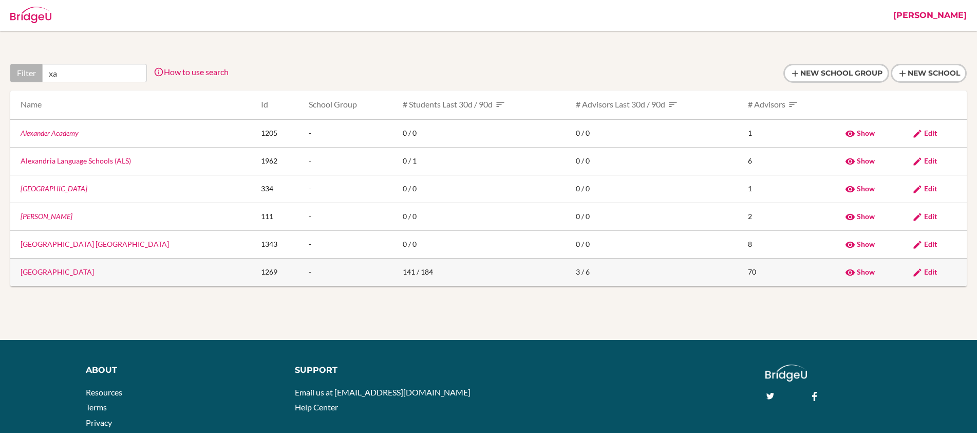
type input "xa"
click at [63, 273] on link "St. Xavier's College" at bounding box center [57, 271] width 73 height 9
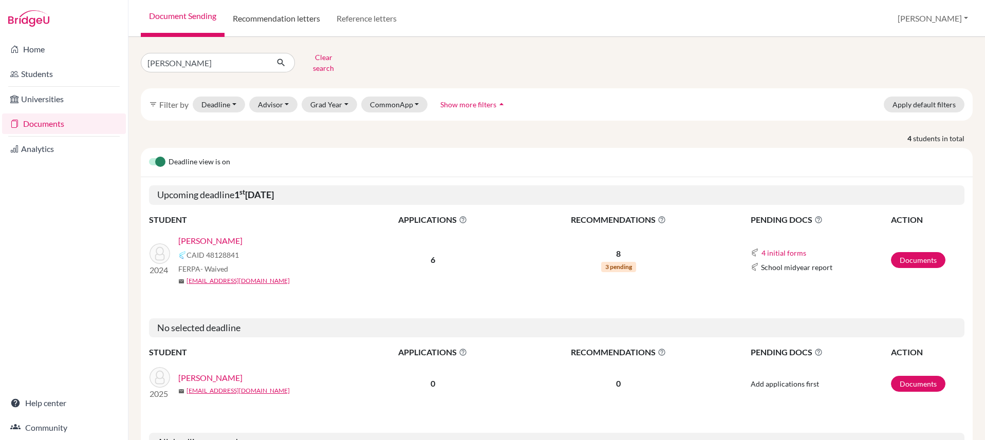
click at [269, 22] on link "Recommendation letters" at bounding box center [277, 18] width 104 height 37
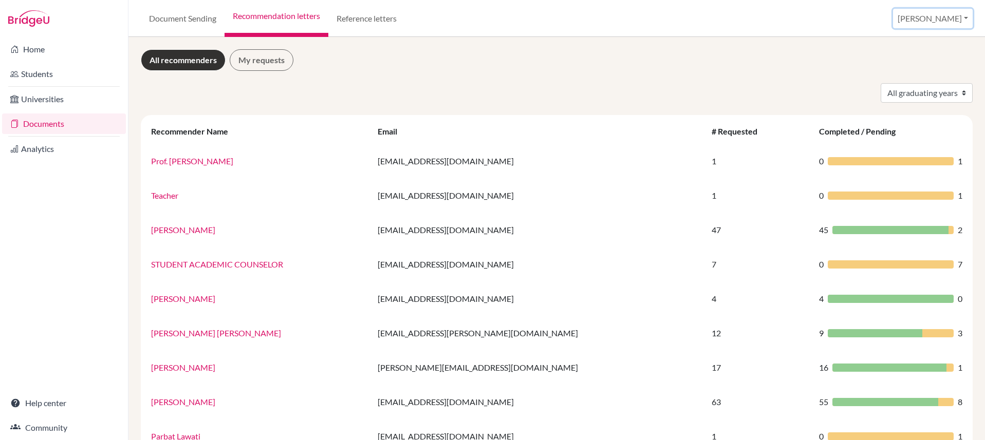
click at [939, 20] on button "[PERSON_NAME]" at bounding box center [933, 19] width 80 height 20
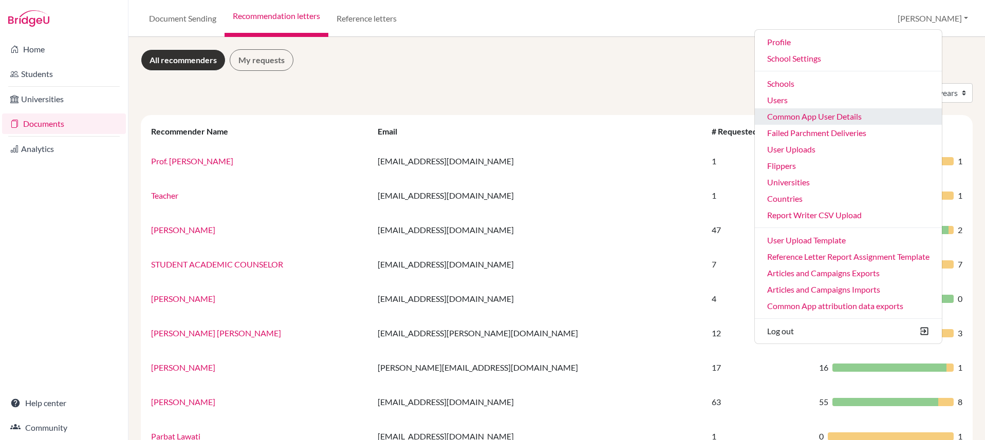
click at [868, 116] on link "Common App User Details" at bounding box center [848, 116] width 187 height 16
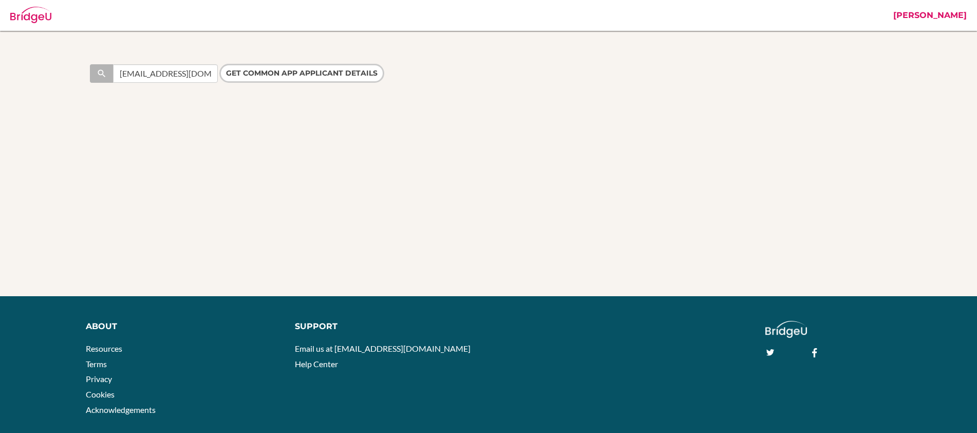
type input "[EMAIL_ADDRESS][DOMAIN_NAME]"
click at [927, 14] on link "[PERSON_NAME]" at bounding box center [930, 15] width 84 height 31
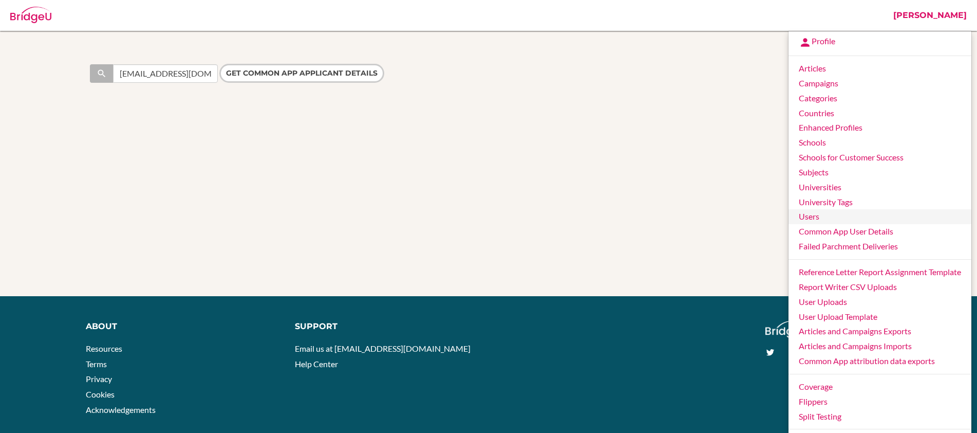
click at [827, 217] on link "Users" at bounding box center [880, 216] width 183 height 15
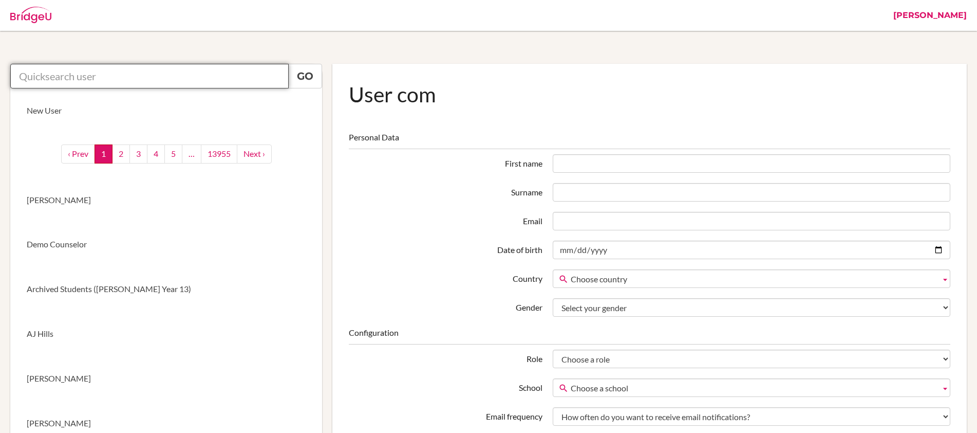
click at [157, 77] on input "text" at bounding box center [149, 76] width 279 height 25
paste input "[EMAIL_ADDRESS][DOMAIN_NAME]"
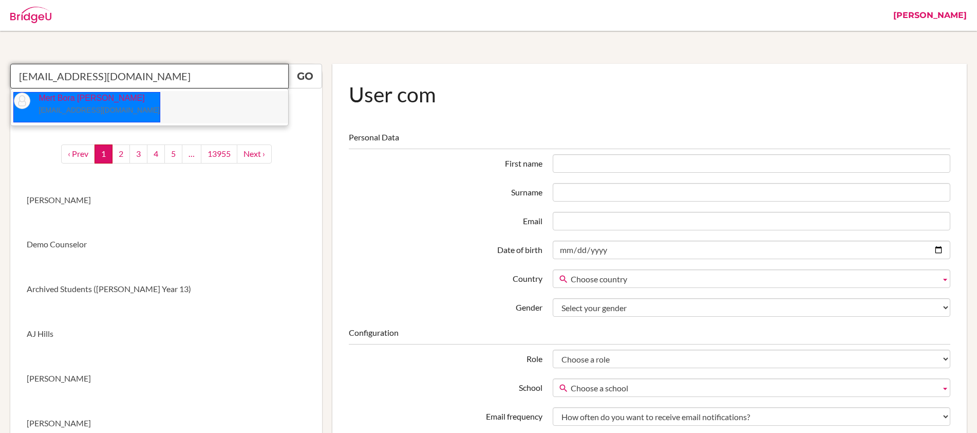
click at [86, 102] on p "Mert Bora [PERSON_NAME] [EMAIL_ADDRESS][DOMAIN_NAME]" at bounding box center [94, 104] width 129 height 24
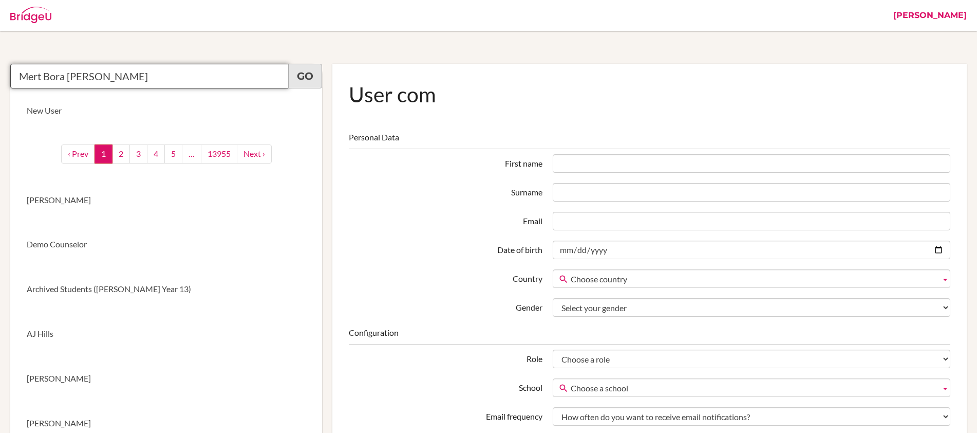
type input "Mert Bora [PERSON_NAME]"
click at [298, 71] on link "Go" at bounding box center [305, 76] width 34 height 25
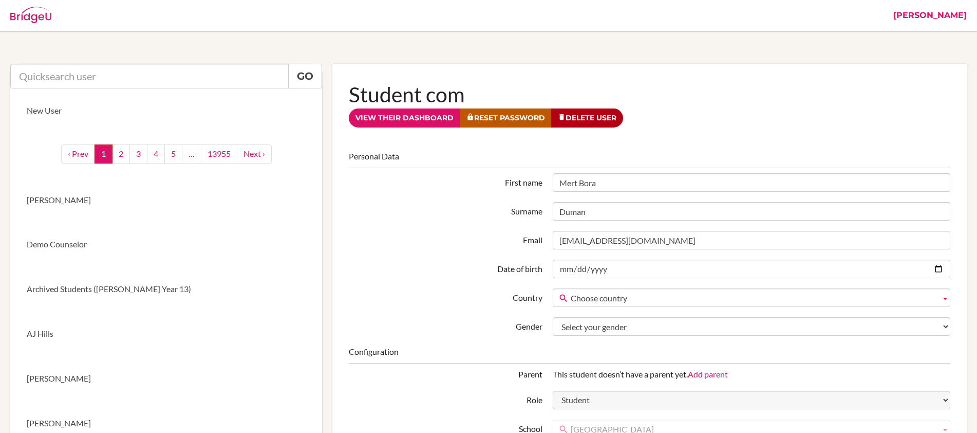
click at [943, 25] on link "[PERSON_NAME]" at bounding box center [930, 15] width 84 height 31
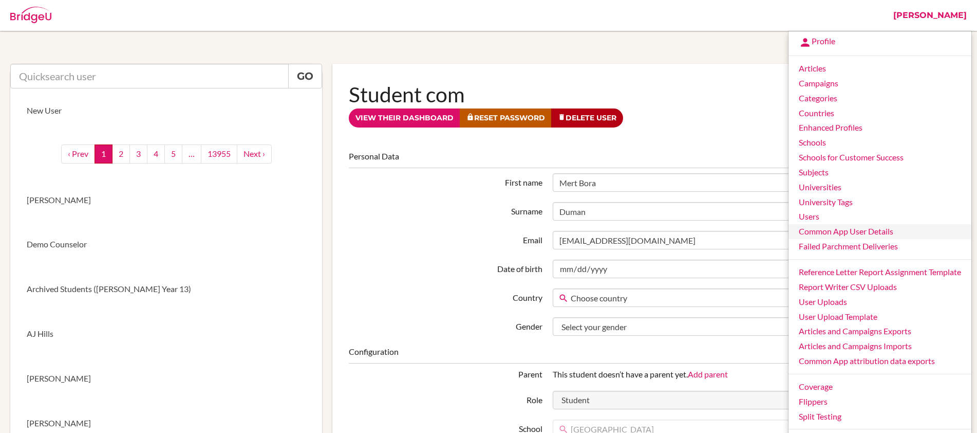
click at [836, 232] on link "Common App User Details" at bounding box center [880, 231] width 183 height 15
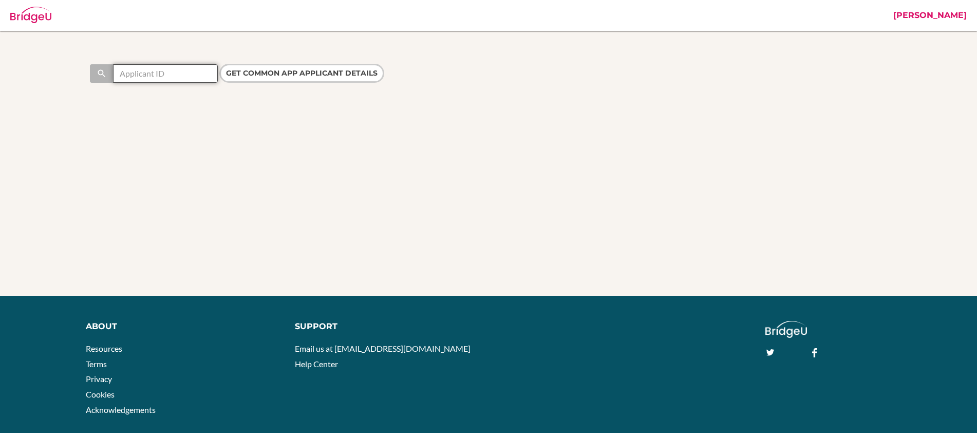
click at [170, 73] on input "text" at bounding box center [165, 73] width 105 height 18
paste input "44702532"
type input "44702532"
click at [265, 80] on input "Get Common App applicant details" at bounding box center [301, 73] width 165 height 19
